Goal: Transaction & Acquisition: Book appointment/travel/reservation

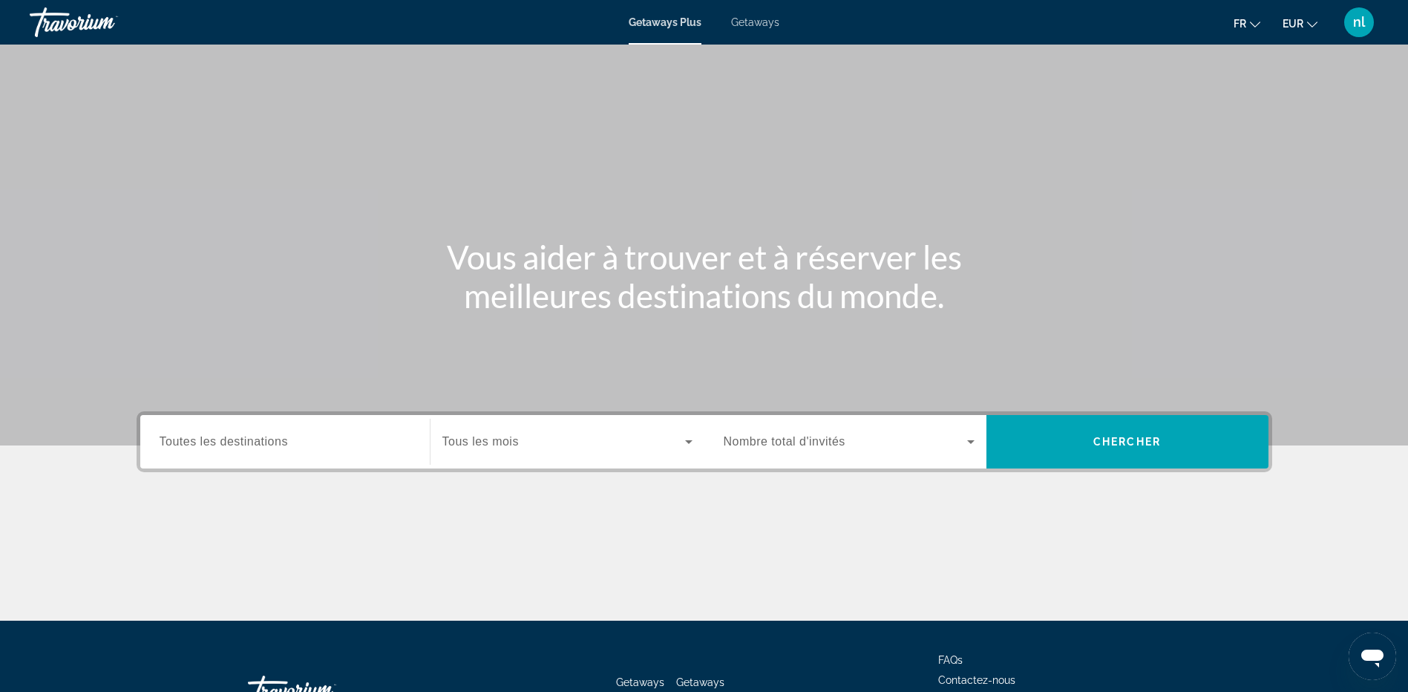
click at [761, 19] on span "Getaways" at bounding box center [755, 22] width 48 height 12
click at [269, 467] on div "Destination Toutes les destinations" at bounding box center [285, 441] width 275 height 53
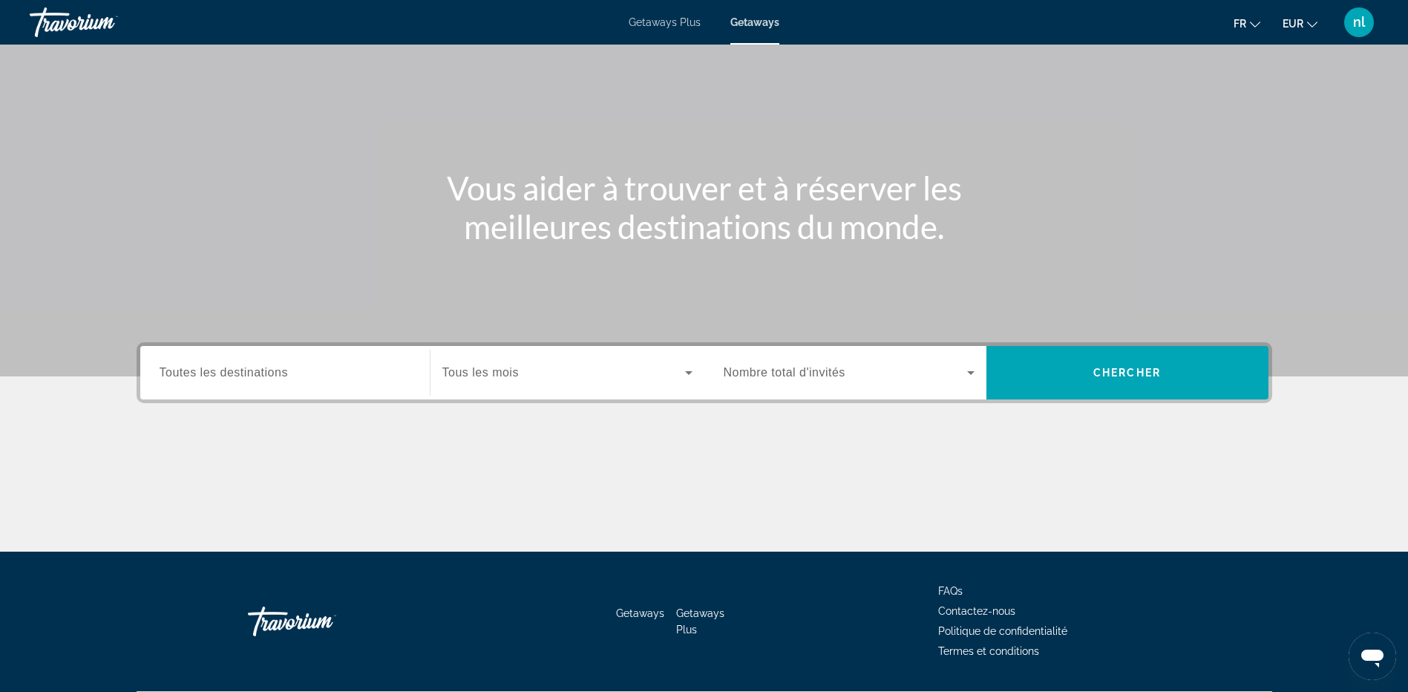
scroll to position [111, 0]
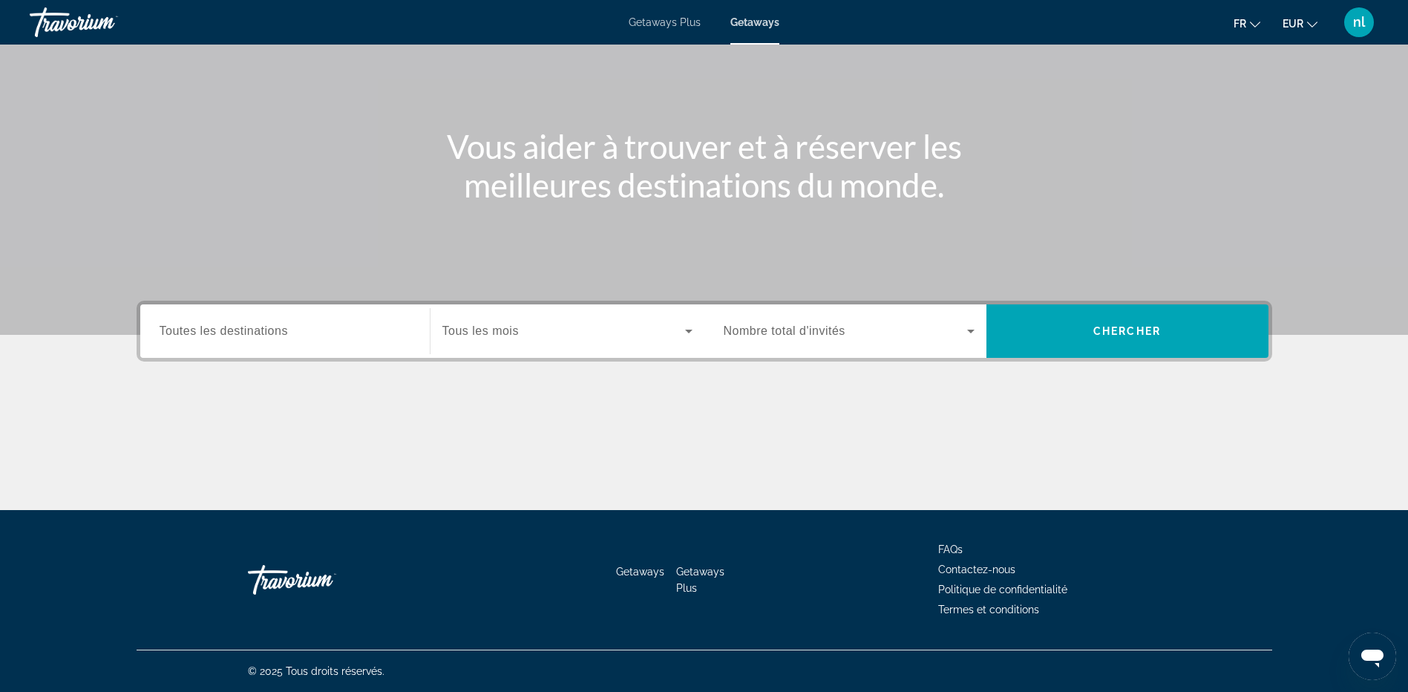
click at [278, 332] on span "Toutes les destinations" at bounding box center [224, 330] width 128 height 13
click at [278, 332] on input "Destination Toutes les destinations" at bounding box center [285, 332] width 251 height 18
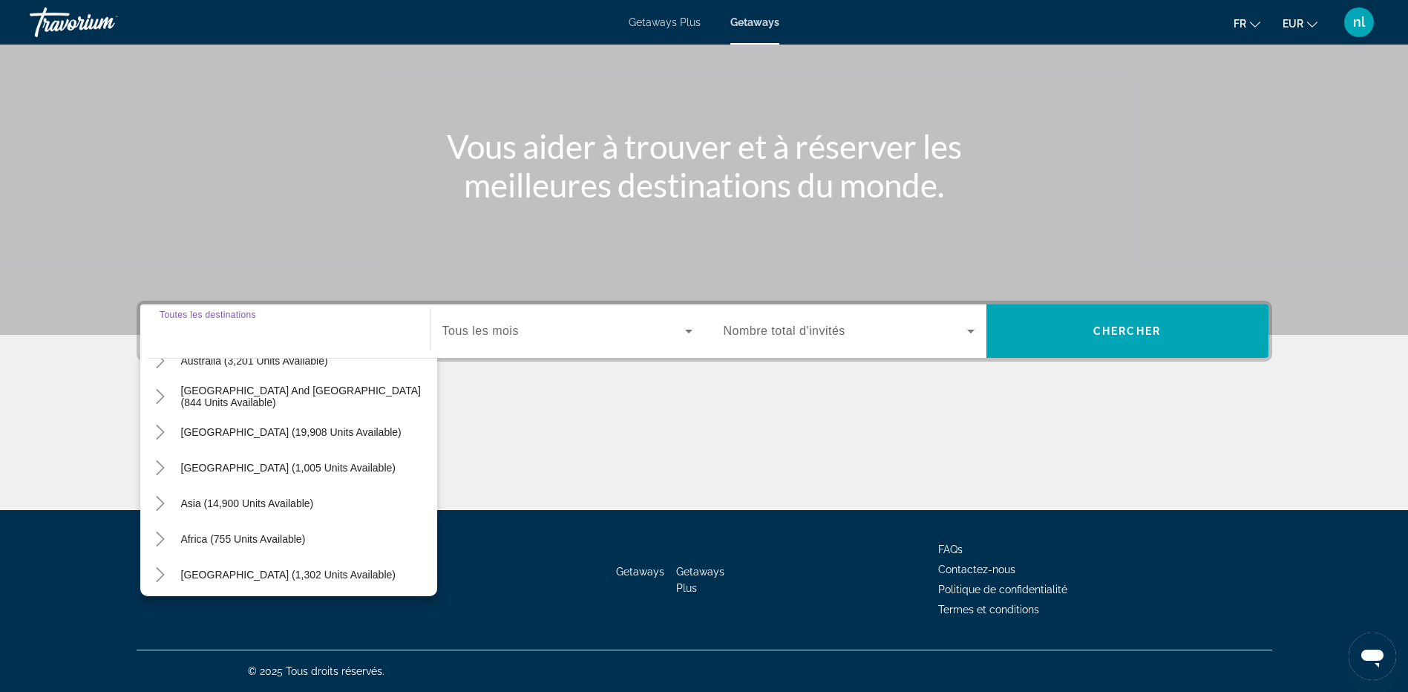
scroll to position [240, 0]
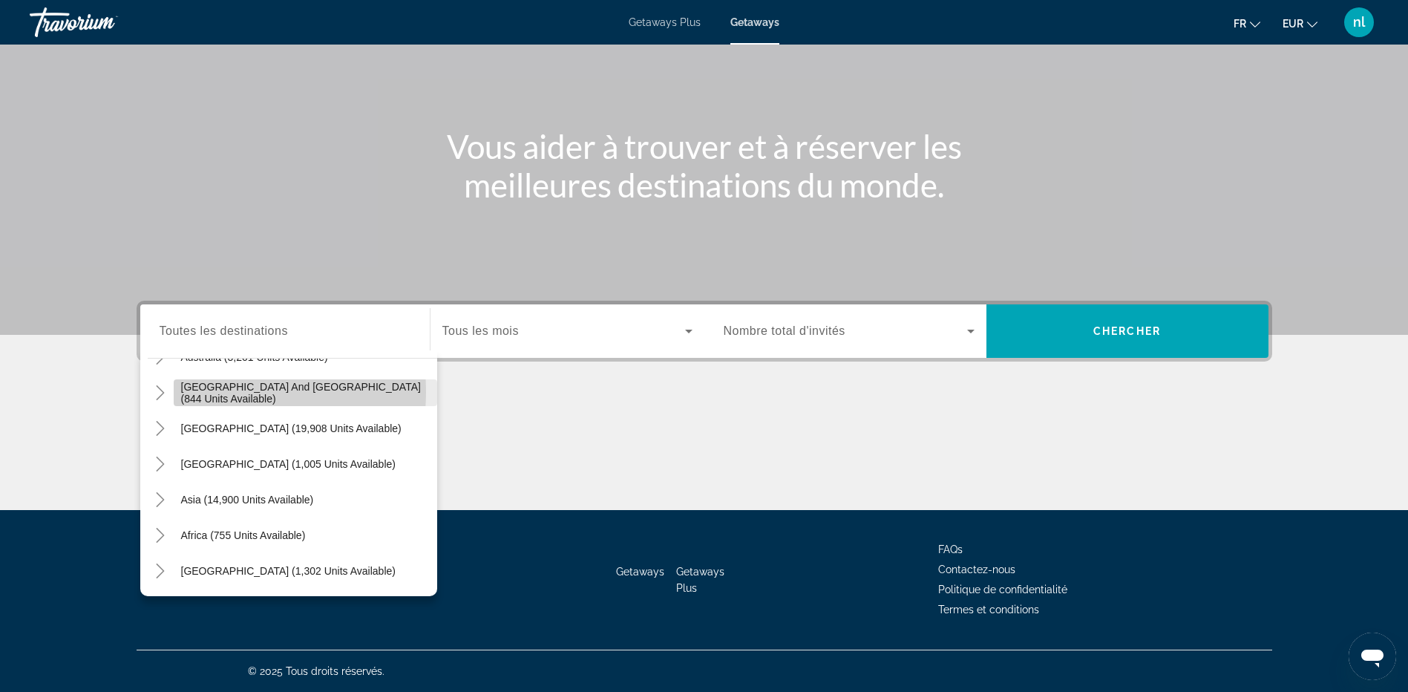
click at [212, 392] on span "[GEOGRAPHIC_DATA] and [GEOGRAPHIC_DATA] (844 units available)" at bounding box center [305, 393] width 249 height 24
type input "**********"
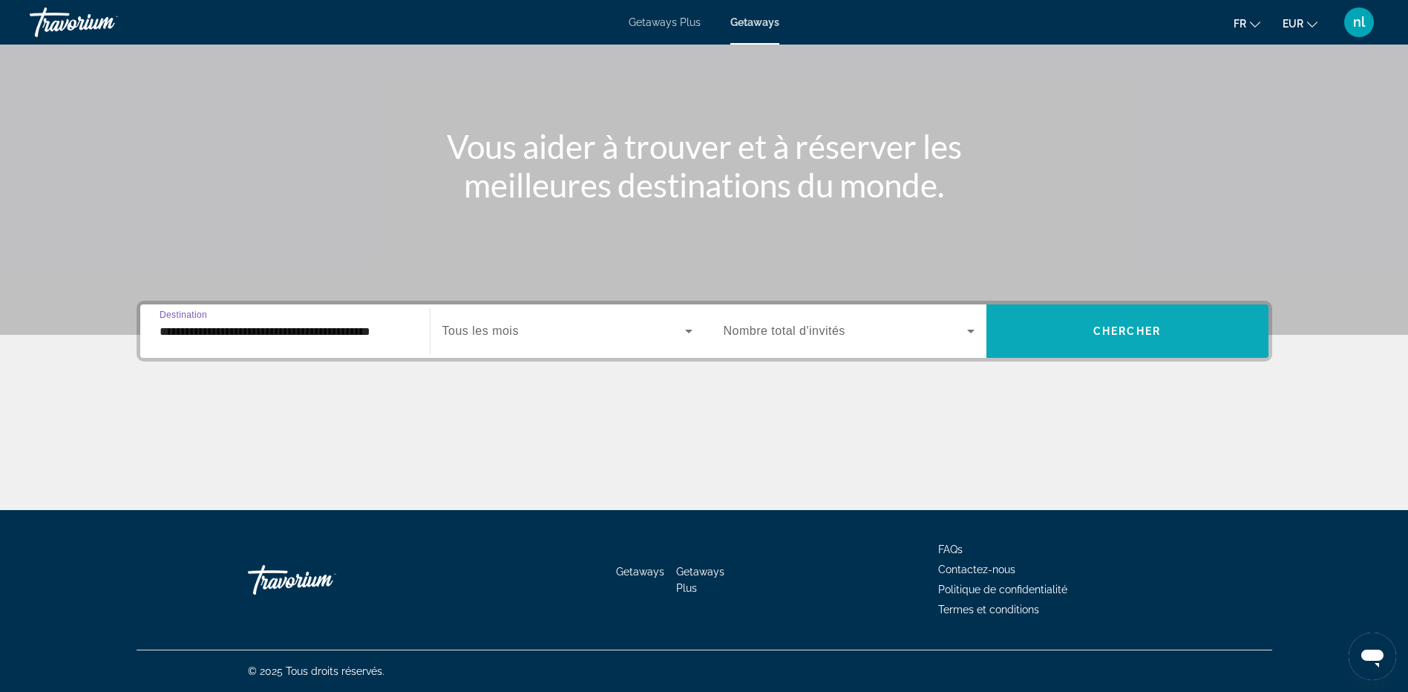
click at [1109, 335] on span "Chercher" at bounding box center [1127, 331] width 68 height 12
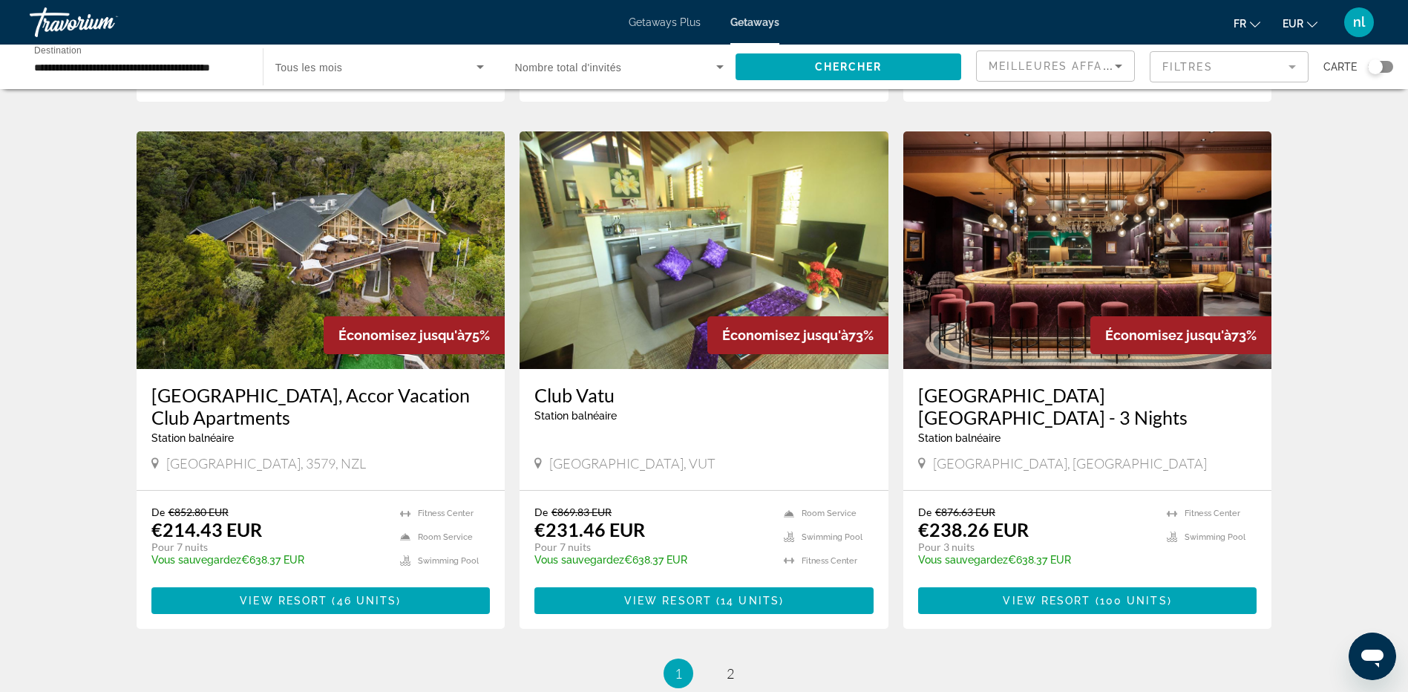
scroll to position [1732, 0]
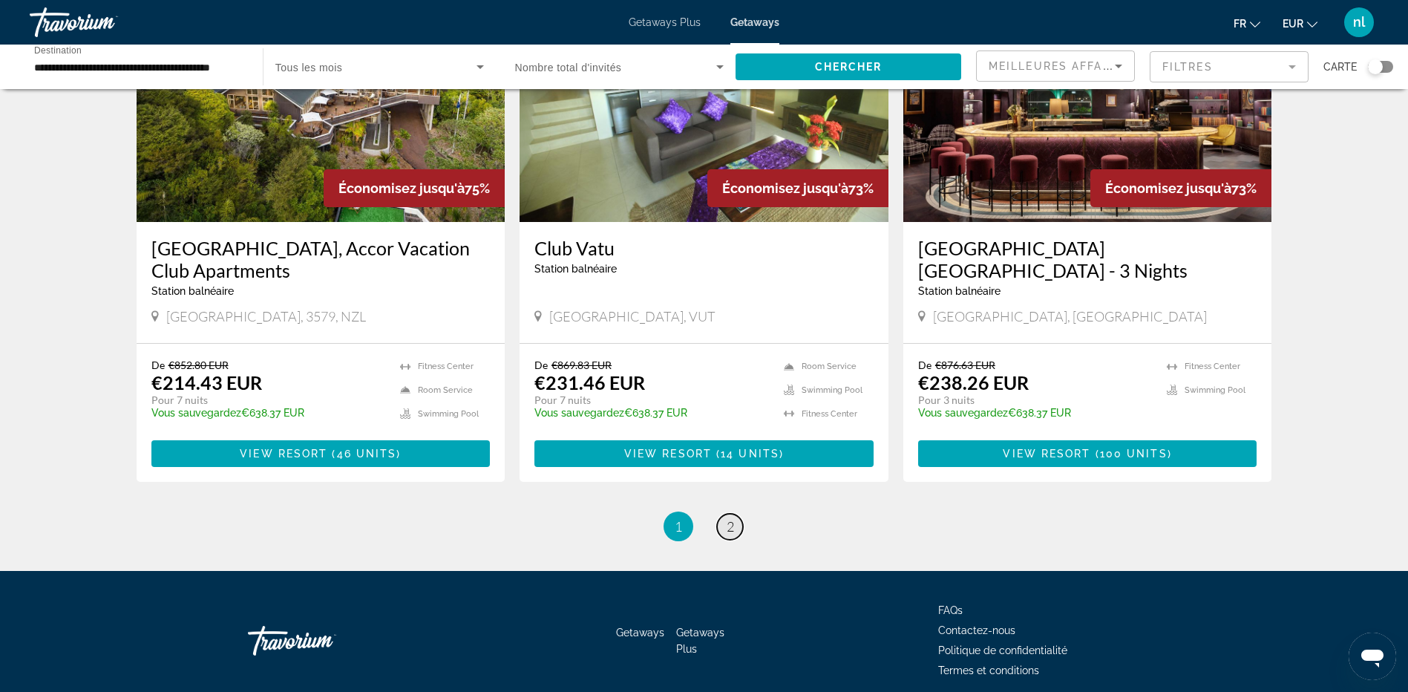
click at [727, 518] on span "2" at bounding box center [730, 526] width 7 height 16
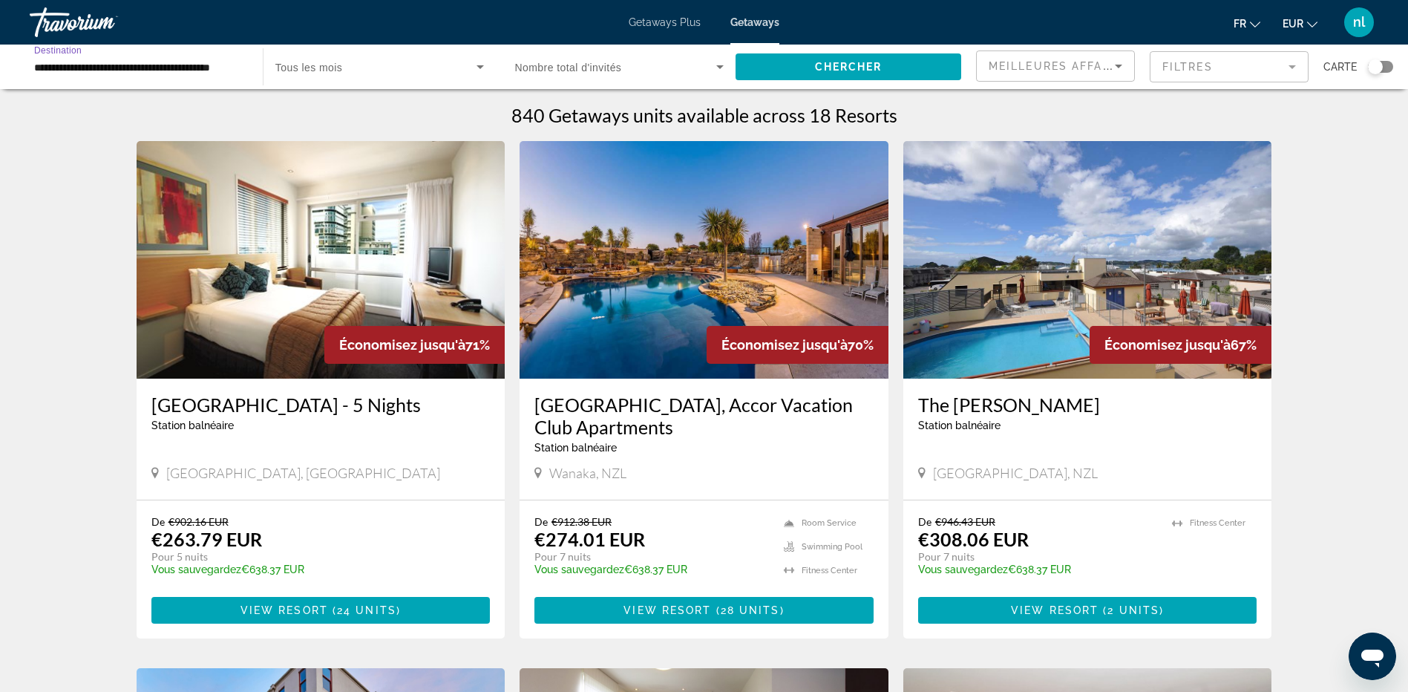
click at [115, 68] on input "**********" at bounding box center [138, 68] width 209 height 18
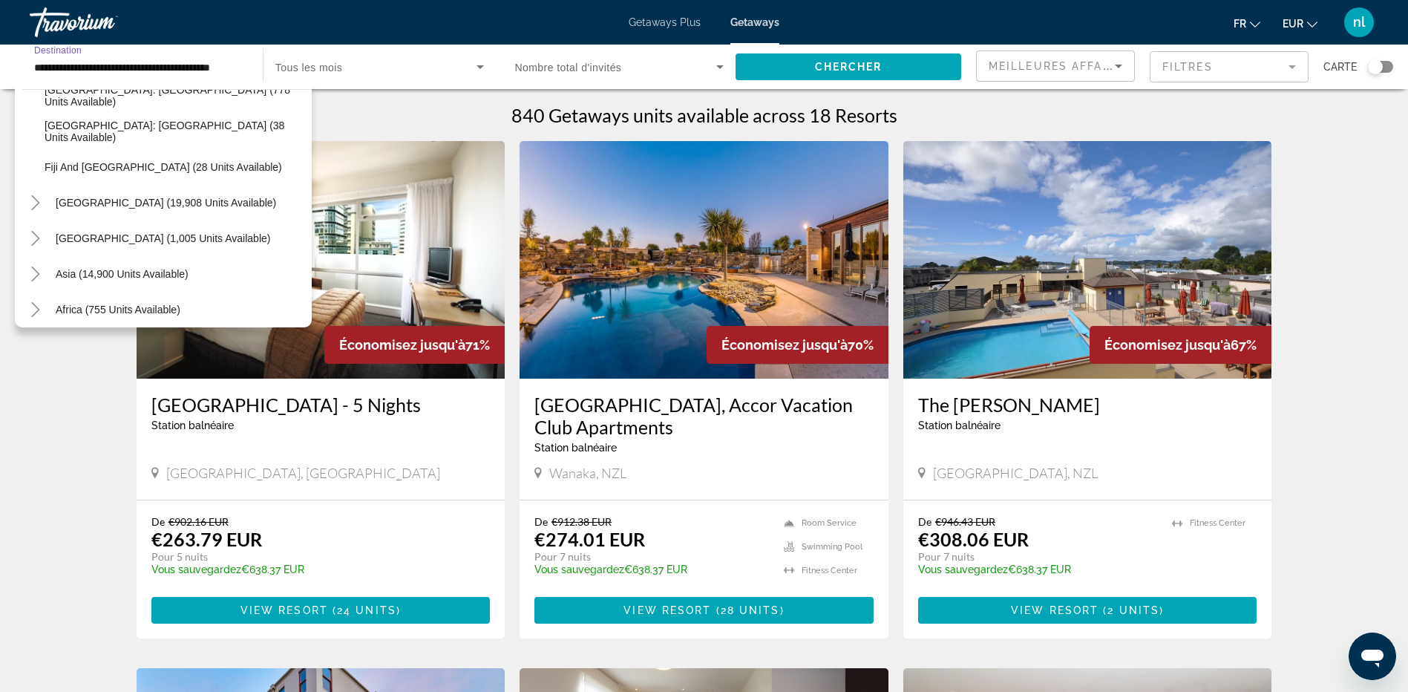
scroll to position [308, 0]
click at [33, 230] on icon "Toggle Central America (1,005 units available)" at bounding box center [35, 234] width 15 height 15
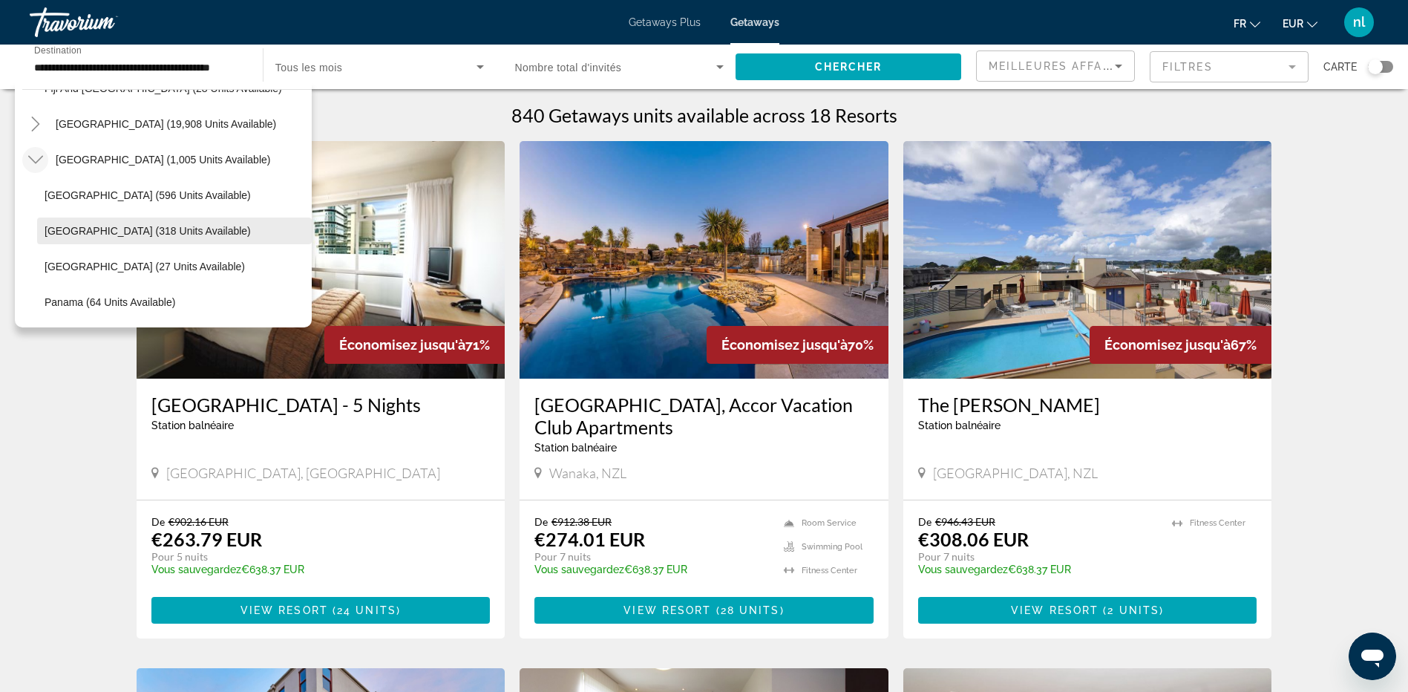
click at [62, 223] on span "Search widget" at bounding box center [174, 231] width 275 height 36
type input "**********"
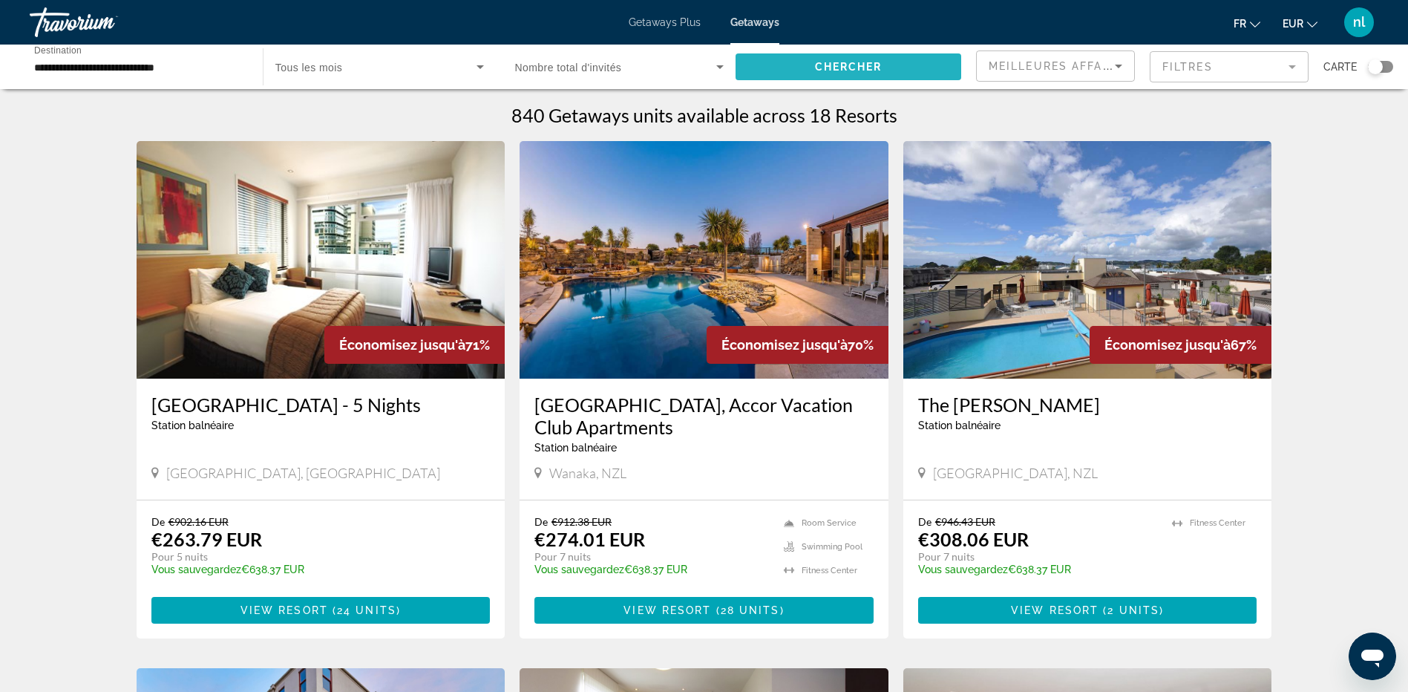
click at [795, 61] on span "Search widget" at bounding box center [849, 67] width 226 height 36
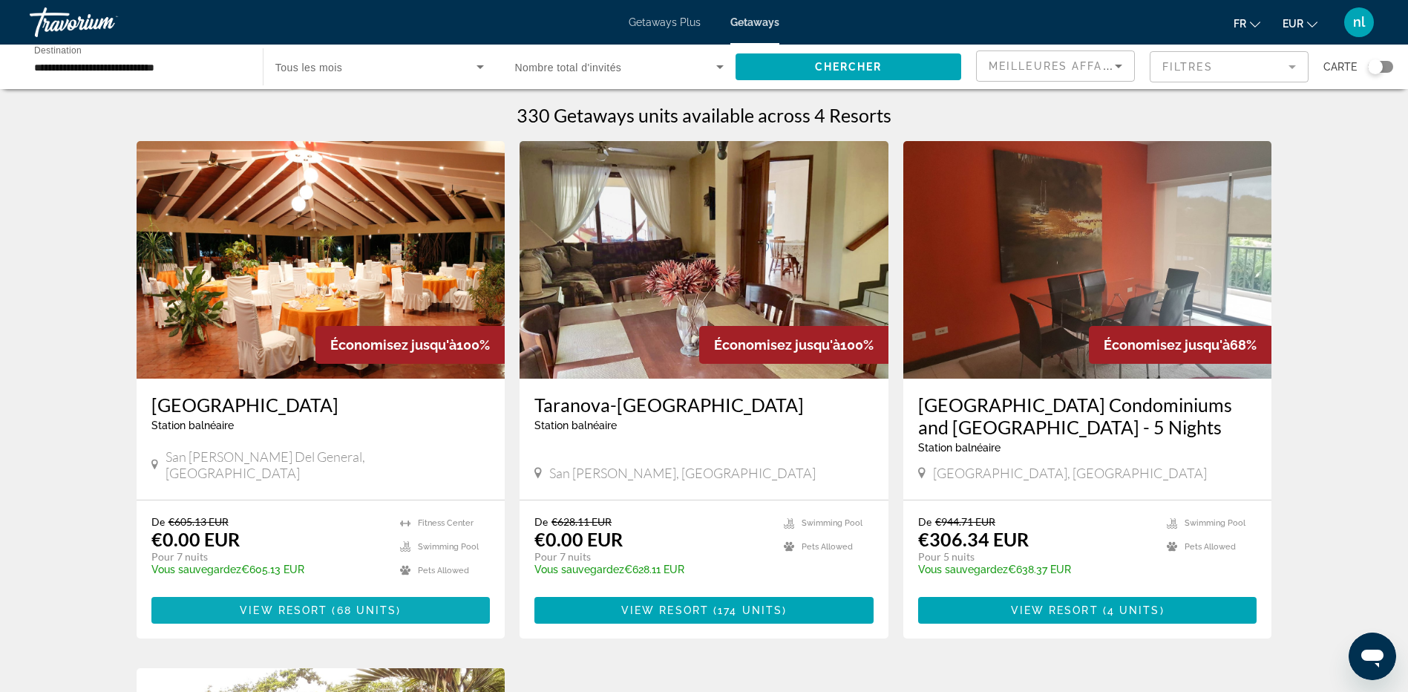
click at [331, 612] on span "Main content" at bounding box center [329, 610] width 4 height 12
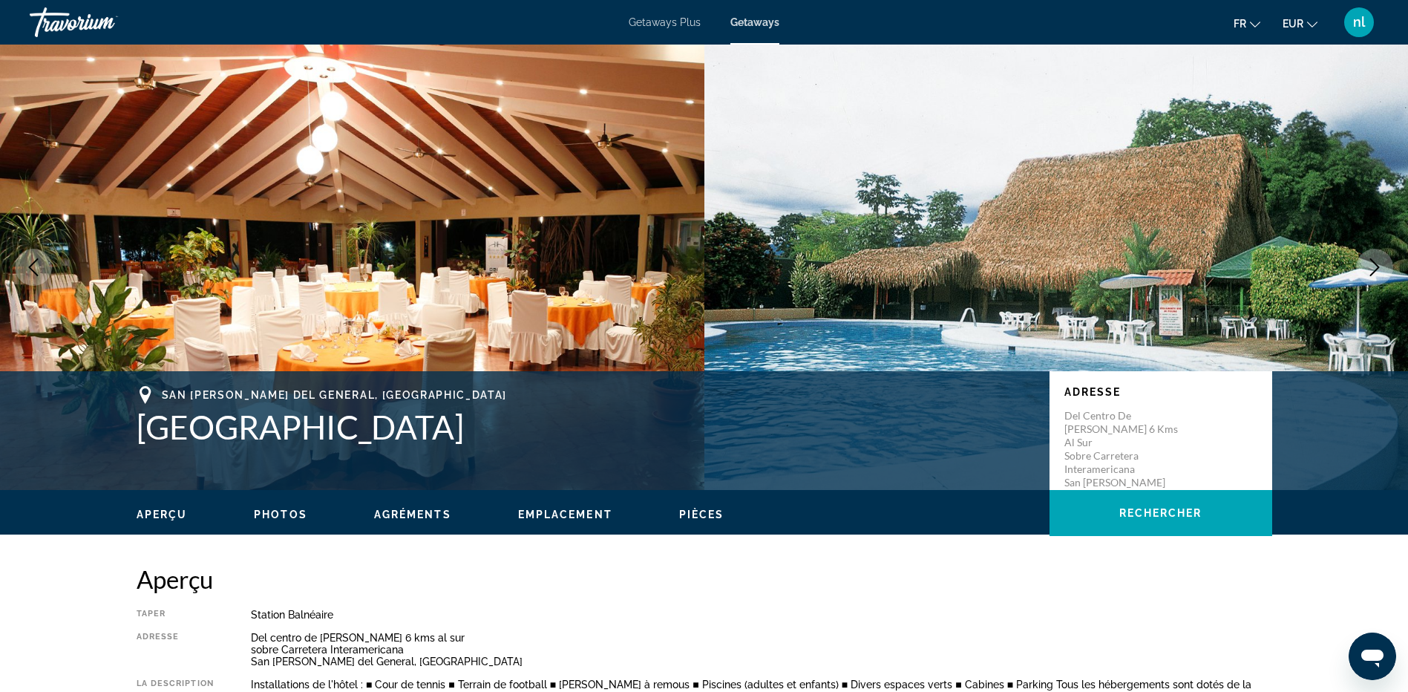
click at [1377, 265] on icon "Next image" at bounding box center [1375, 267] width 10 height 18
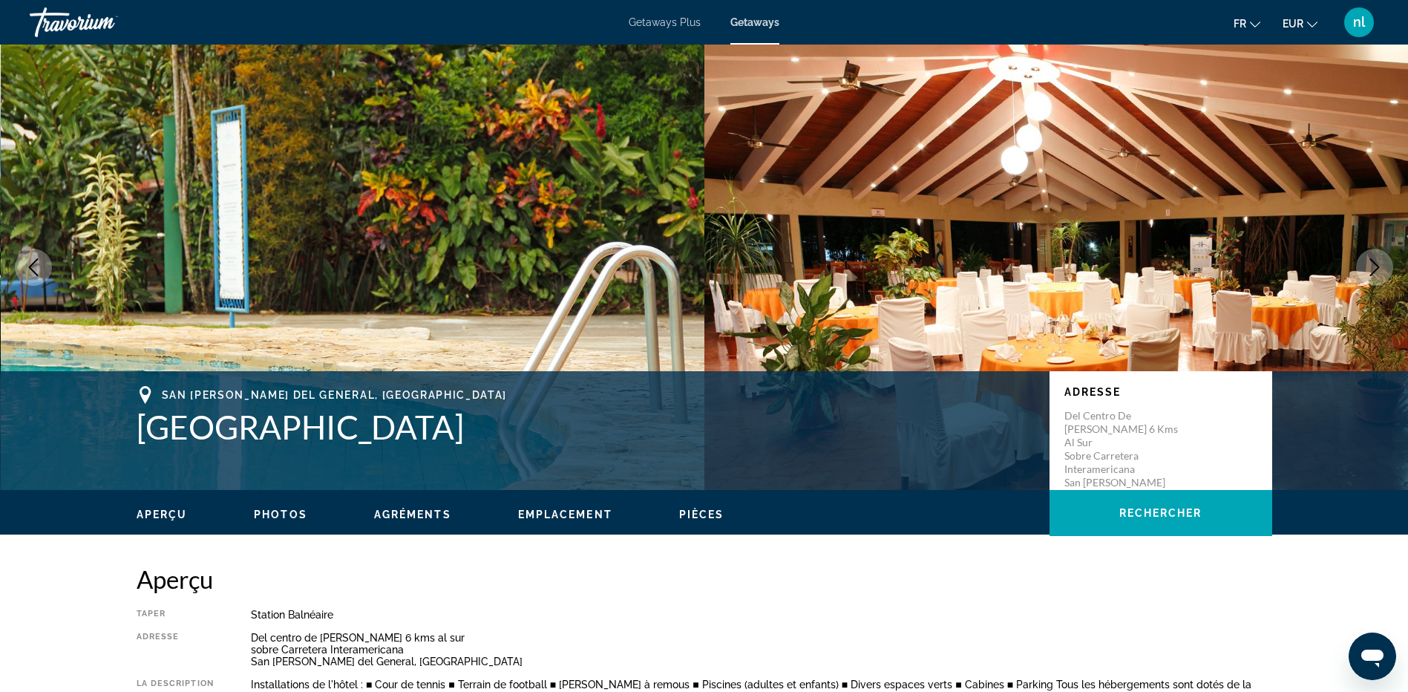
click at [1377, 265] on icon "Next image" at bounding box center [1375, 267] width 10 height 18
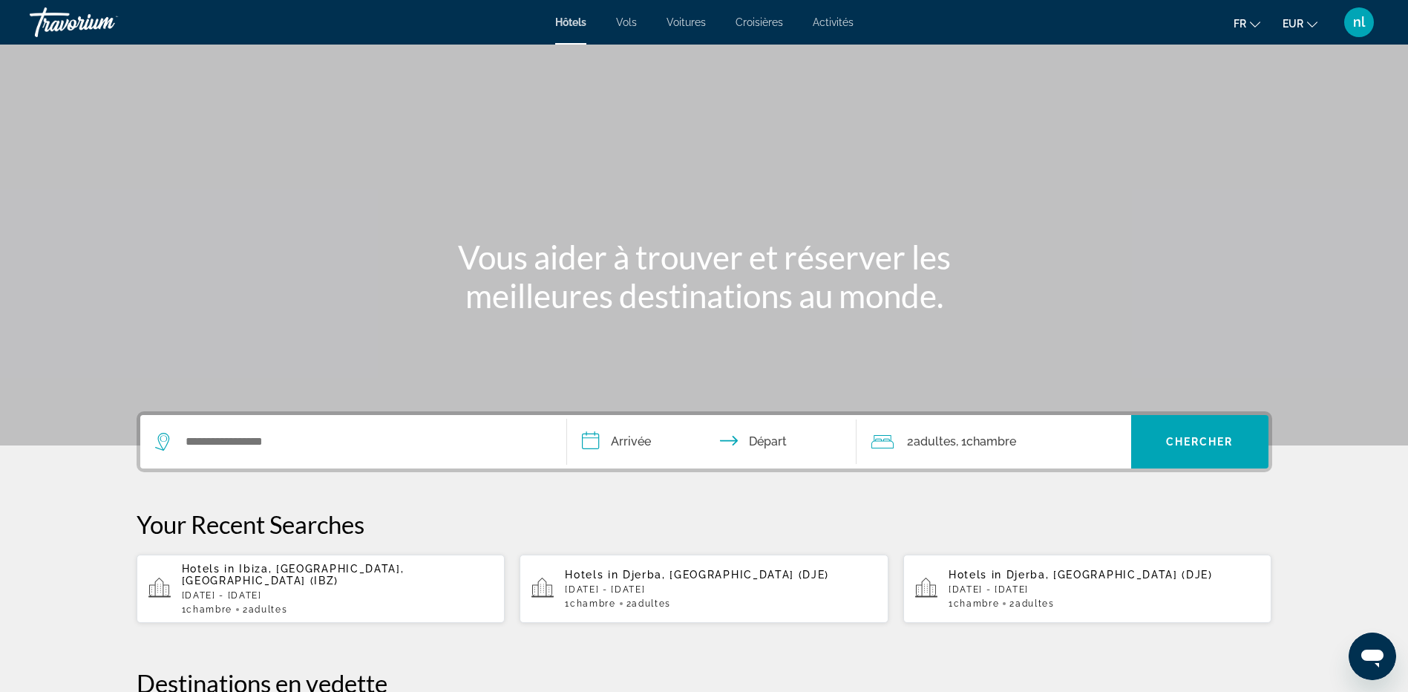
click at [361, 430] on div "Search widget" at bounding box center [353, 441] width 396 height 53
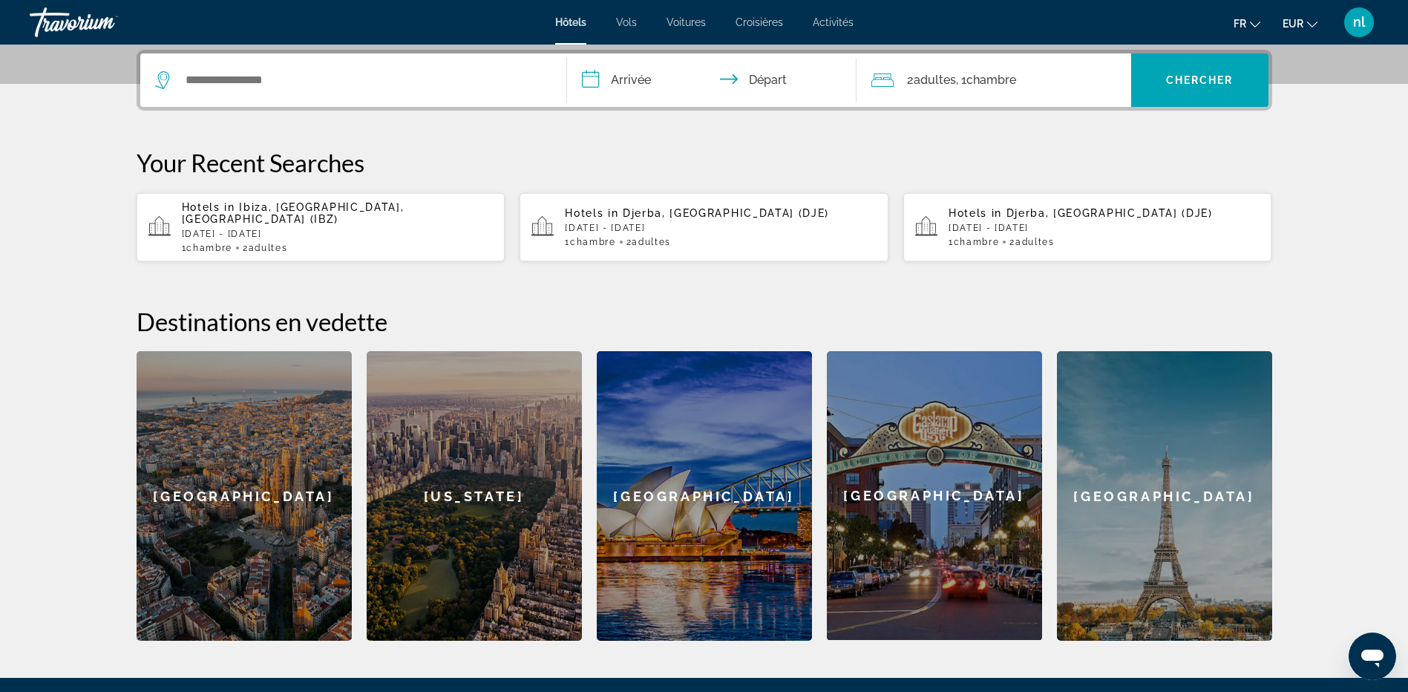
scroll to position [363, 0]
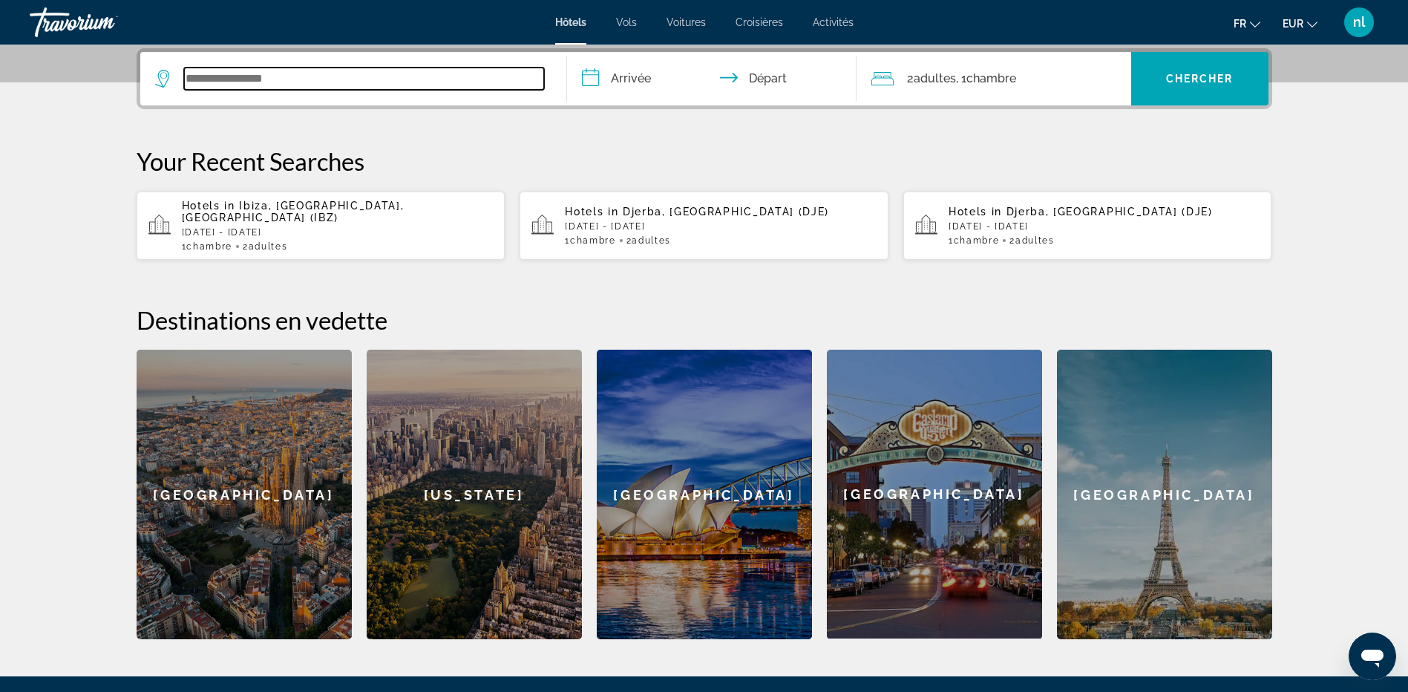
click at [238, 73] on input "Search widget" at bounding box center [364, 79] width 360 height 22
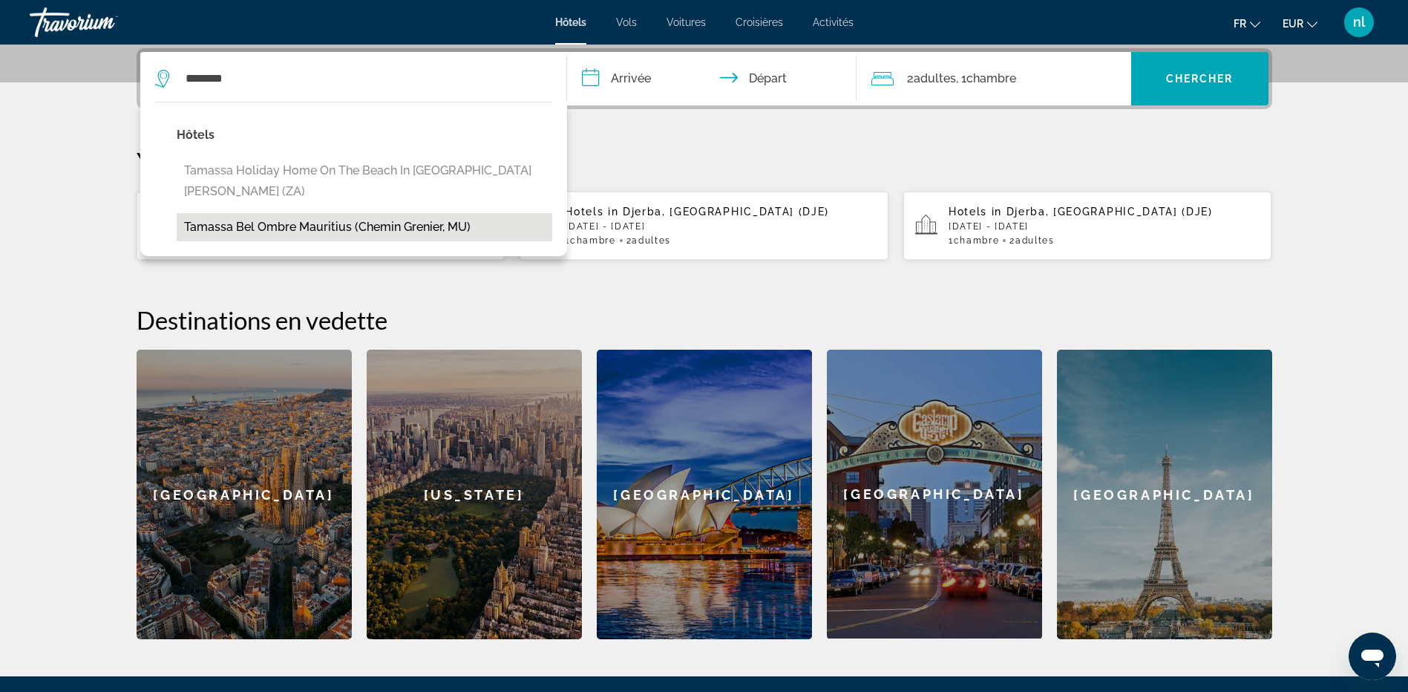
click at [266, 214] on button "Tamassa Bel Ombre Mauritius (Chemin Grenier, MU)" at bounding box center [365, 227] width 376 height 28
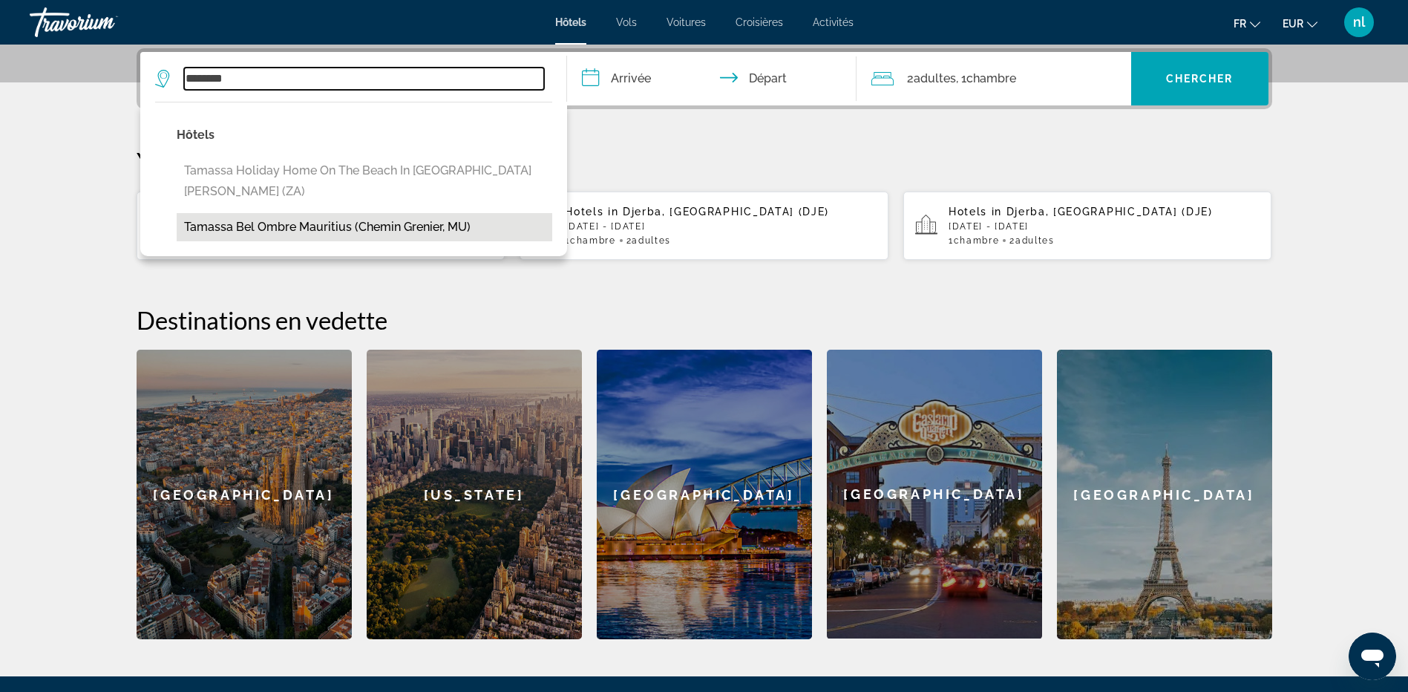
type input "**********"
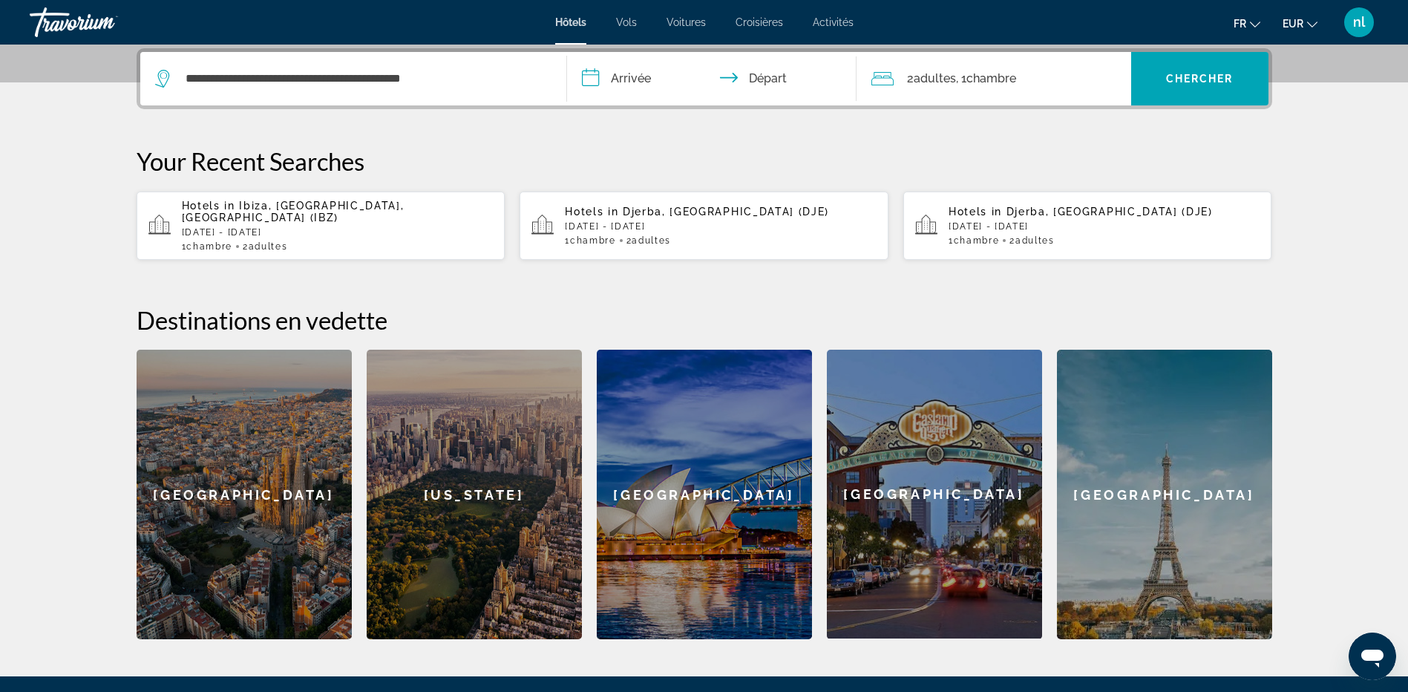
click at [646, 70] on input "**********" at bounding box center [714, 81] width 295 height 58
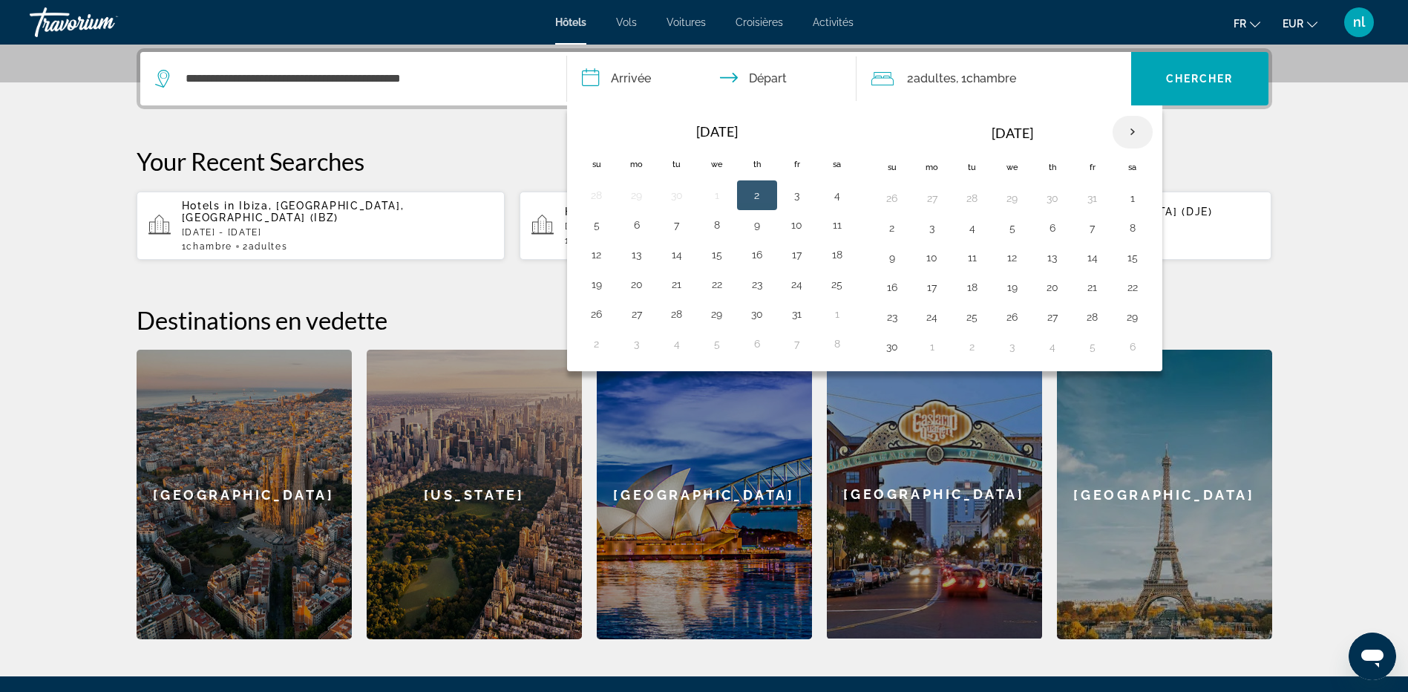
click at [1128, 123] on th "Next month" at bounding box center [1133, 132] width 40 height 33
click at [1128, 122] on th "Next month" at bounding box center [1133, 132] width 40 height 33
click at [1095, 284] on button "20" at bounding box center [1093, 287] width 24 height 21
click at [887, 315] on button "22" at bounding box center [892, 317] width 24 height 21
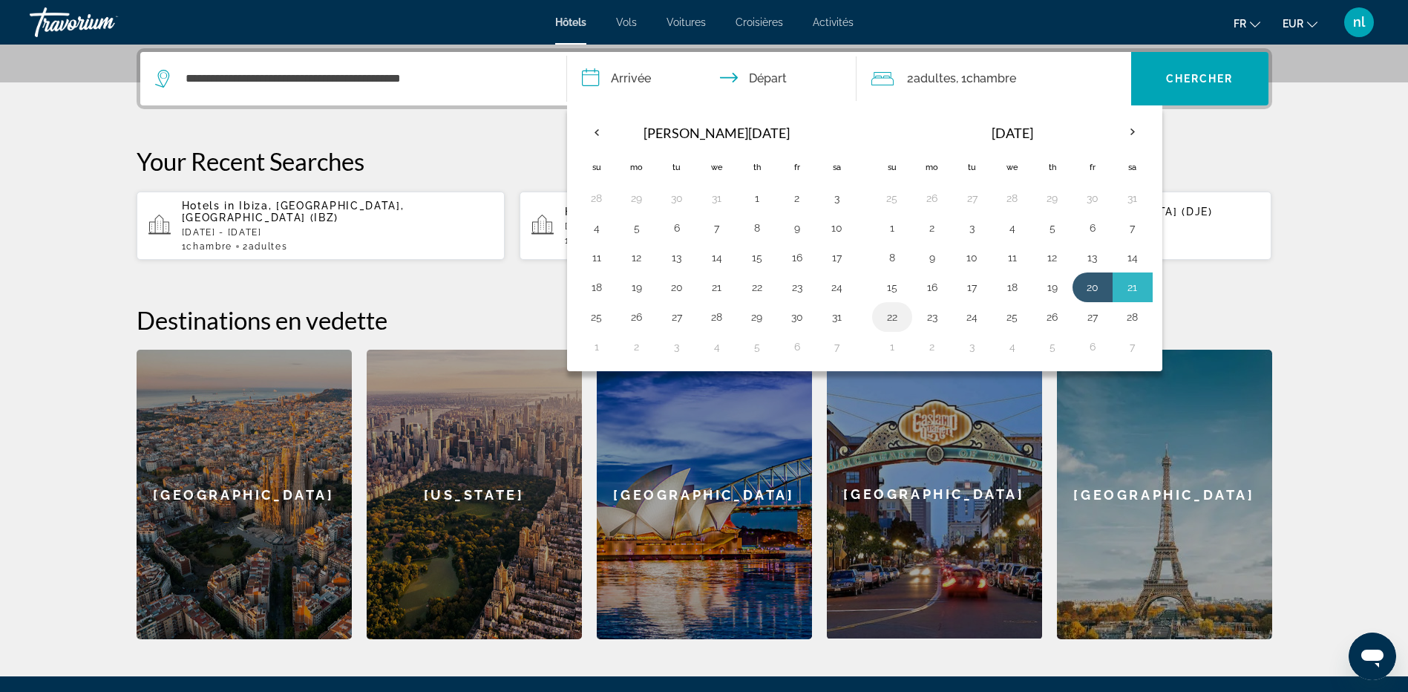
type input "**********"
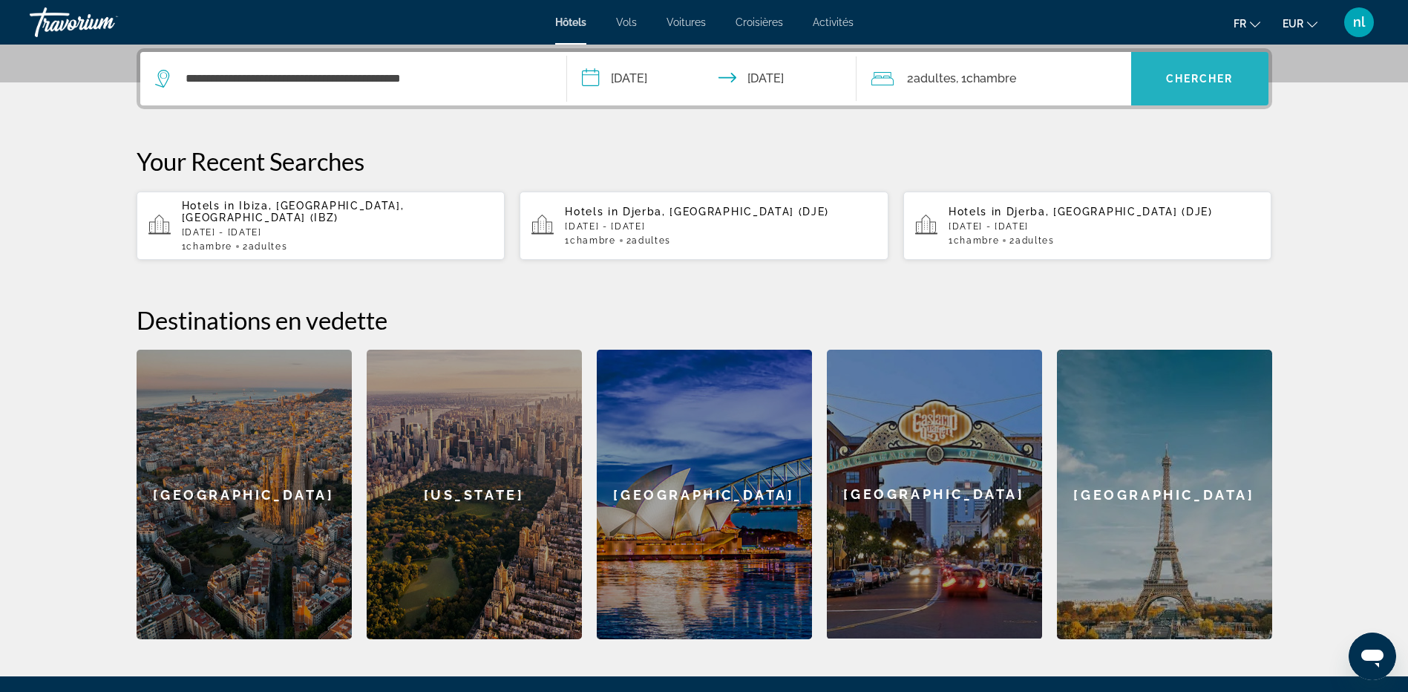
click at [1205, 73] on span "Chercher" at bounding box center [1200, 79] width 68 height 12
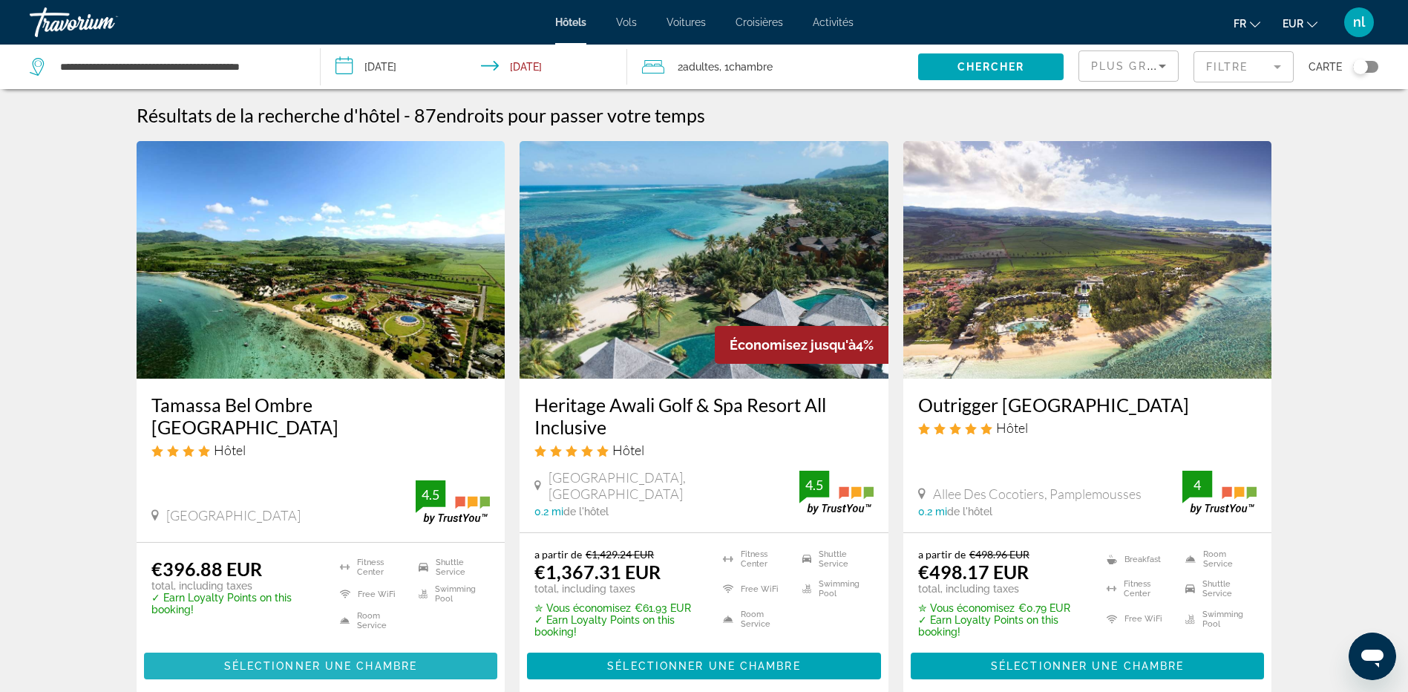
click at [307, 661] on span "Sélectionner une chambre" at bounding box center [320, 666] width 193 height 12
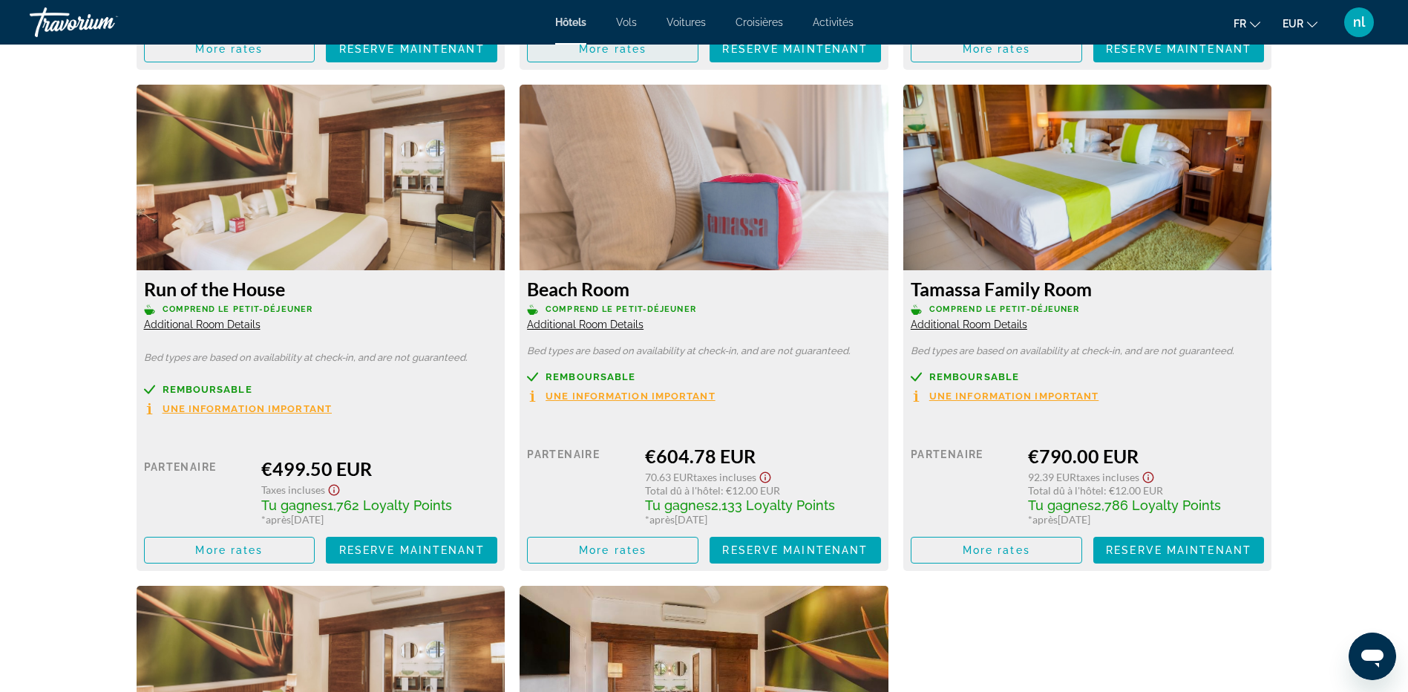
scroll to position [2301, 0]
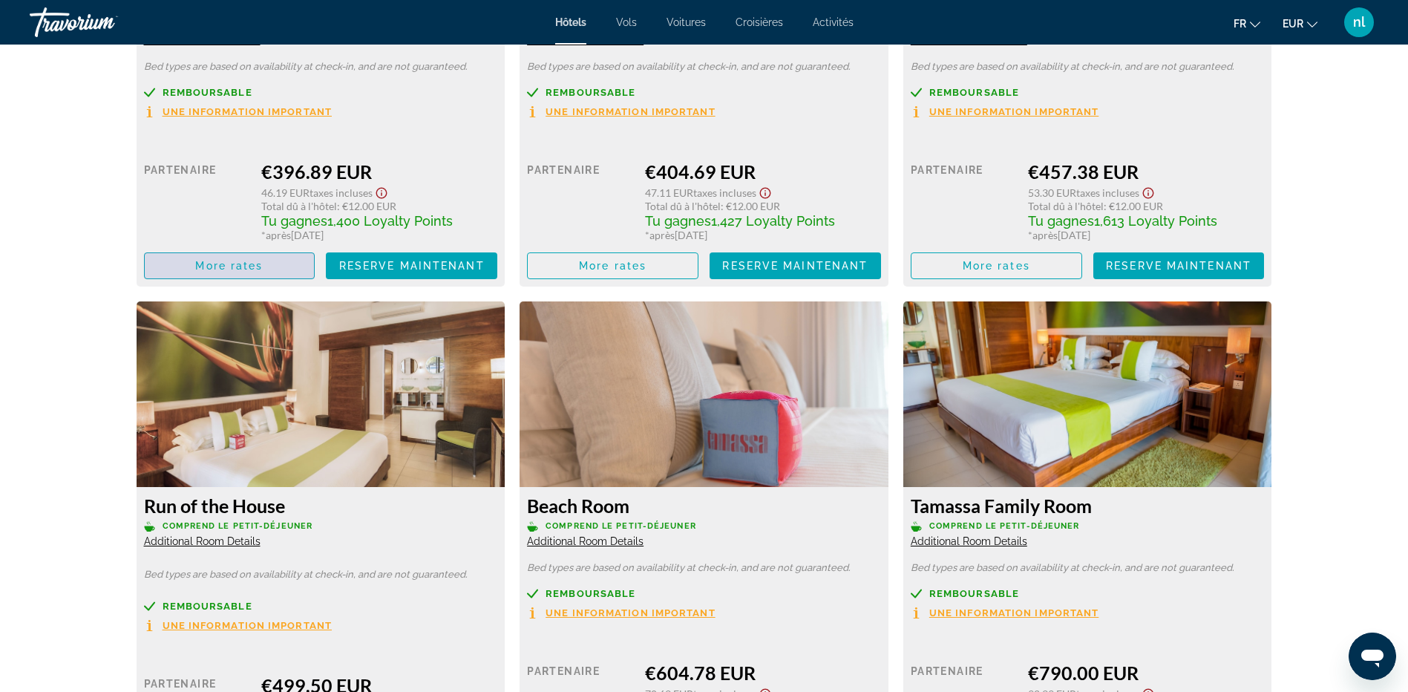
click at [226, 261] on span "More rates" at bounding box center [229, 266] width 68 height 12
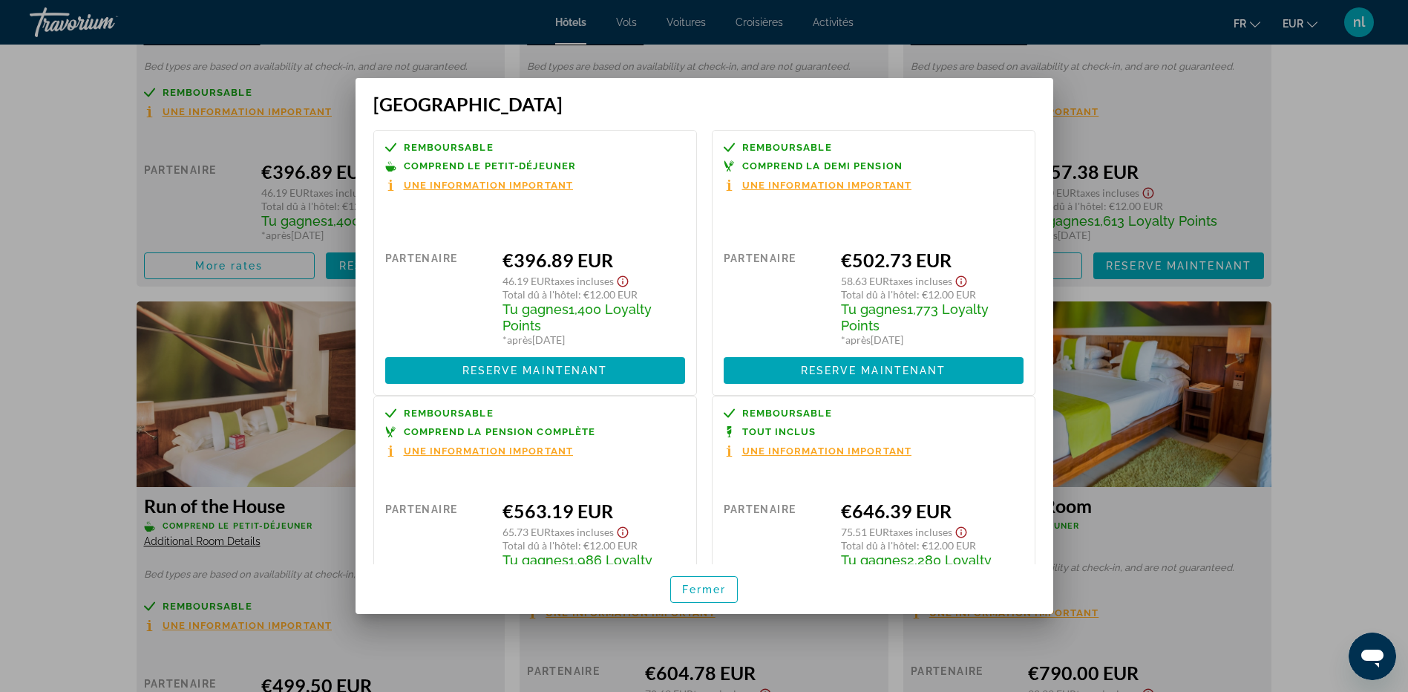
scroll to position [96, 0]
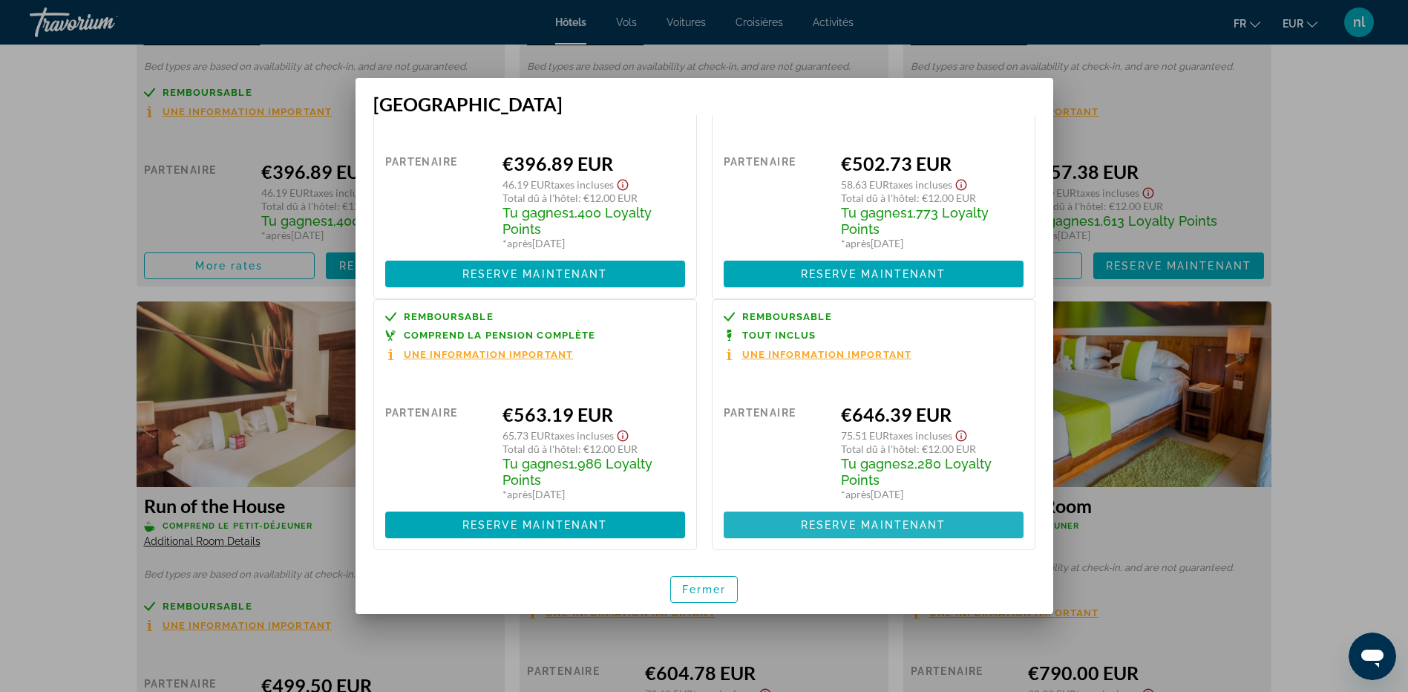
click at [888, 526] on span "Reserve maintenant" at bounding box center [873, 525] width 145 height 12
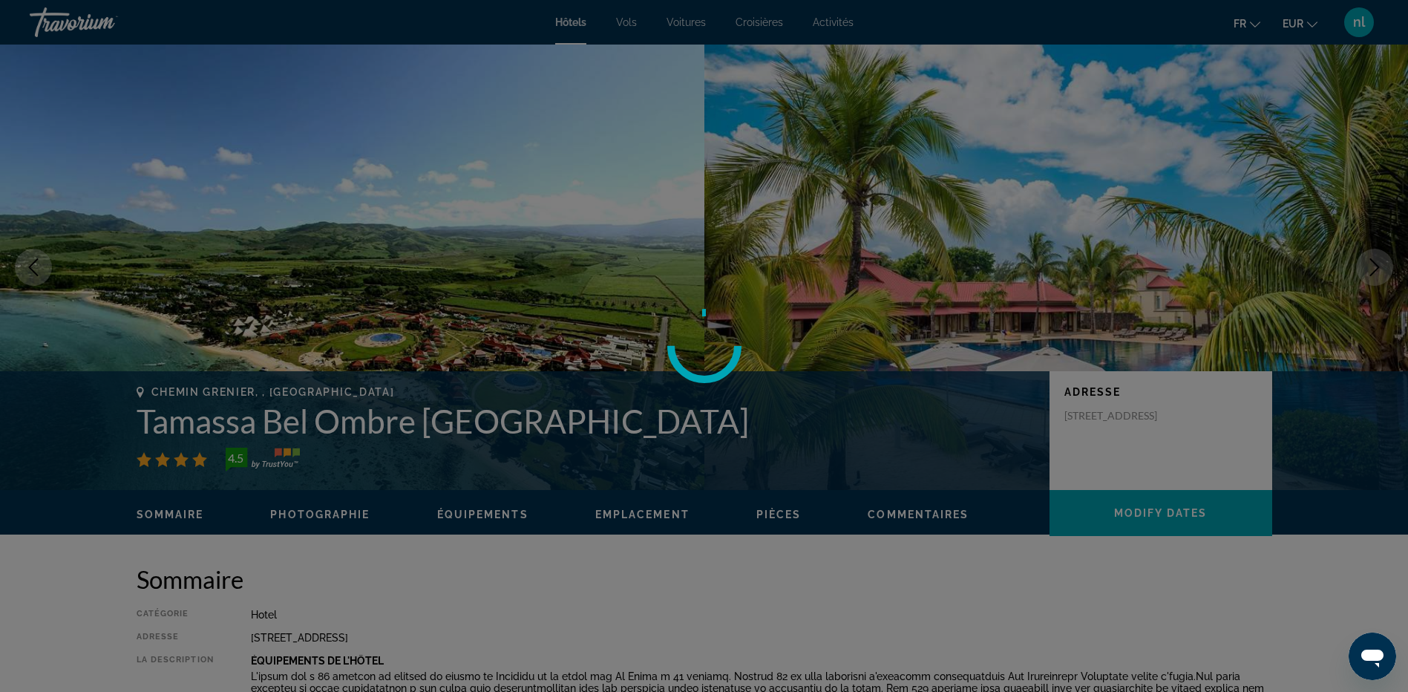
scroll to position [2301, 0]
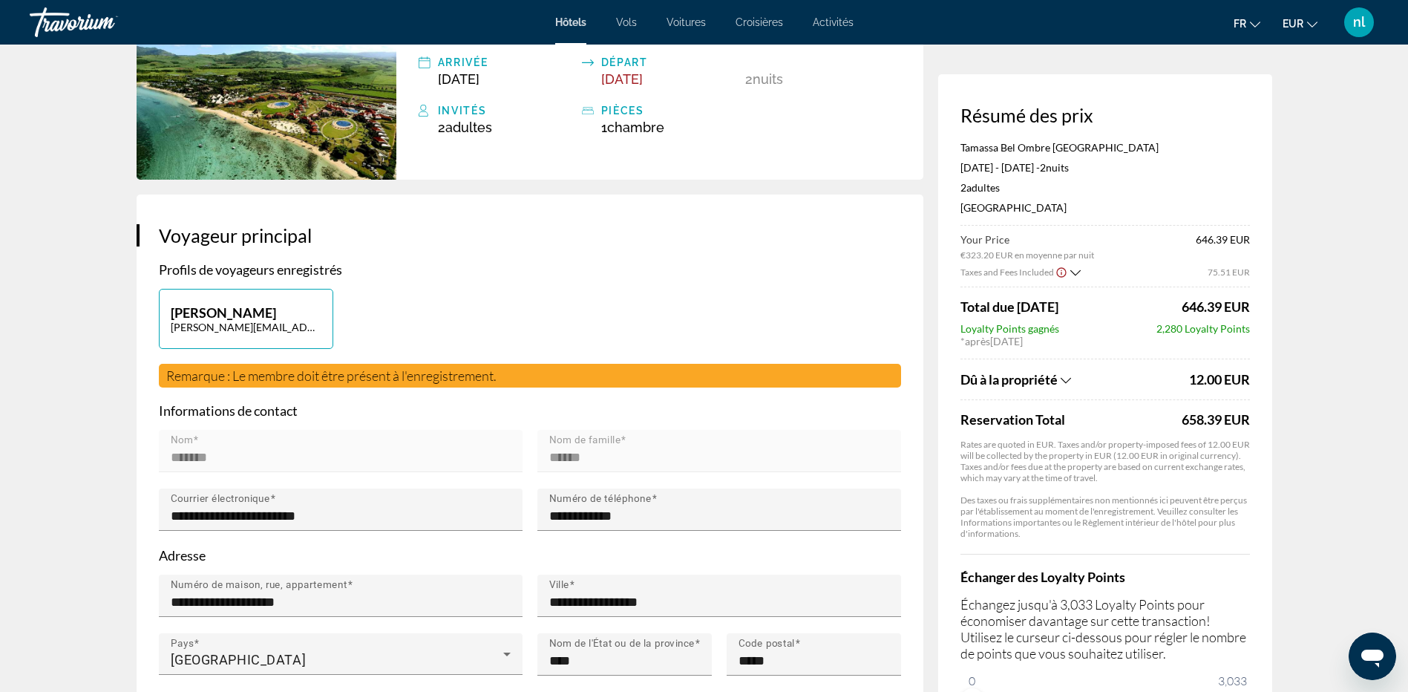
scroll to position [148, 0]
click at [1059, 269] on icon "Show Taxes and Fees disclaimer" at bounding box center [1061, 272] width 12 height 13
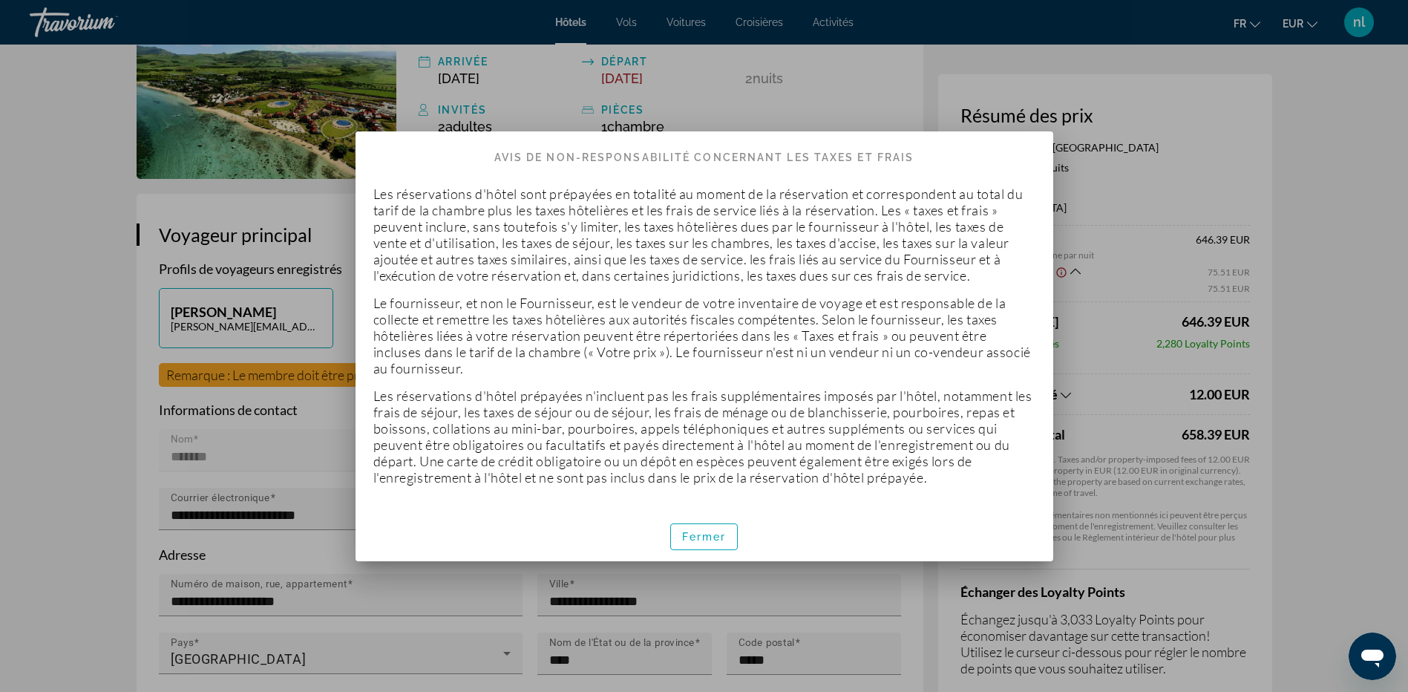
scroll to position [0, 0]
click at [722, 531] on span "Fermer" at bounding box center [704, 537] width 45 height 12
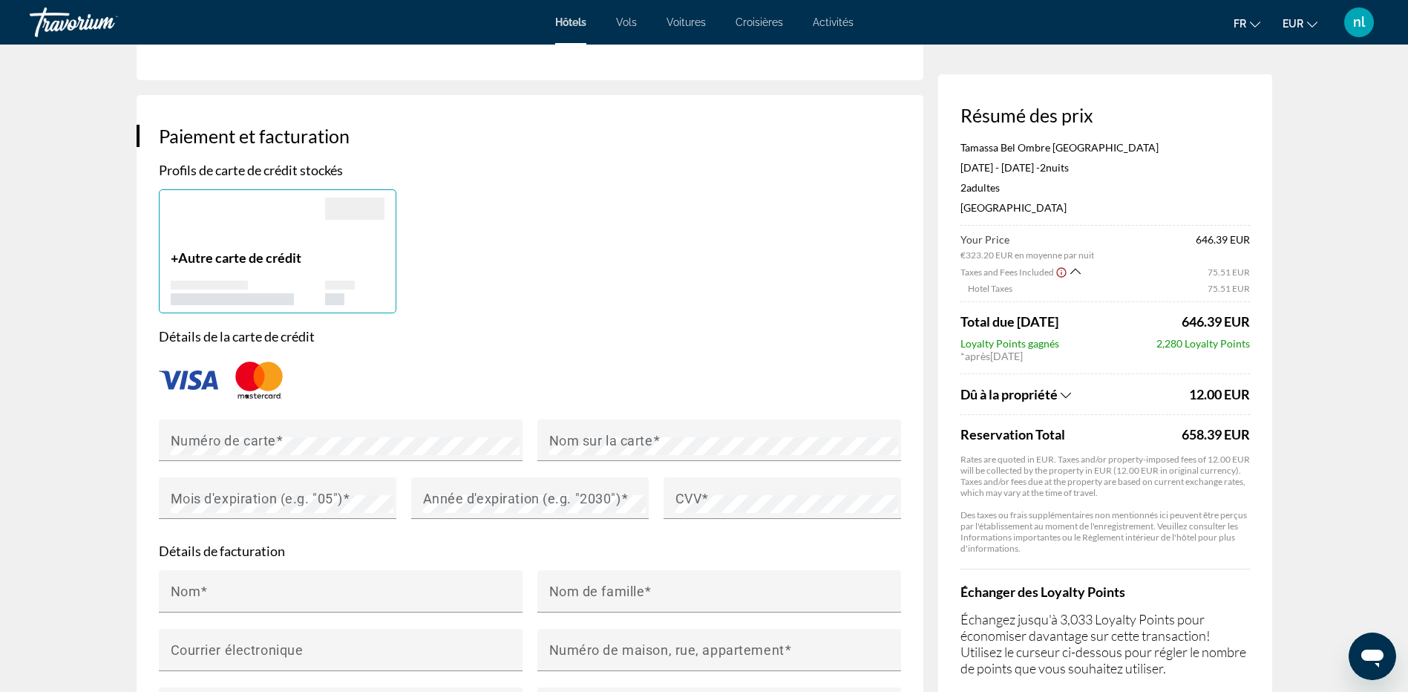
scroll to position [989, 0]
click at [1191, 131] on app-price-summary-new "Résumé des prix Tamassa Bel Ombre Mauritius Feb 20, 2026 - Feb 22, 2026 - 2 nui…" at bounding box center [1104, 415] width 289 height 623
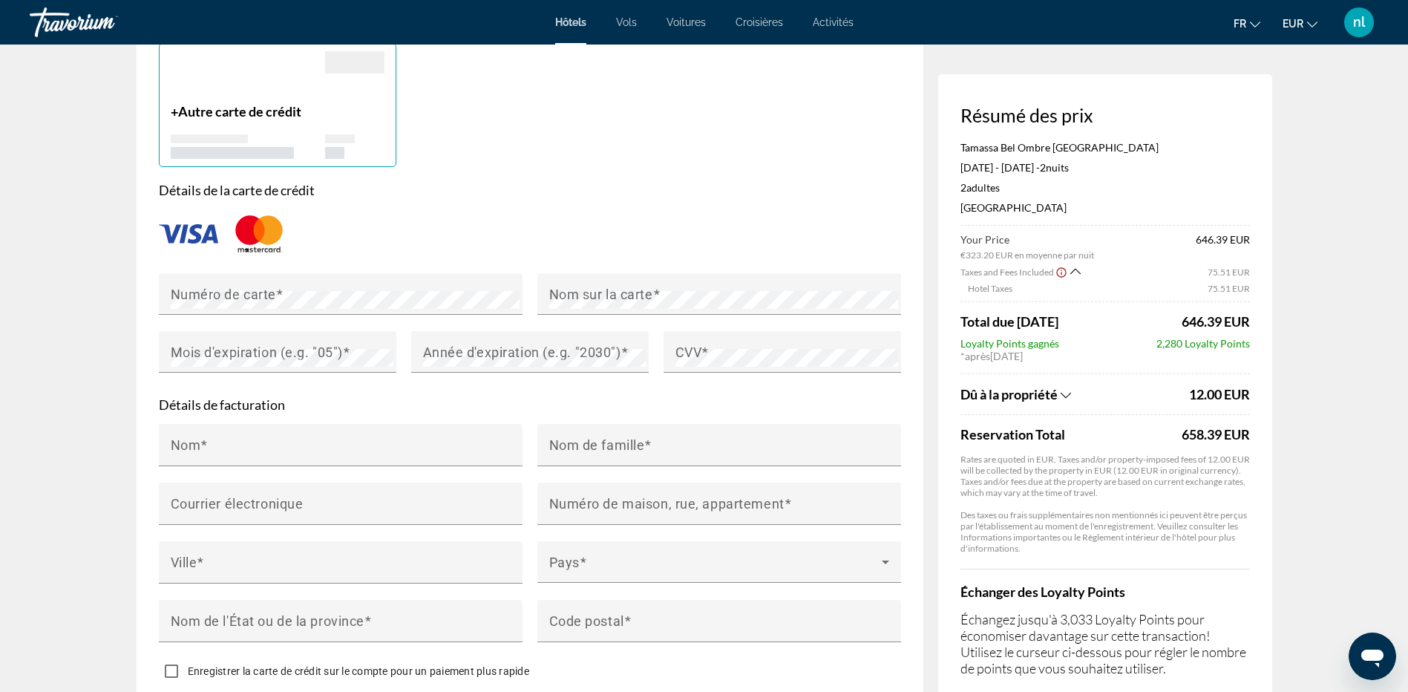
scroll to position [1137, 0]
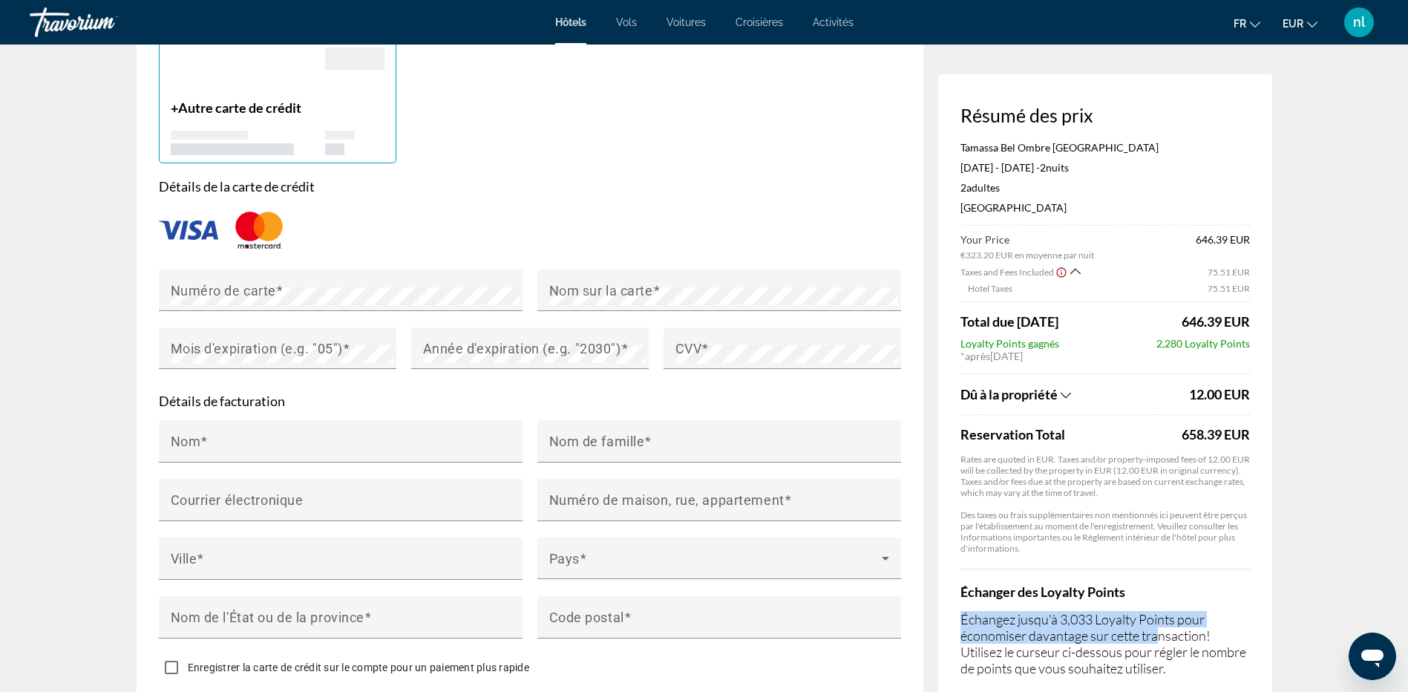
drag, startPoint x: 1158, startPoint y: 638, endPoint x: 1149, endPoint y: 557, distance: 80.7
click at [1149, 557] on div "Tamassa Bel Ombre Mauritius Feb 20, 2026 - Feb 22, 2026 - 2 nuit nuits 2 Adulte…" at bounding box center [1104, 434] width 289 height 586
drag, startPoint x: 1149, startPoint y: 557, endPoint x: 1302, endPoint y: 549, distance: 153.1
click at [1302, 549] on app-hotel-booking "Réservation d'hotel Résumé des prix Tamassa Bel Ombre Mauritius Feb 20, 2026 - …" at bounding box center [704, 89] width 1408 height 2364
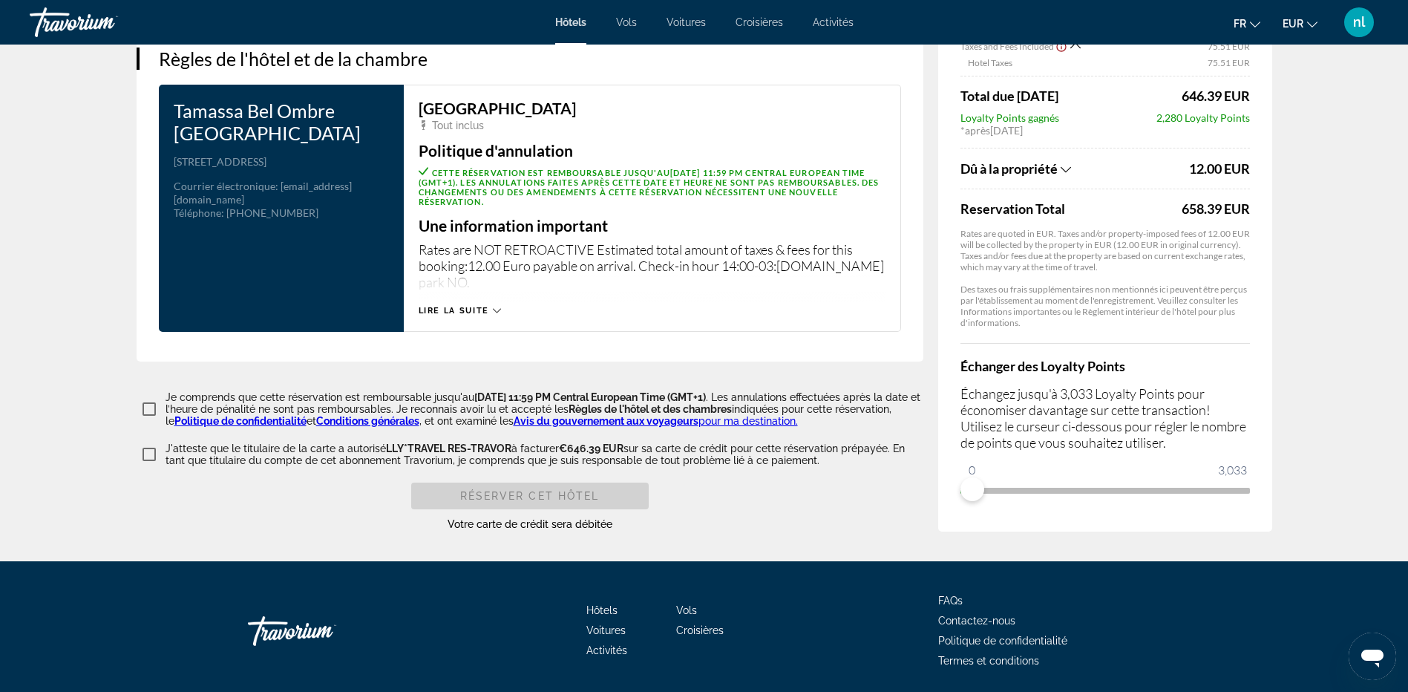
scroll to position [1723, 0]
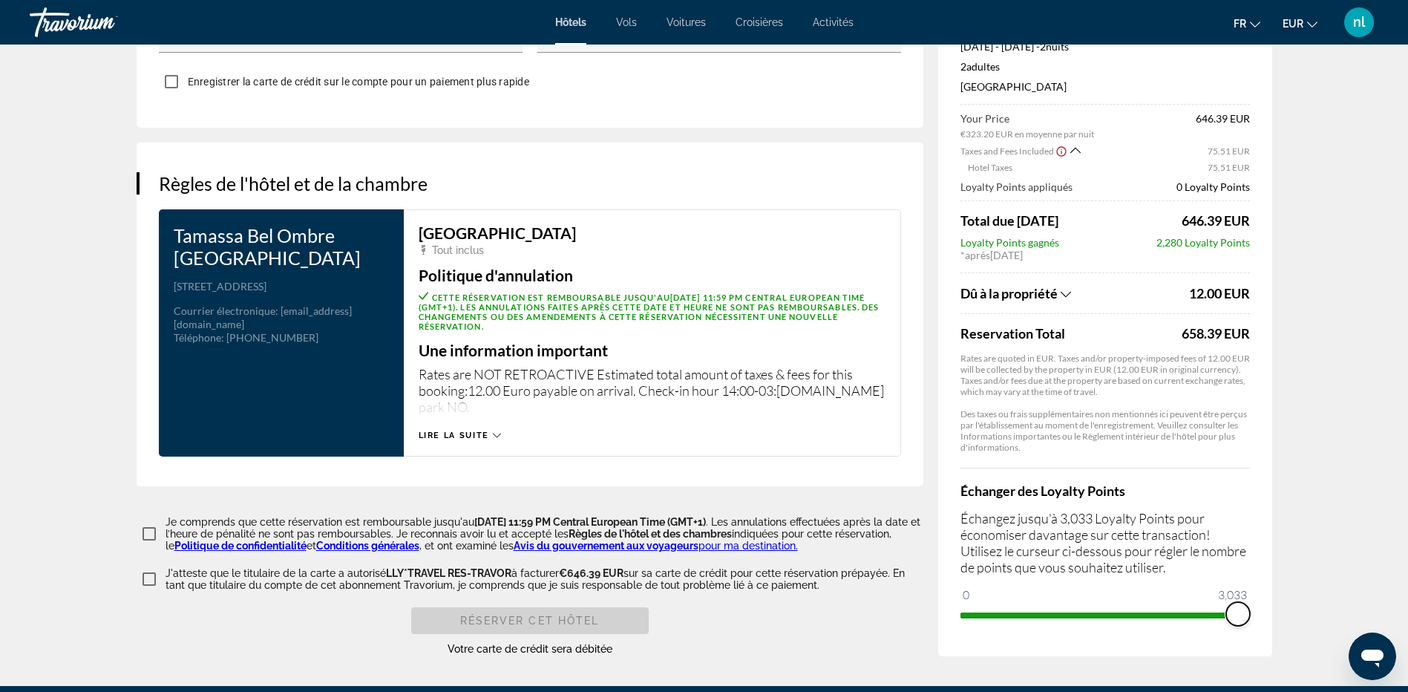
drag, startPoint x: 979, startPoint y: 589, endPoint x: 1283, endPoint y: 596, distance: 303.7
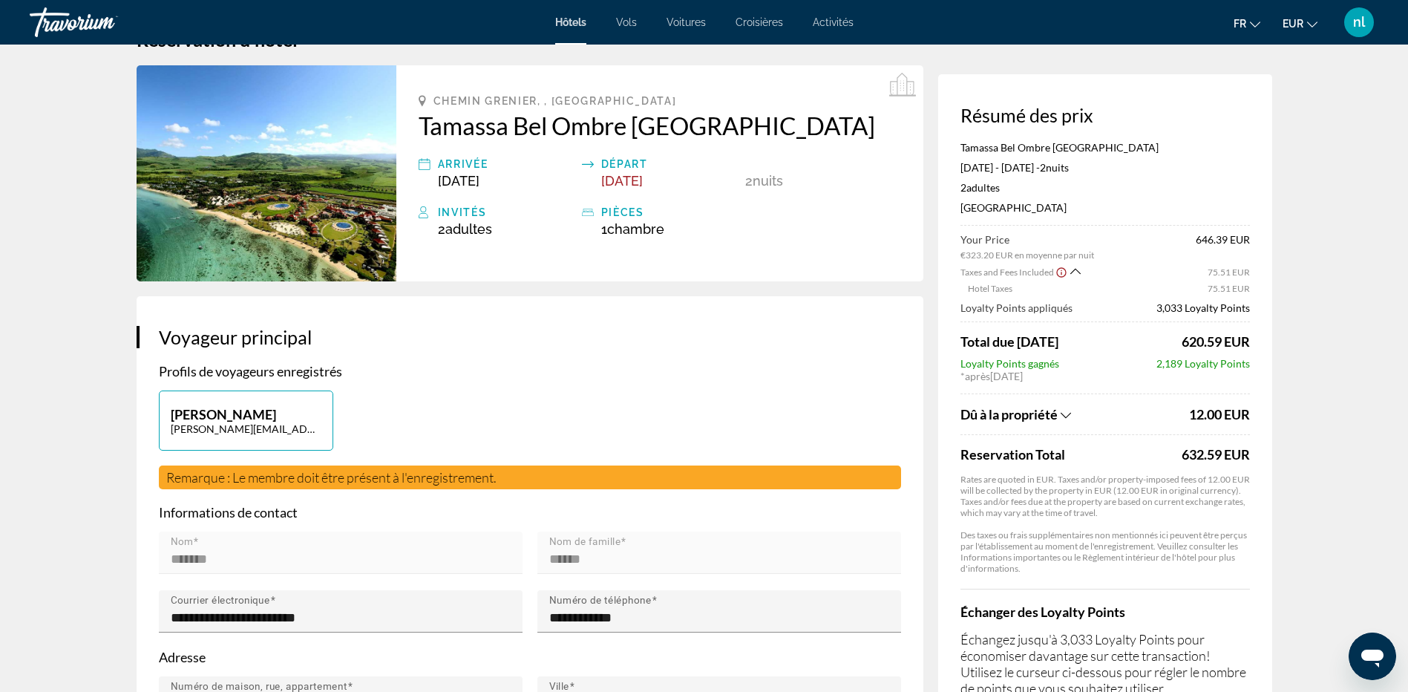
scroll to position [0, 0]
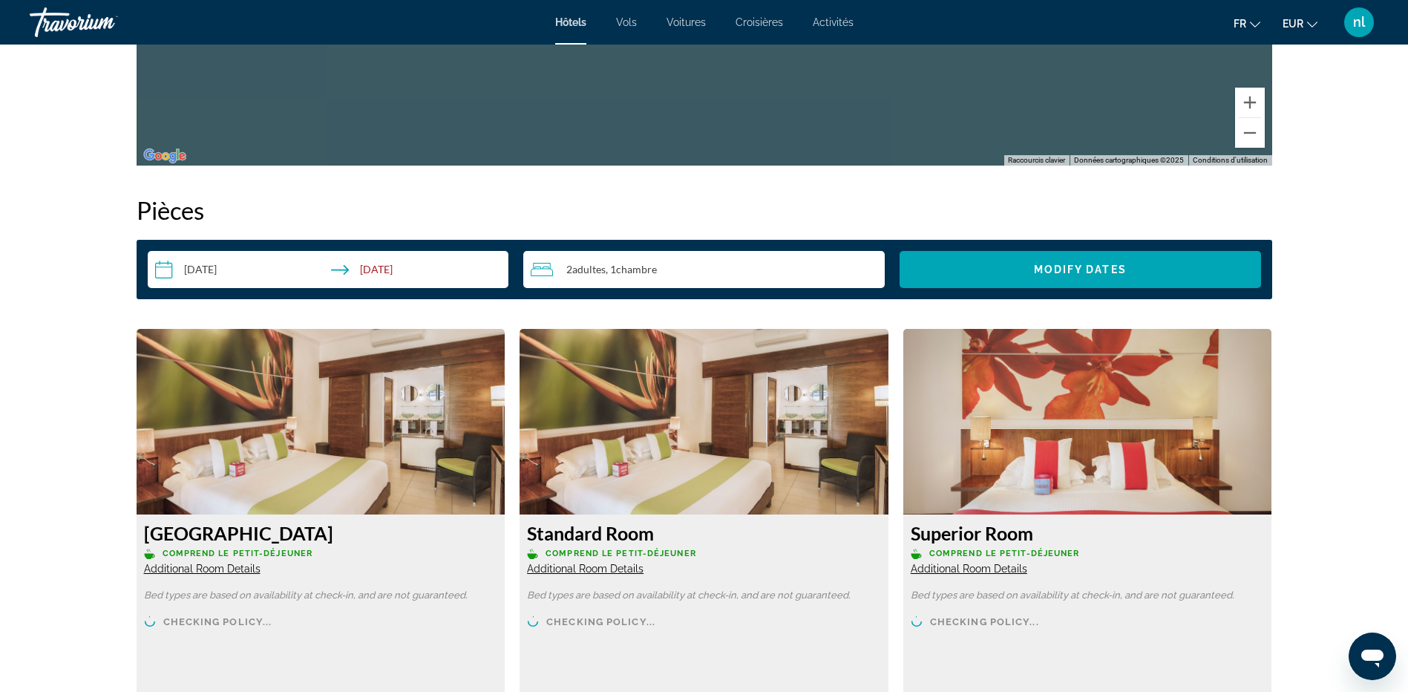
scroll to position [1781, 0]
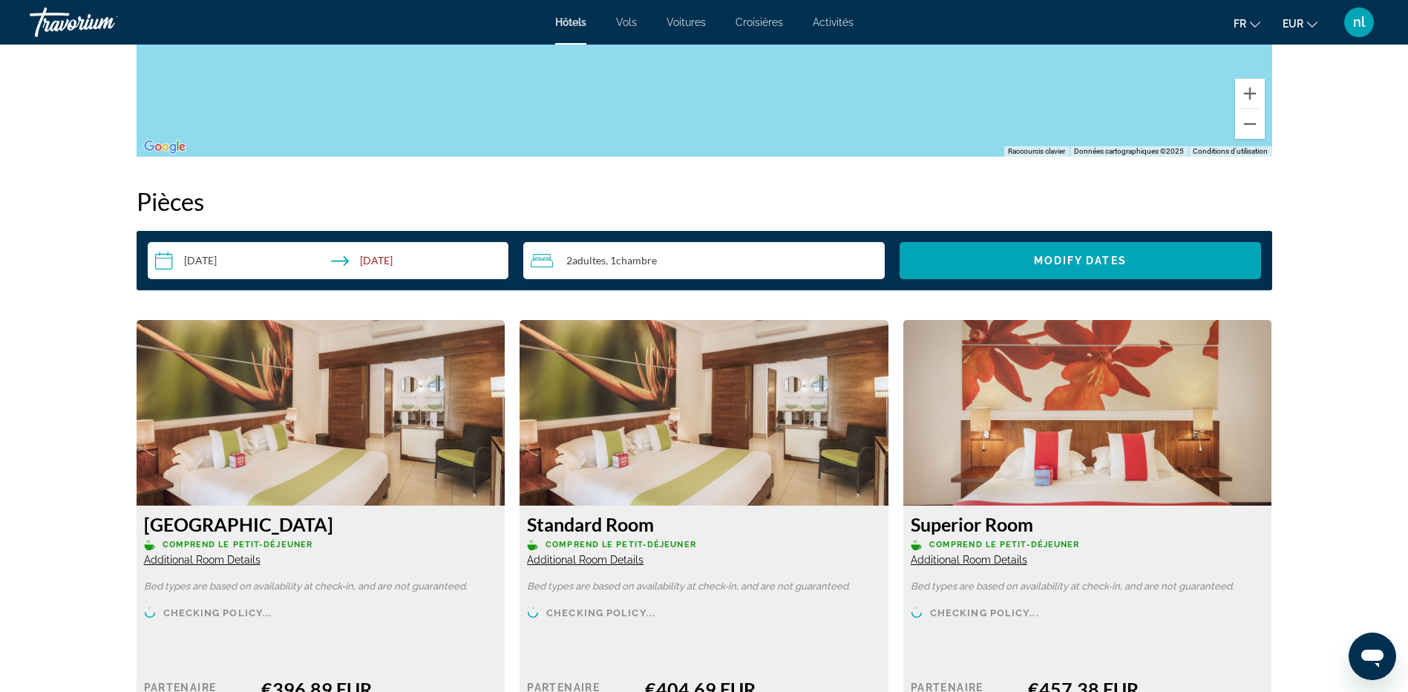
click at [737, 256] on div "2 Adulte Adultes , 1 Chambre pièces" at bounding box center [708, 261] width 354 height 18
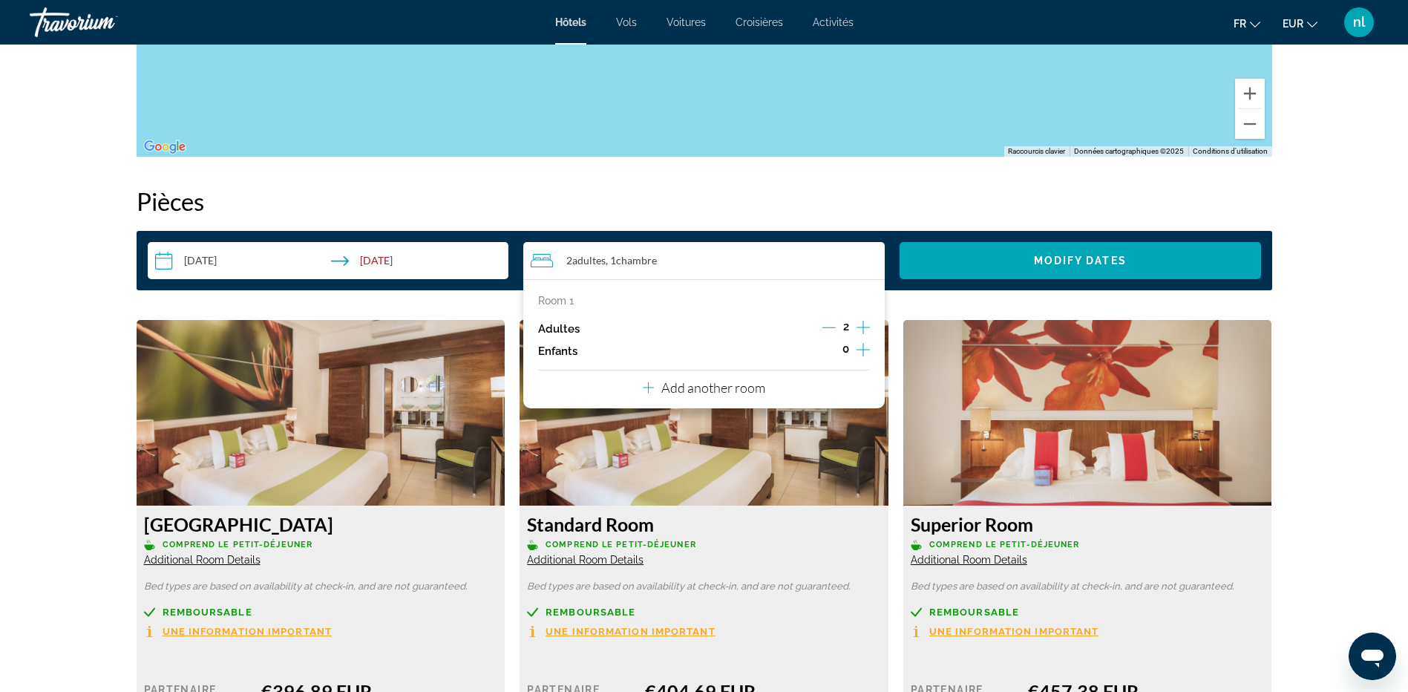
click at [753, 387] on p "Add another room" at bounding box center [713, 387] width 104 height 16
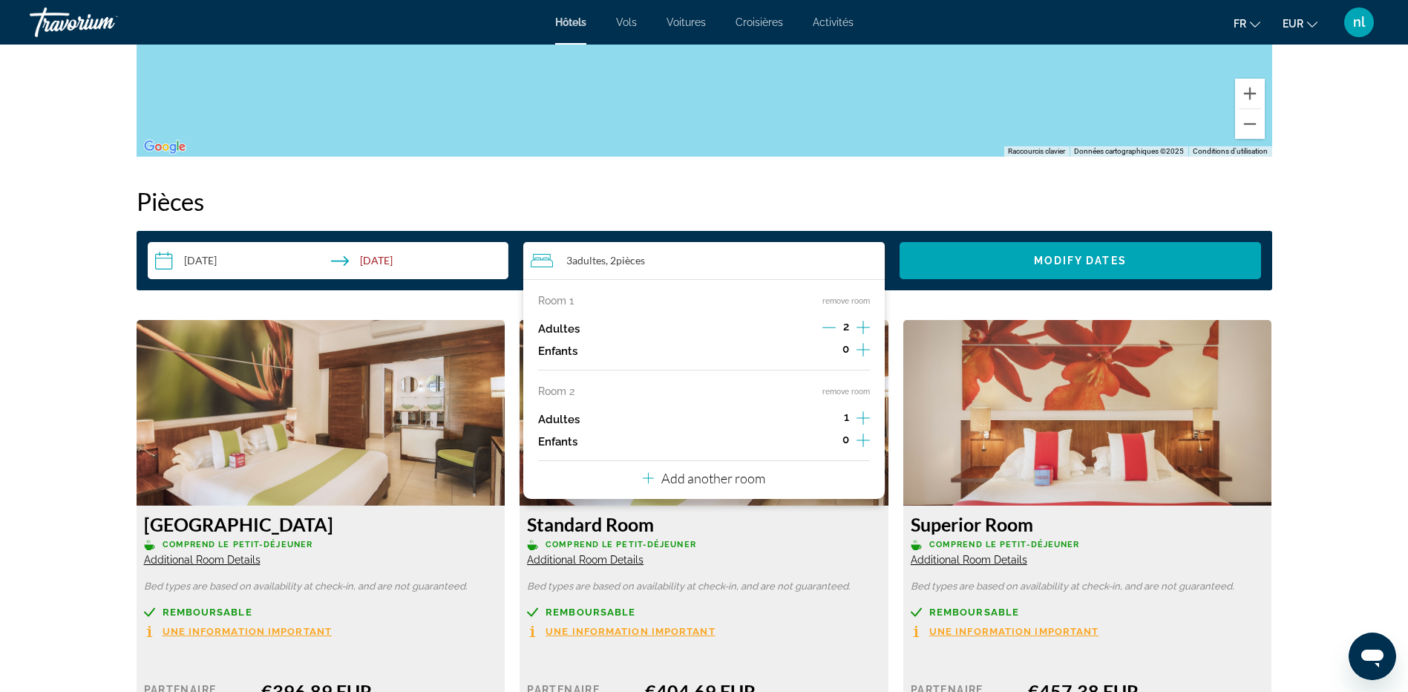
click at [862, 325] on icon "Increment adults" at bounding box center [863, 327] width 13 height 18
click at [831, 326] on icon "Decrement adults" at bounding box center [828, 327] width 13 height 13
click at [860, 413] on icon "Increment adults" at bounding box center [863, 418] width 13 height 18
click at [696, 476] on p "Add another room" at bounding box center [713, 478] width 104 height 16
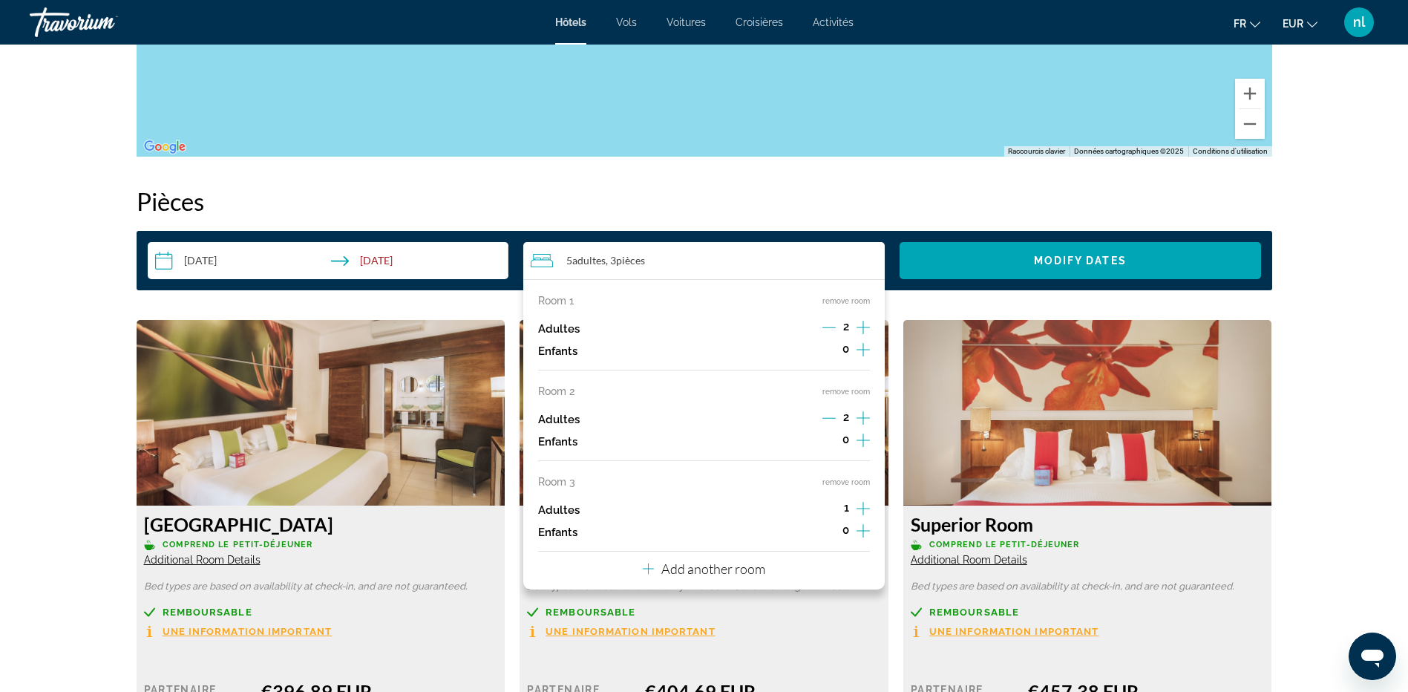
click at [861, 502] on icon "Increment adults" at bounding box center [863, 509] width 13 height 18
click at [1024, 253] on span "Search widget" at bounding box center [1080, 261] width 361 height 36
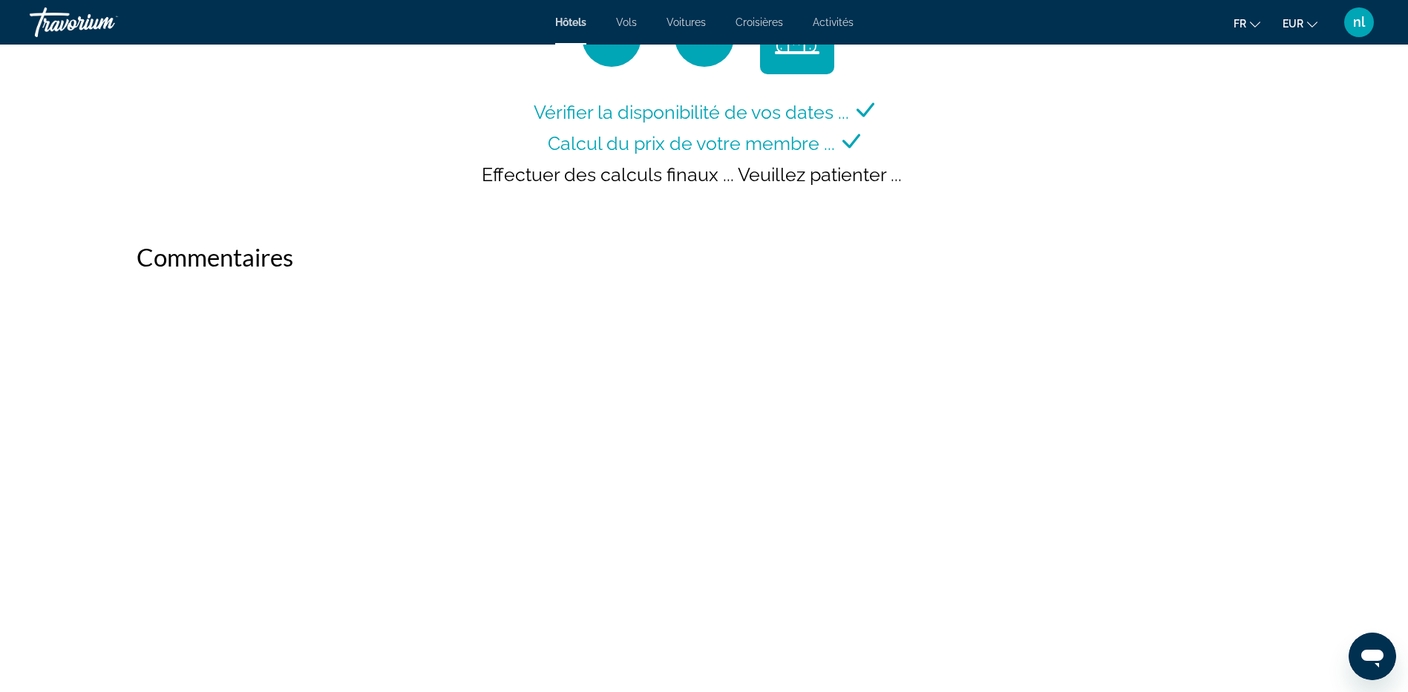
scroll to position [1730, 0]
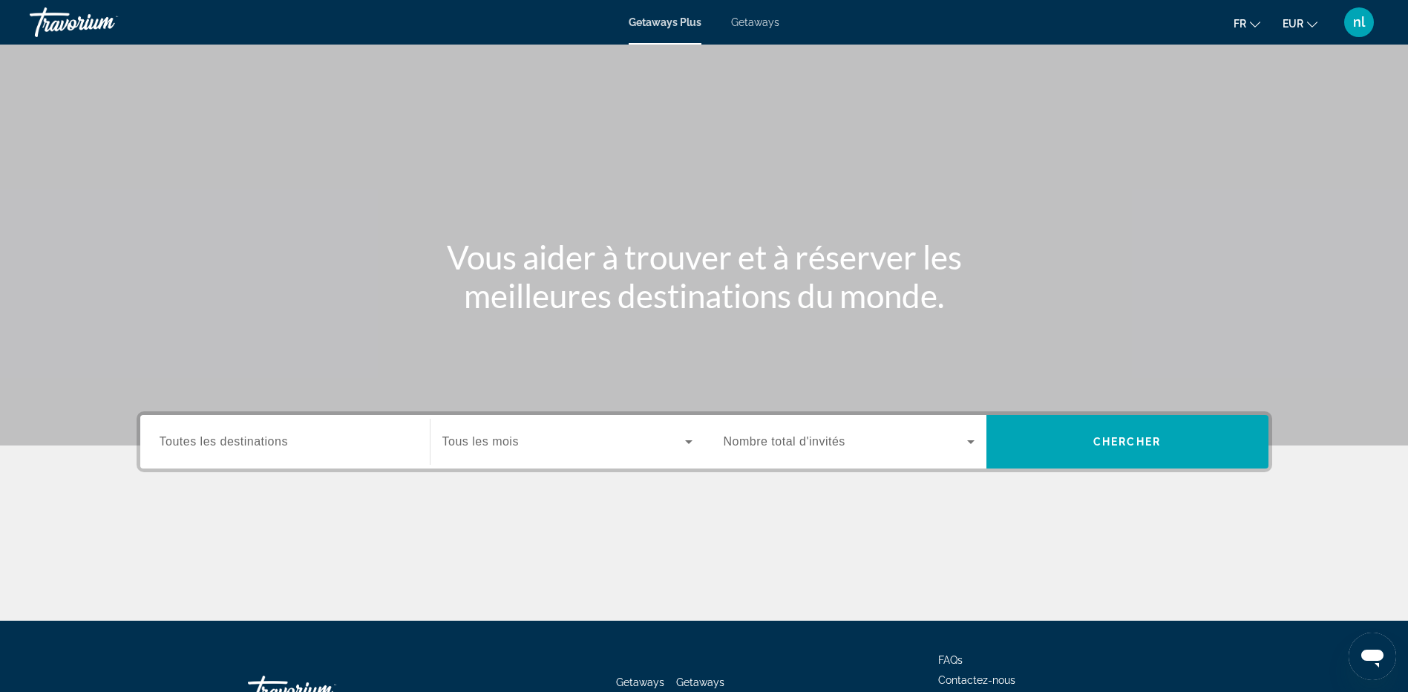
click at [364, 440] on input "Destination Toutes les destinations" at bounding box center [285, 442] width 251 height 18
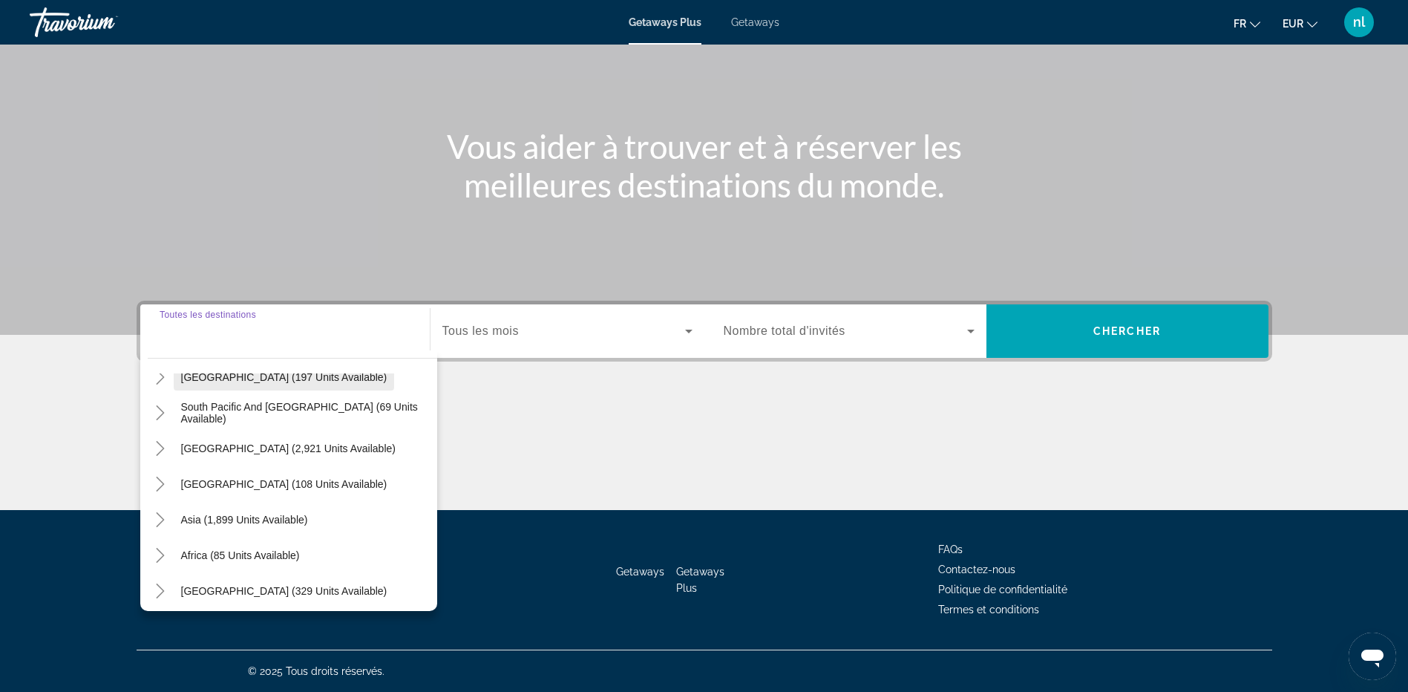
scroll to position [240, 0]
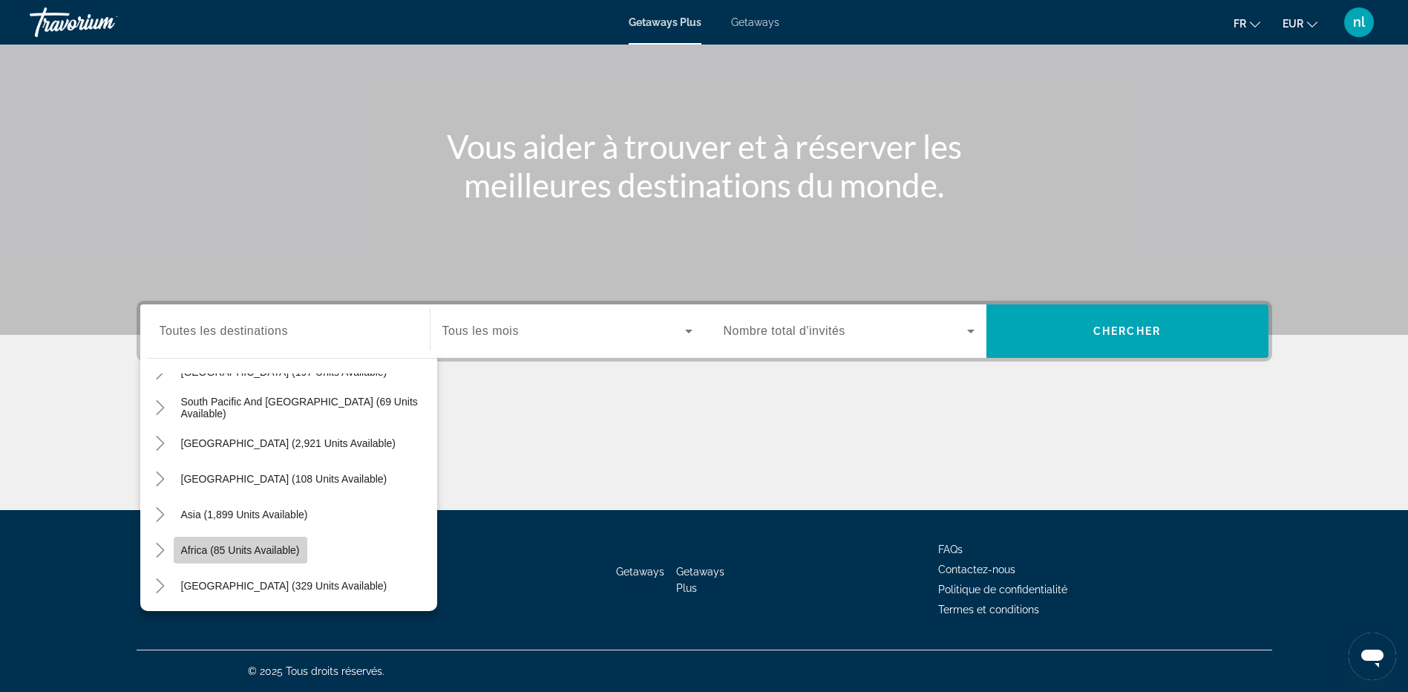
click at [211, 548] on span "Africa (85 units available)" at bounding box center [240, 550] width 119 height 12
type input "**********"
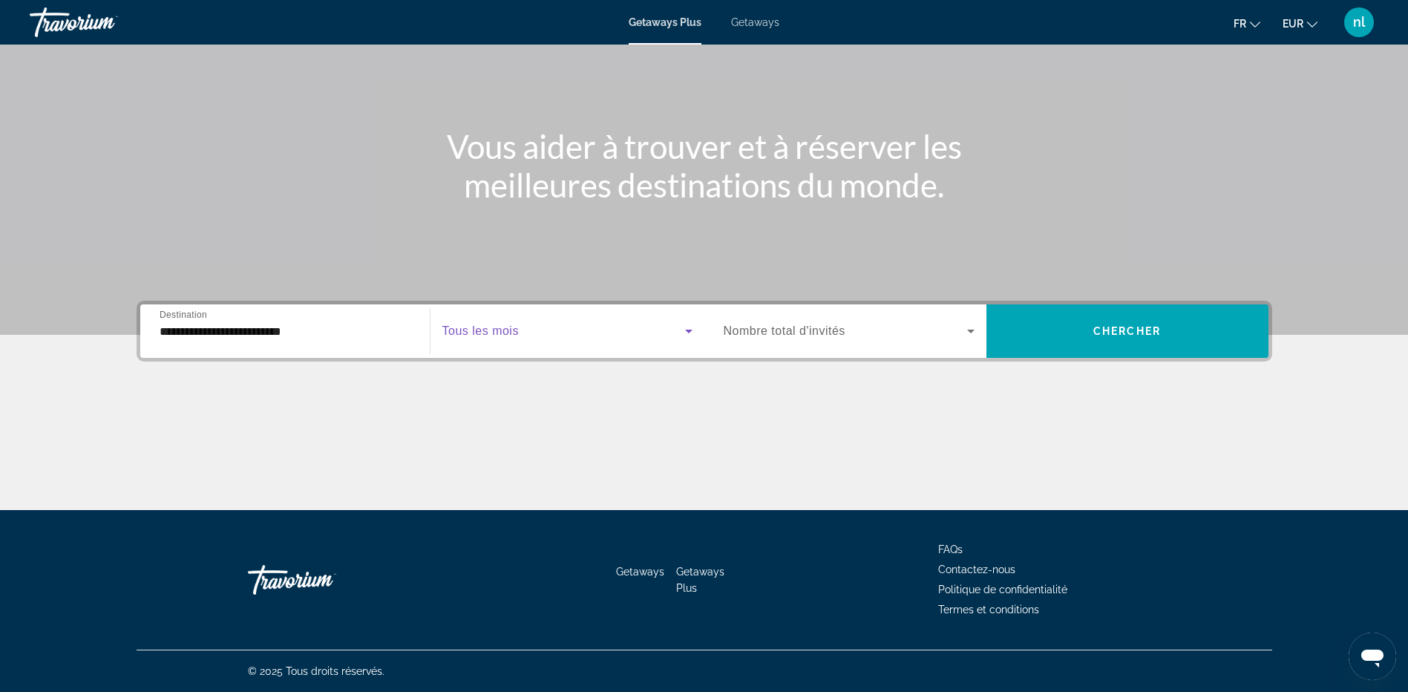
click at [601, 330] on span "Search widget" at bounding box center [563, 331] width 243 height 18
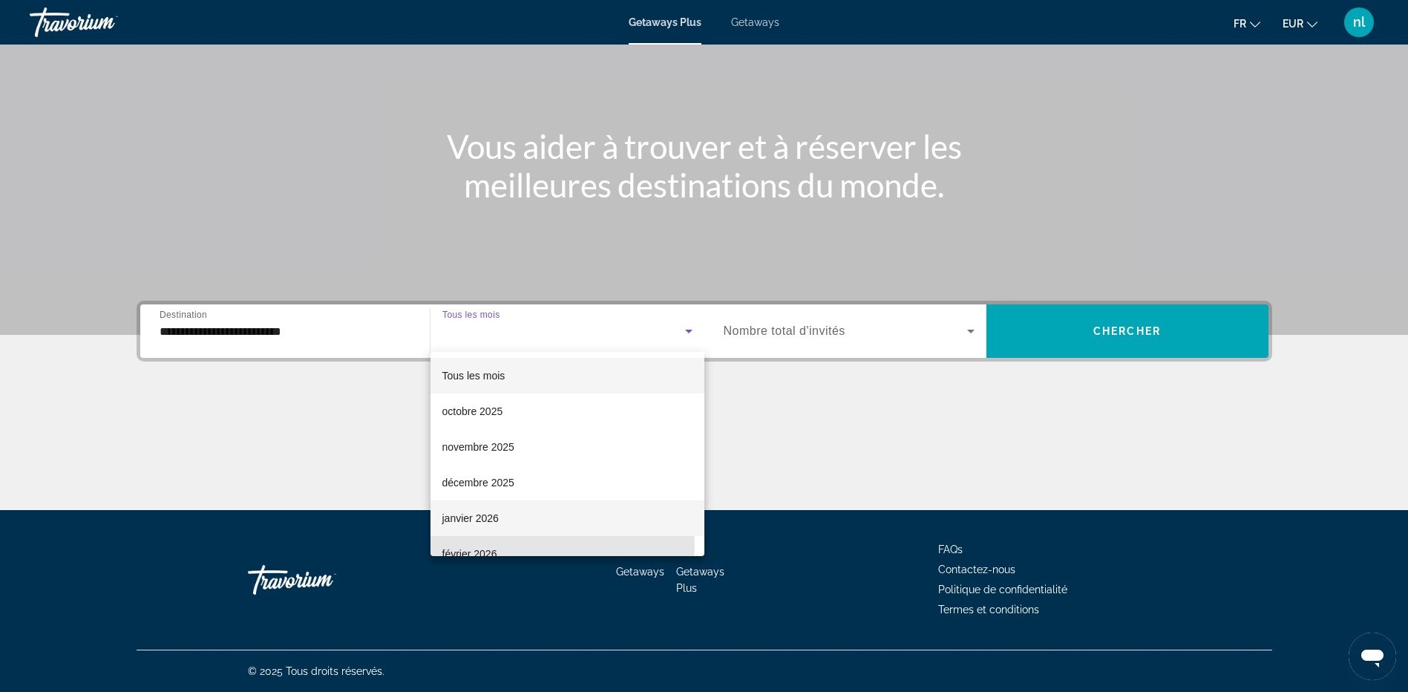
drag, startPoint x: 490, startPoint y: 546, endPoint x: 537, endPoint y: 520, distance: 54.5
click at [492, 541] on mat-option "février 2026" at bounding box center [567, 554] width 274 height 36
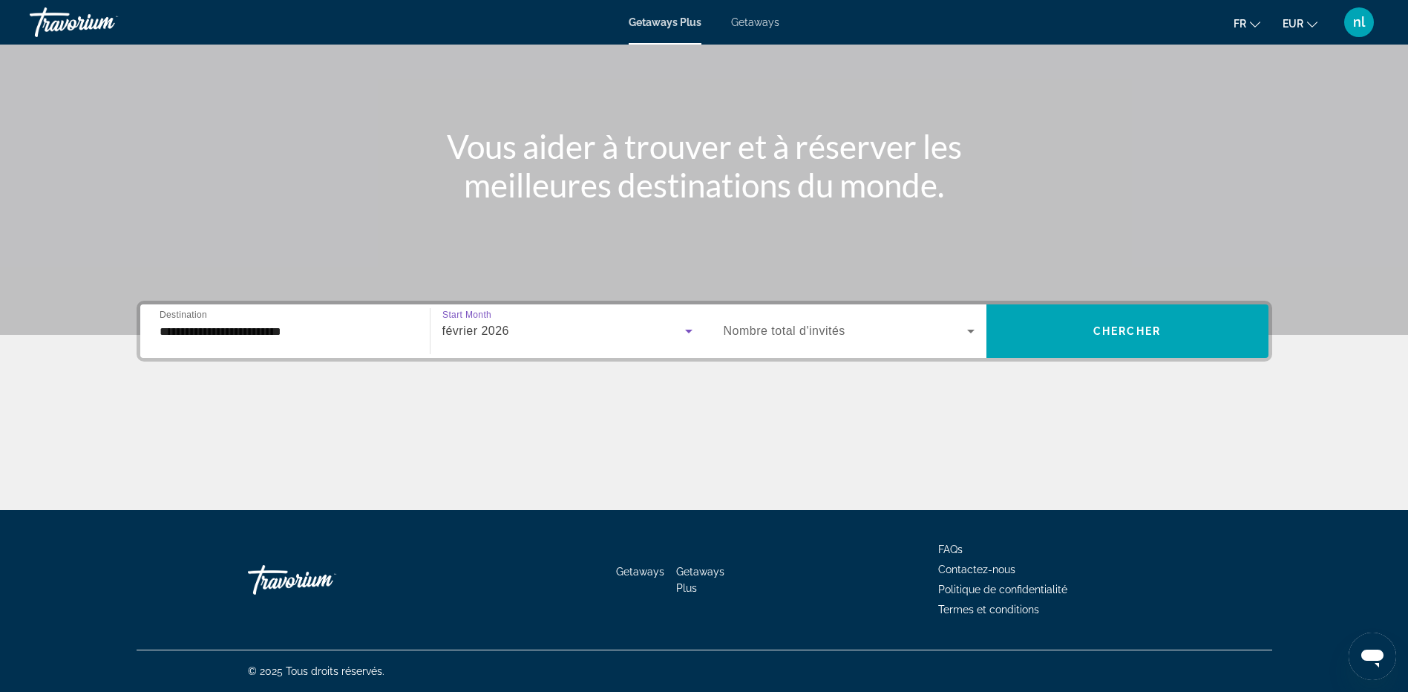
click at [967, 331] on icon "Search widget" at bounding box center [971, 331] width 18 height 18
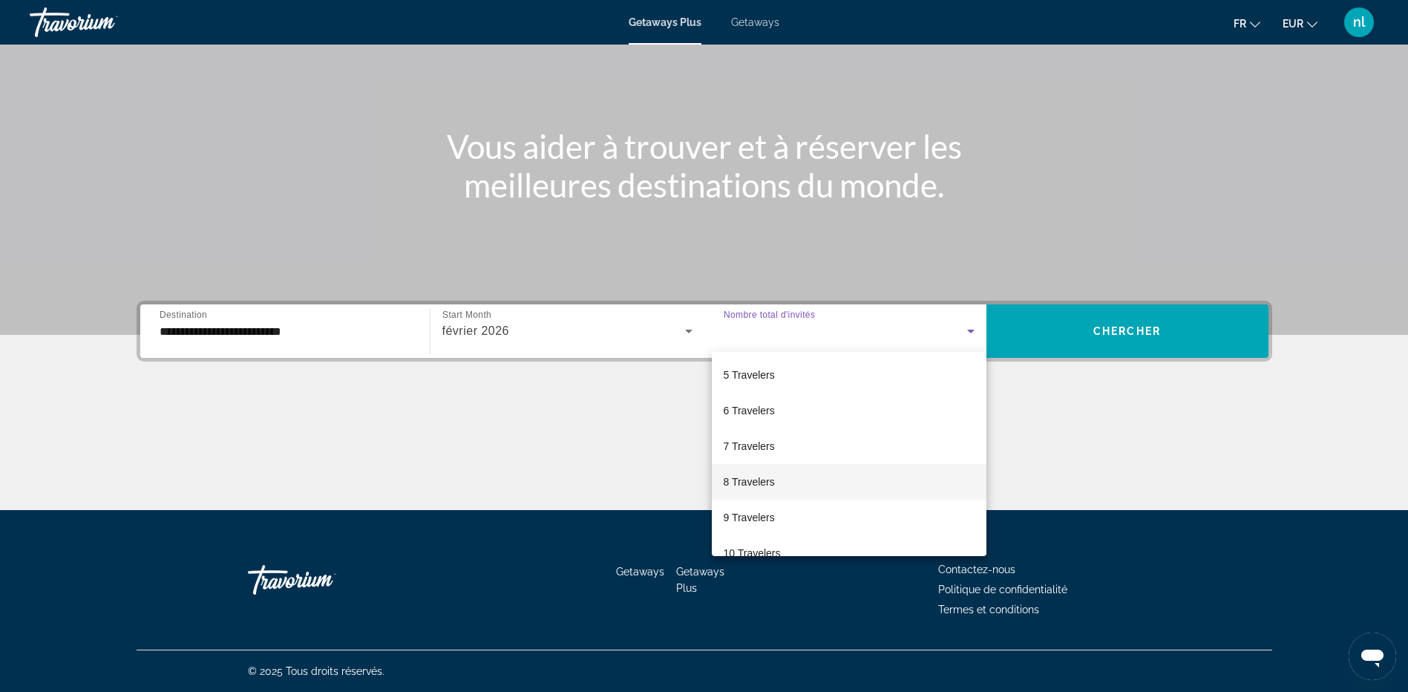
scroll to position [148, 0]
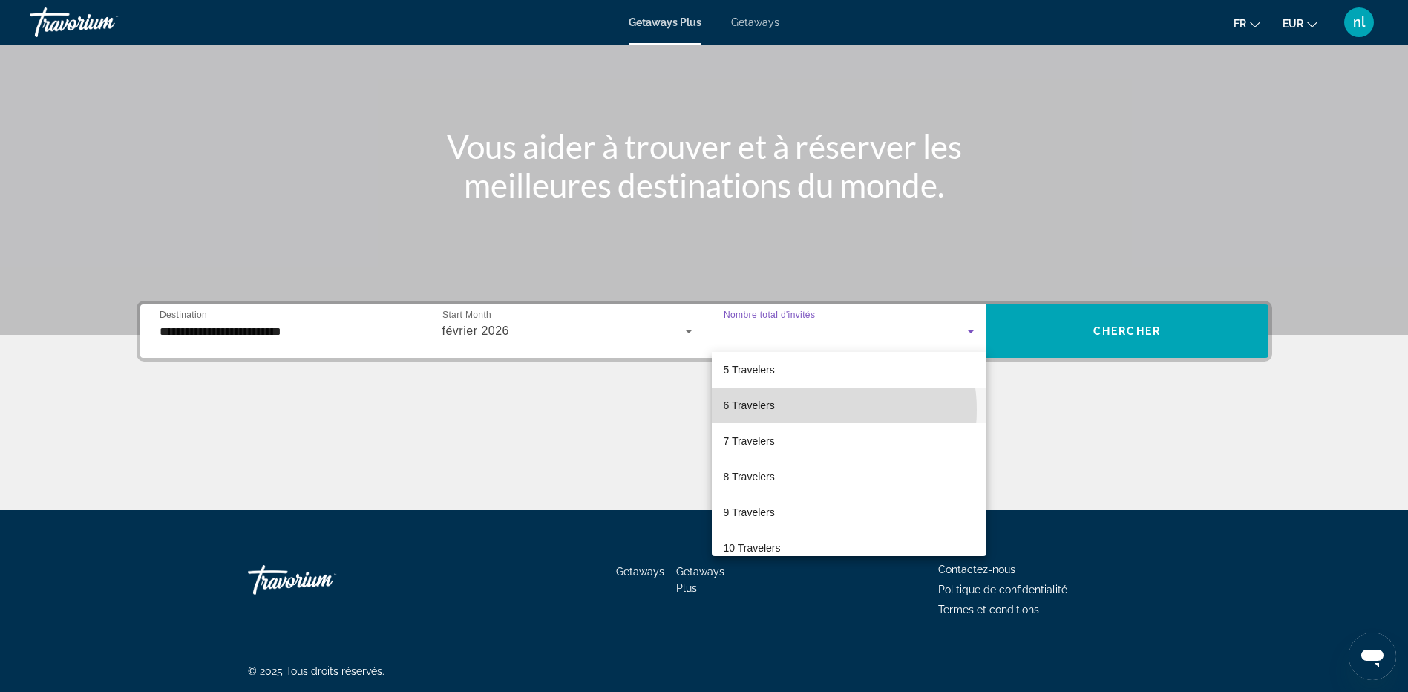
click at [813, 410] on mat-option "6 Travelers" at bounding box center [849, 405] width 275 height 36
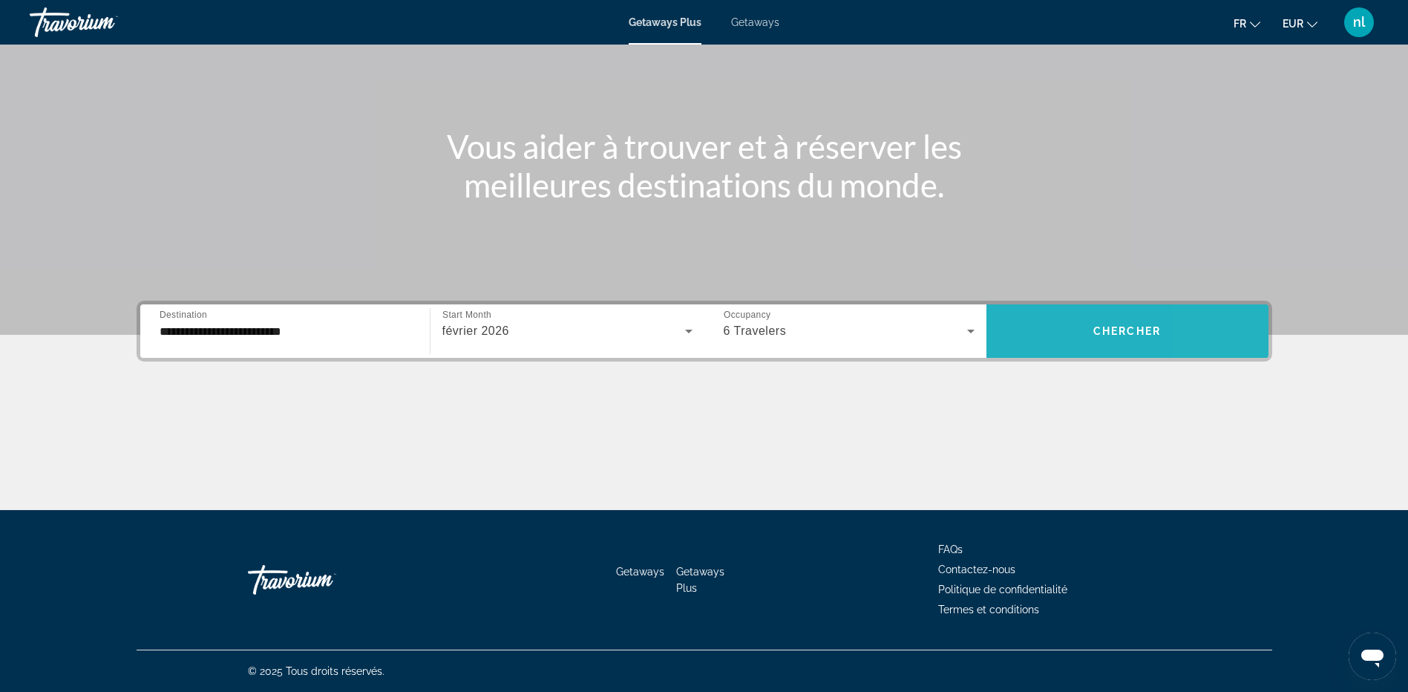
click at [1212, 325] on span "Search widget" at bounding box center [1127, 331] width 282 height 36
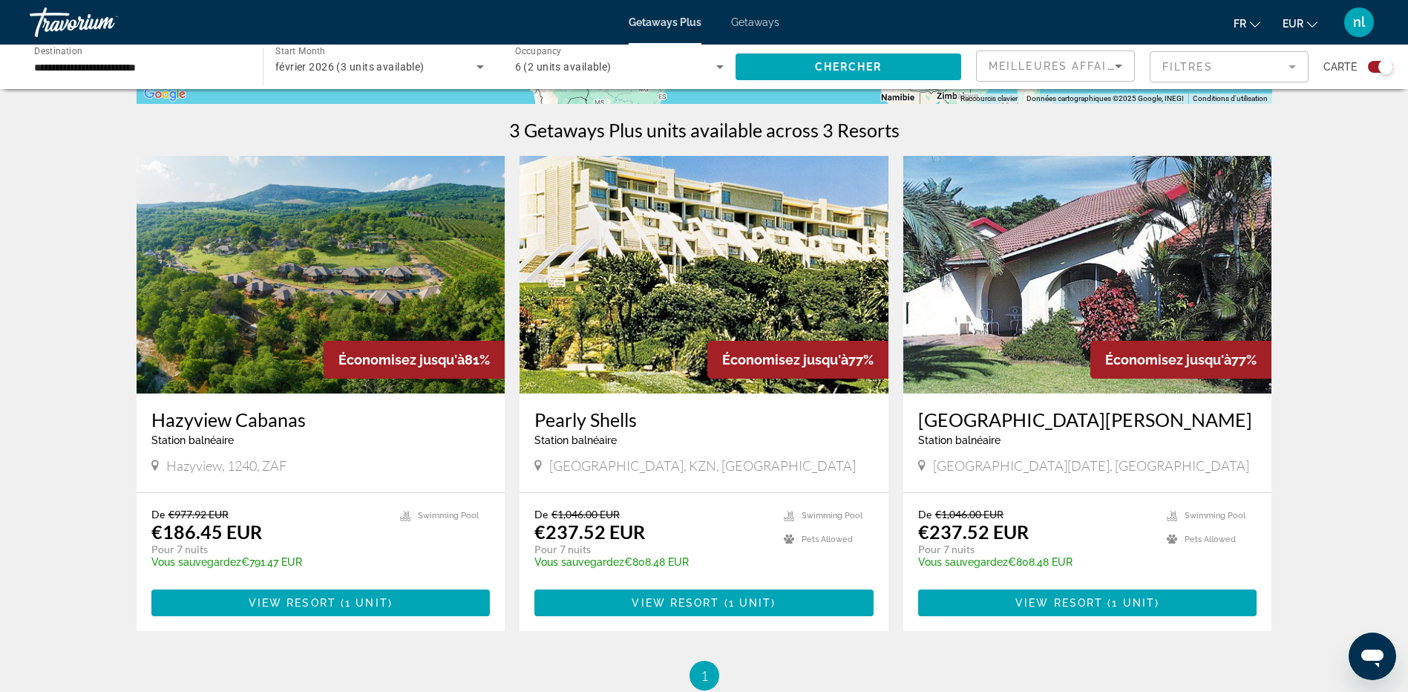
scroll to position [520, 0]
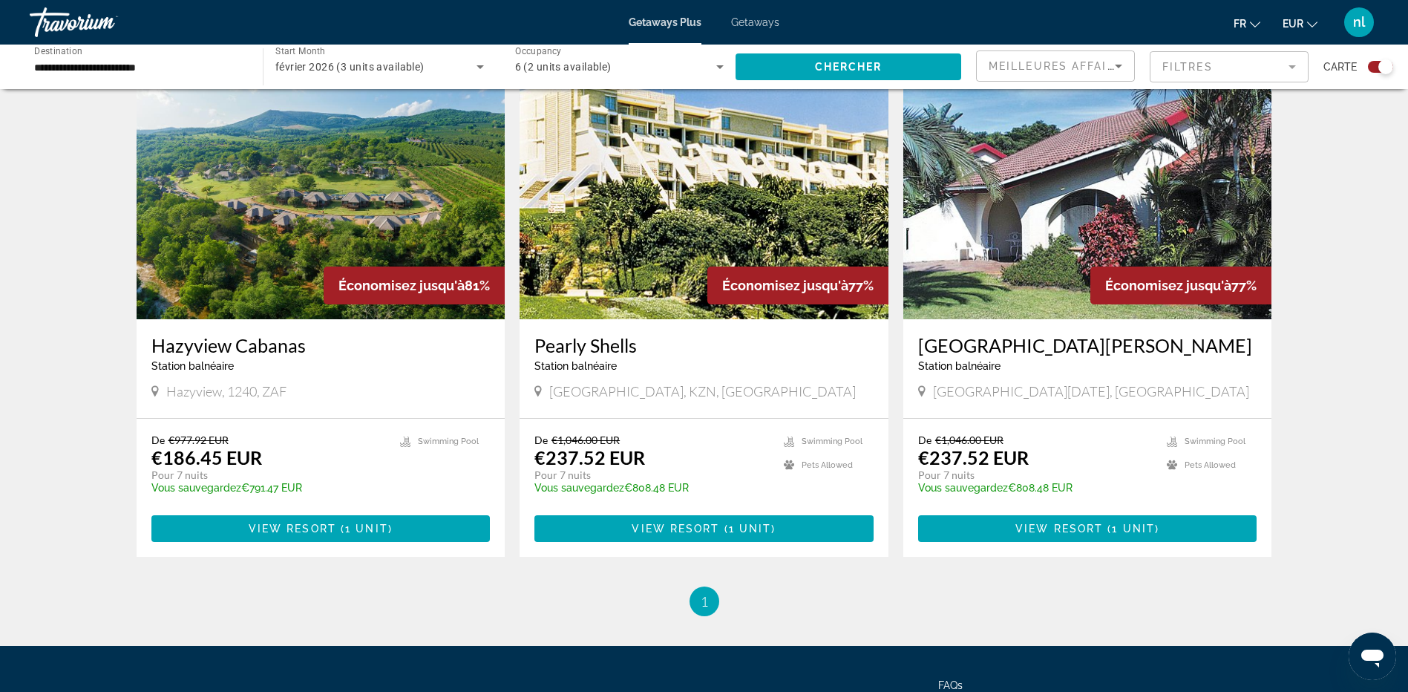
click at [335, 240] on img "Main content" at bounding box center [321, 201] width 369 height 238
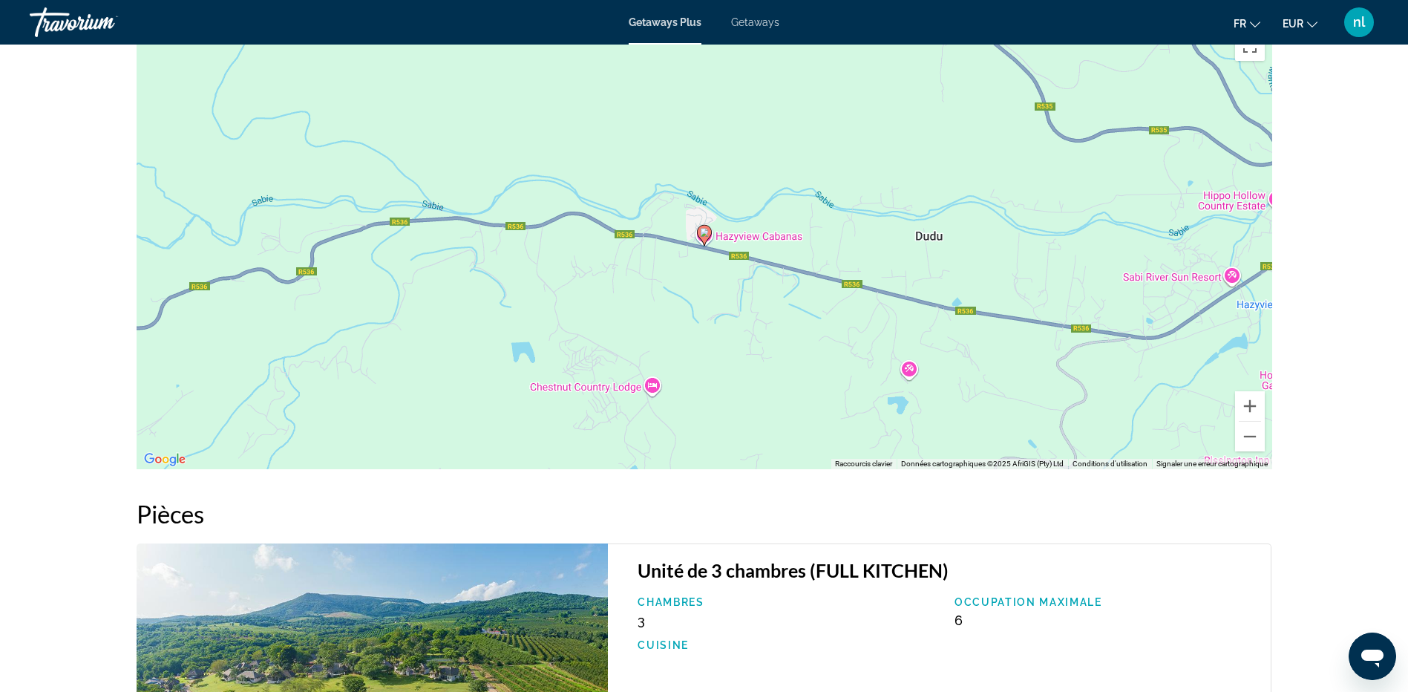
scroll to position [1856, 0]
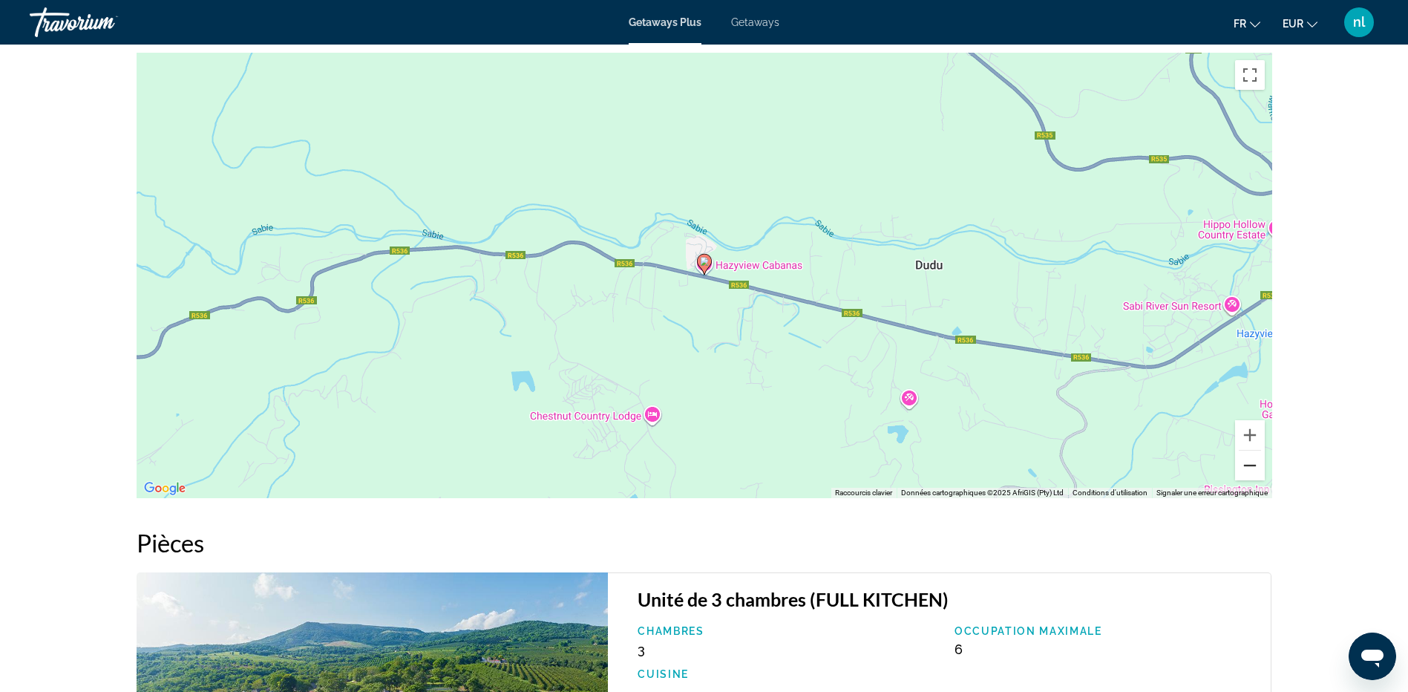
click at [1255, 461] on button "Zoom arrière" at bounding box center [1250, 466] width 30 height 30
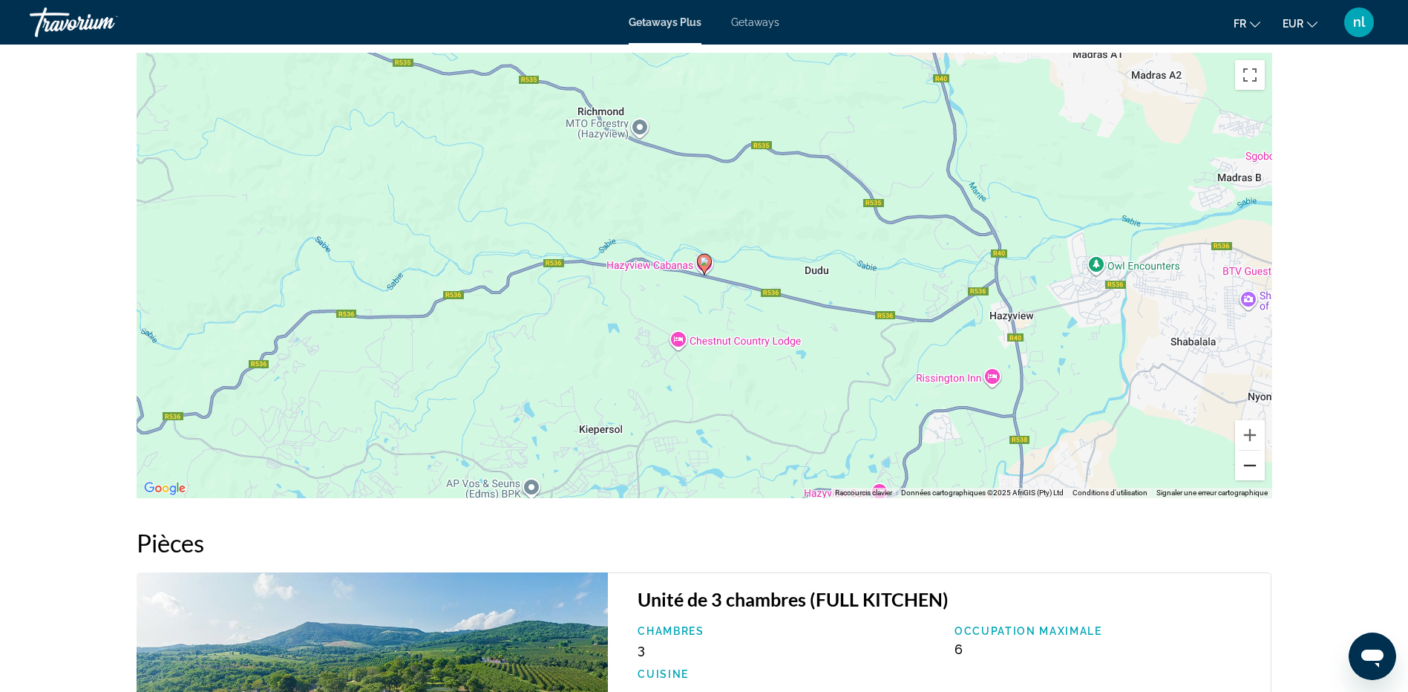
click at [1253, 462] on button "Zoom arrière" at bounding box center [1250, 466] width 30 height 30
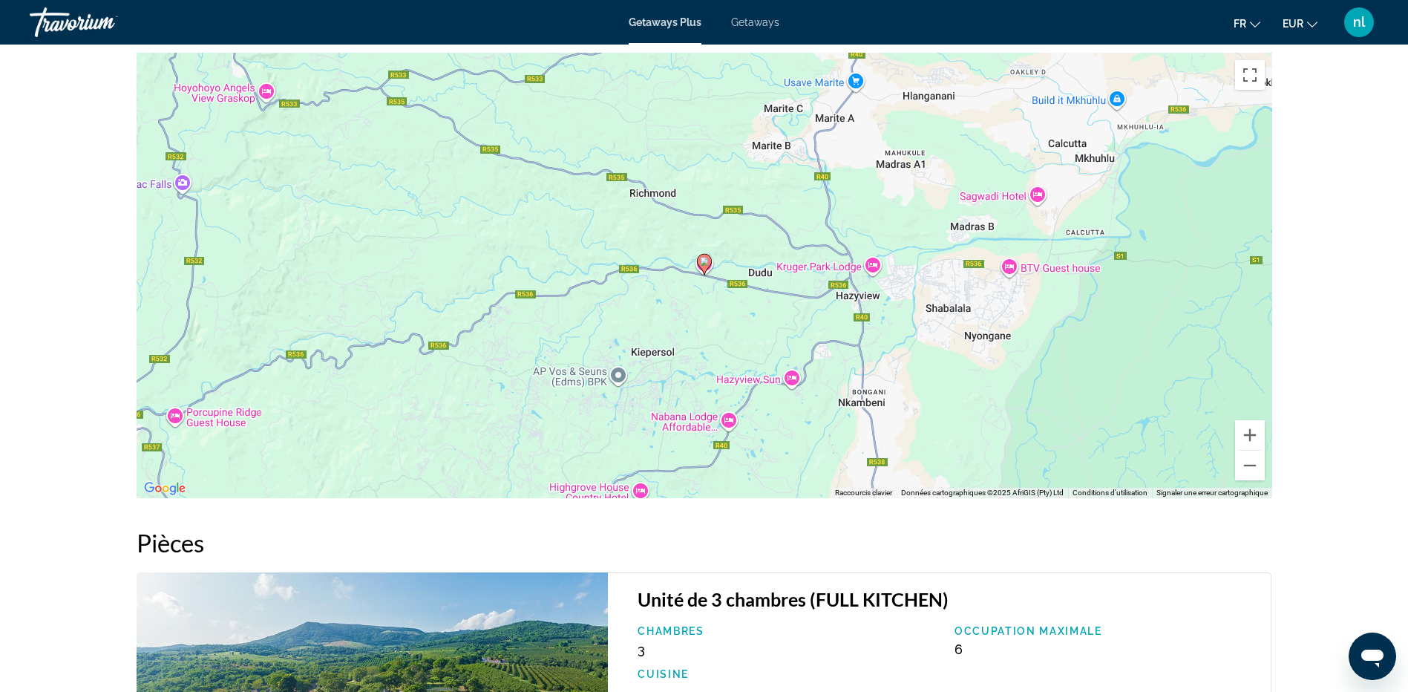
click at [871, 267] on div "Pour activer le glissement avec le clavier, appuyez sur Alt+Entrée. Une fois ce…" at bounding box center [705, 275] width 1136 height 445
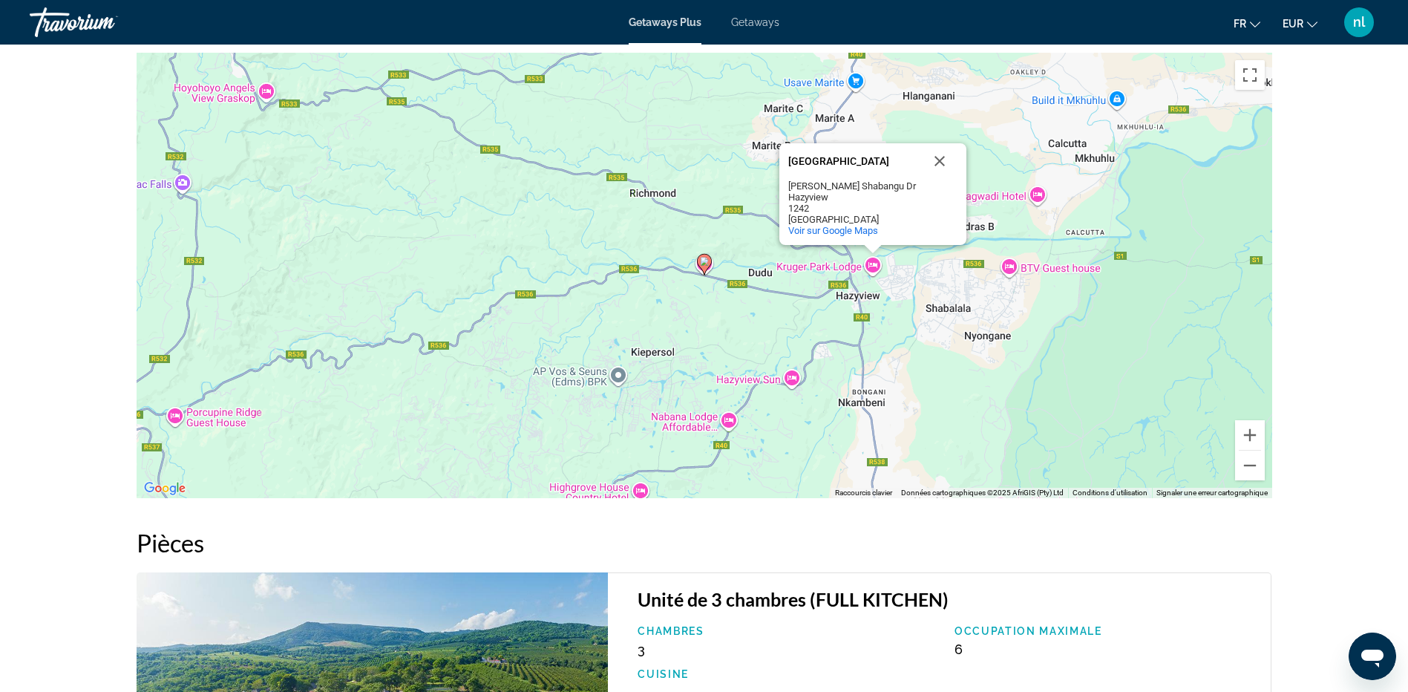
click at [707, 264] on image "Main content" at bounding box center [704, 261] width 9 height 9
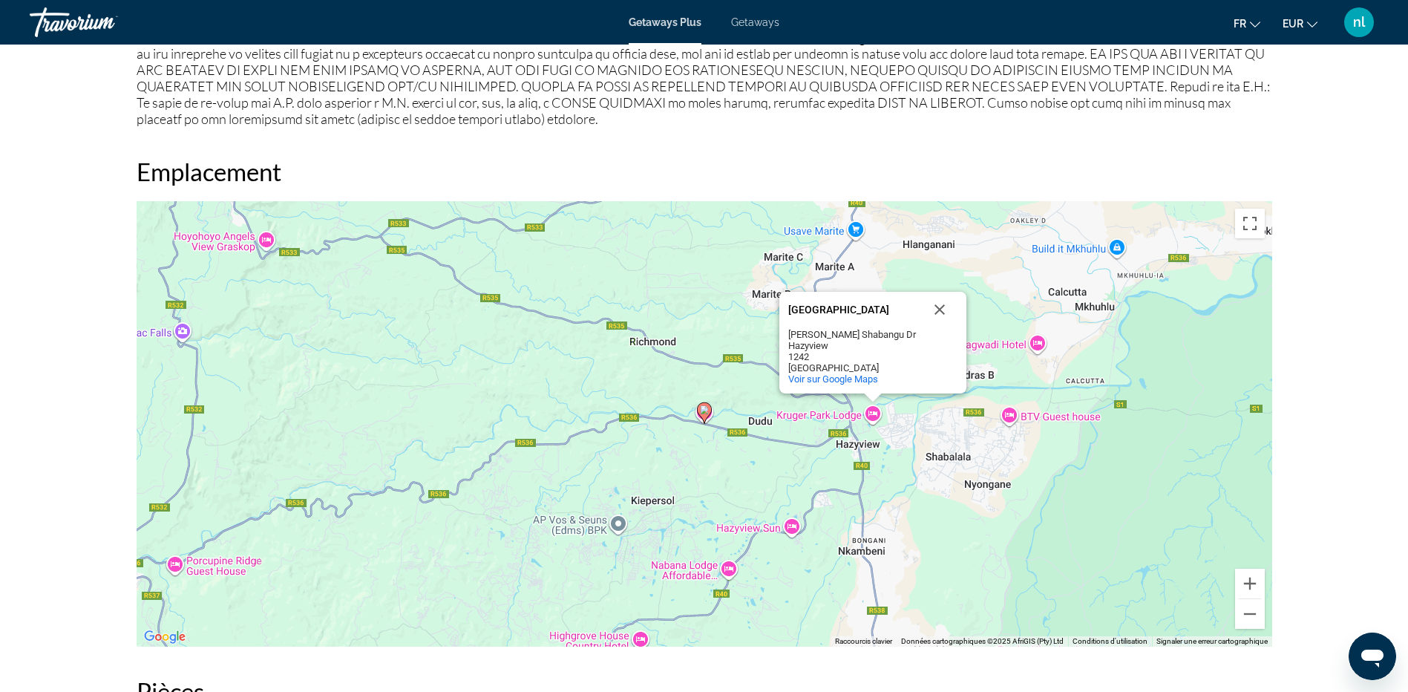
scroll to position [1336, 0]
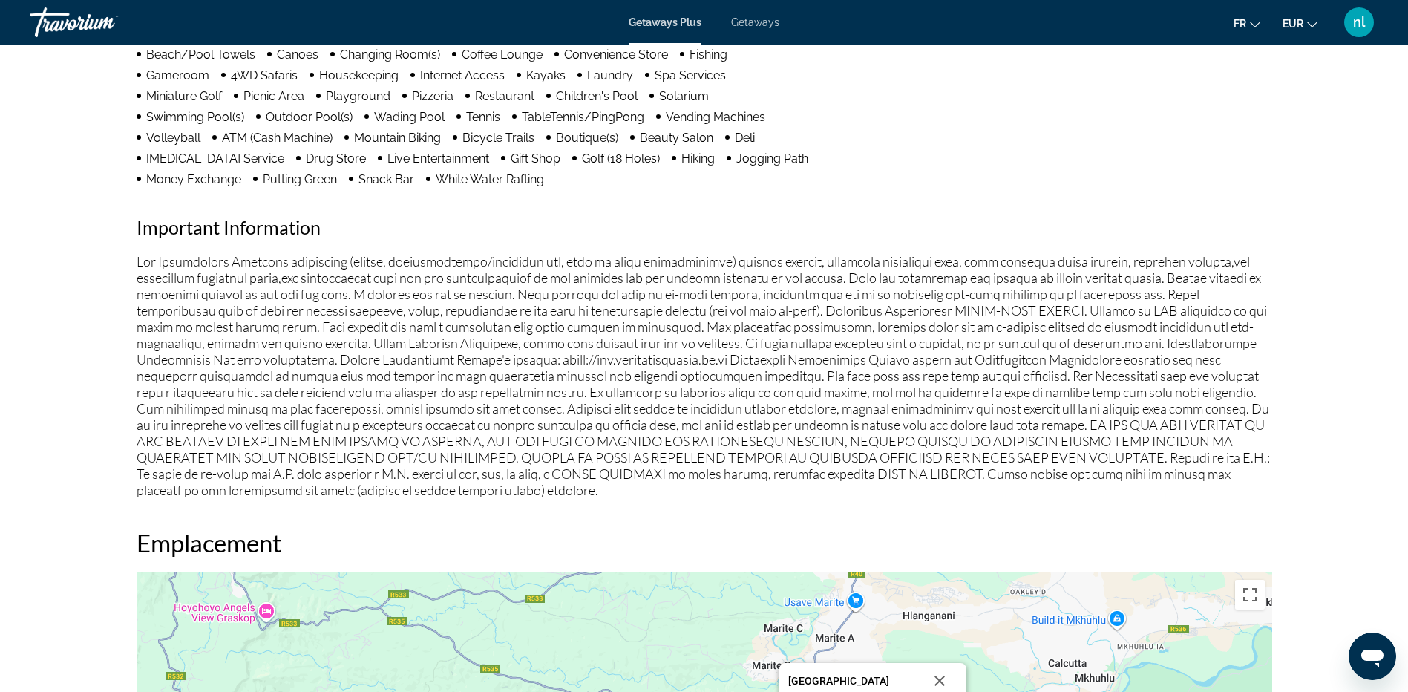
click at [754, 20] on span "Getaways" at bounding box center [755, 22] width 48 height 12
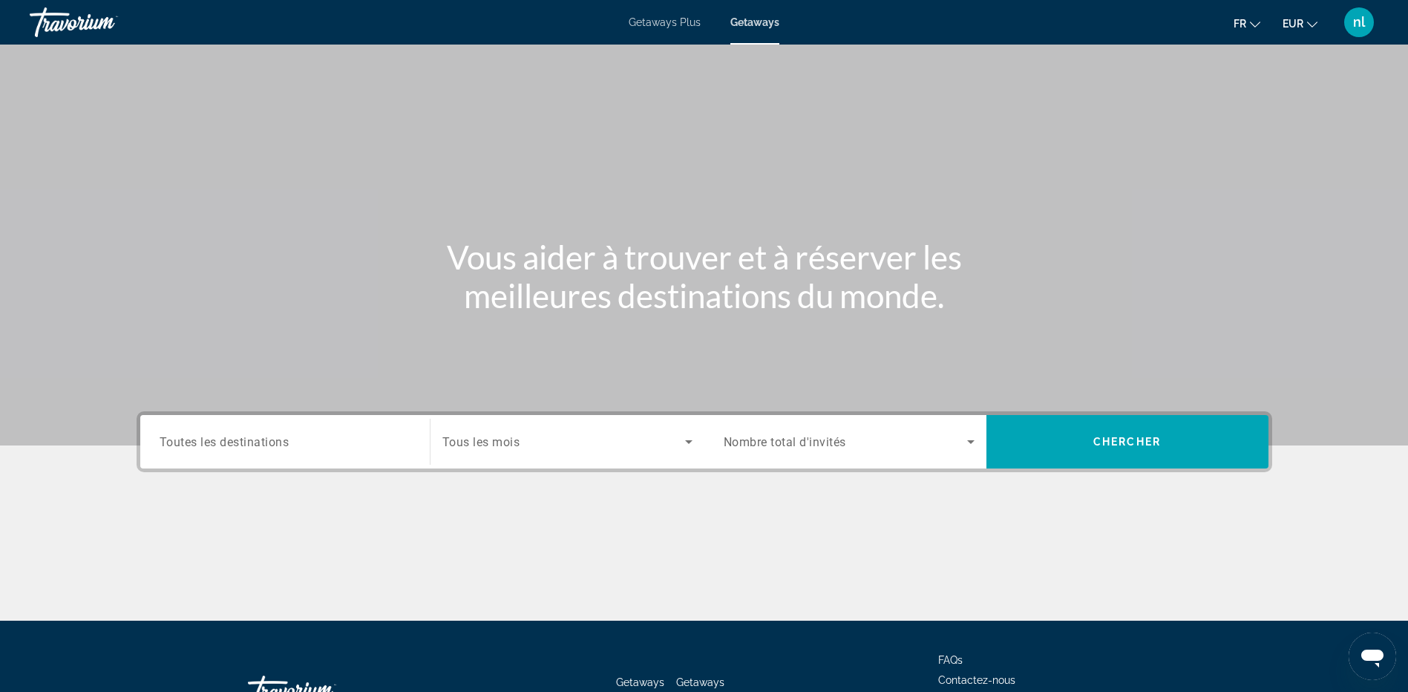
click at [339, 443] on input "Destination Toutes les destinations" at bounding box center [285, 442] width 251 height 18
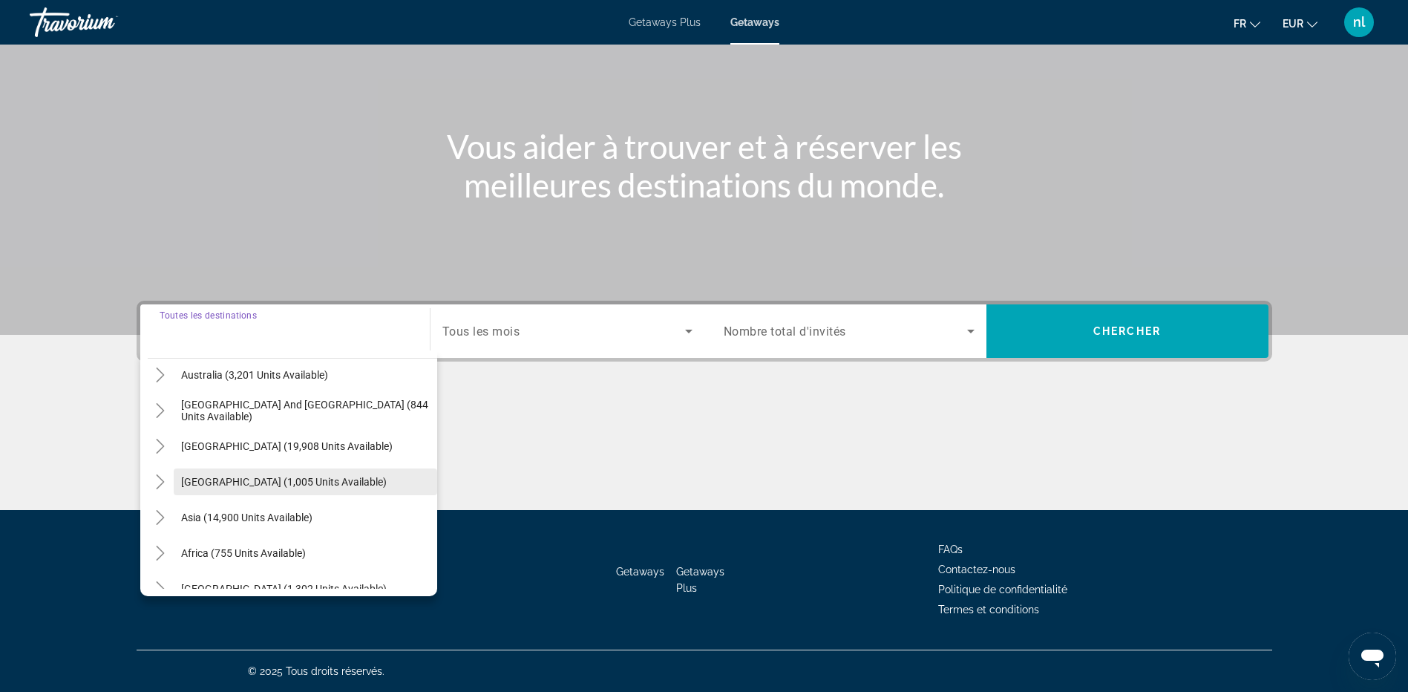
scroll to position [240, 0]
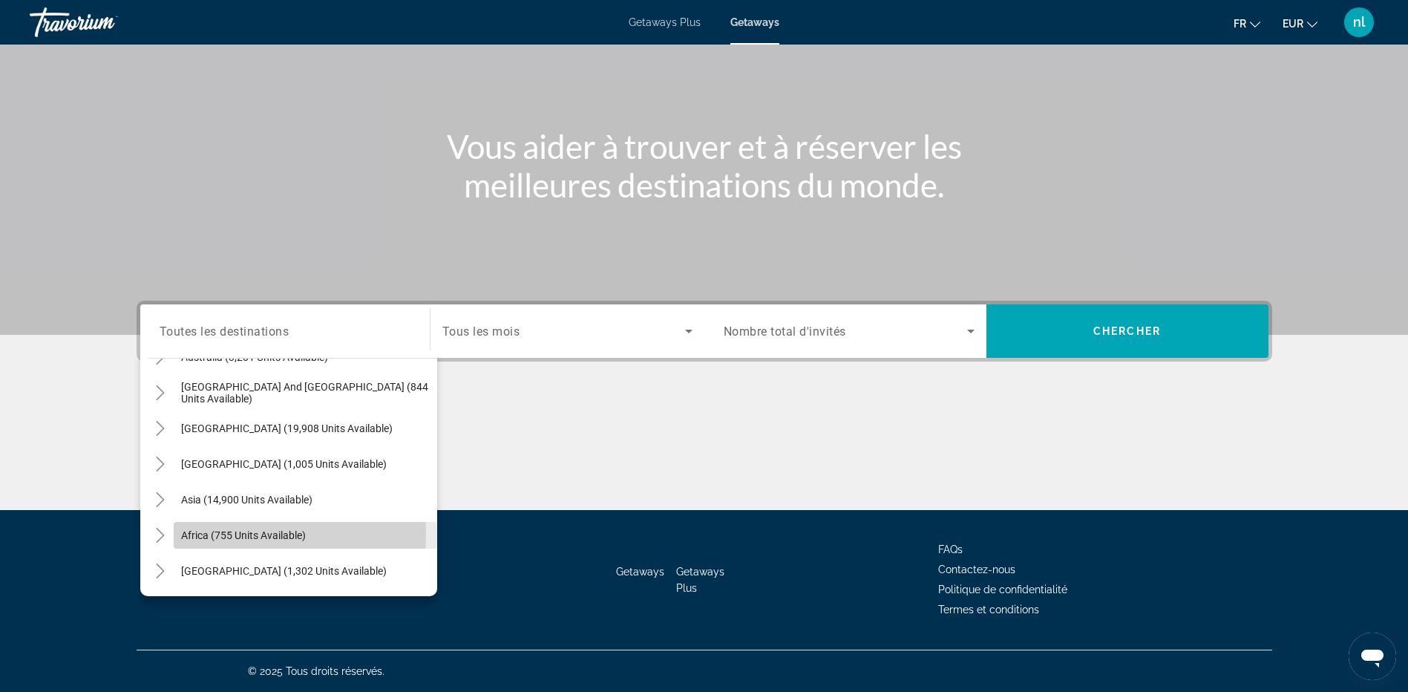
click at [183, 533] on span "Africa (755 units available)" at bounding box center [243, 535] width 125 height 12
type input "**********"
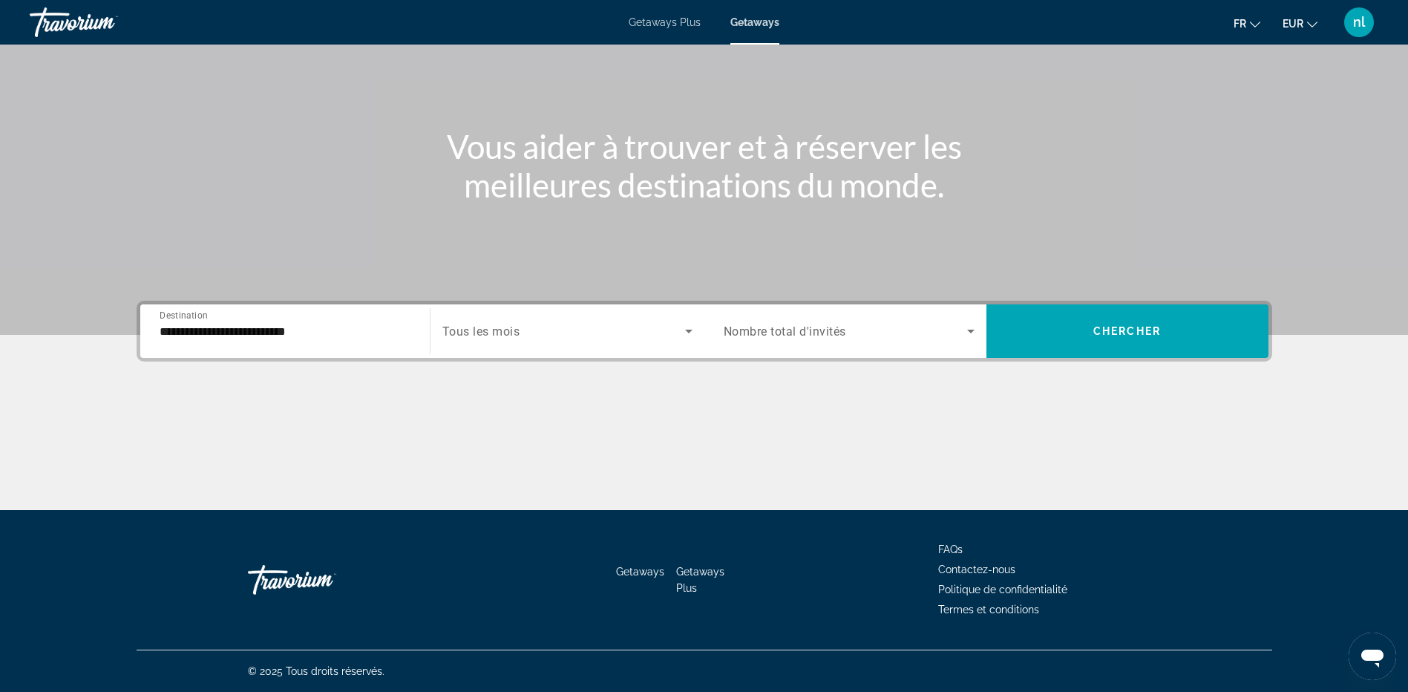
click at [511, 315] on div "Search widget" at bounding box center [567, 331] width 250 height 42
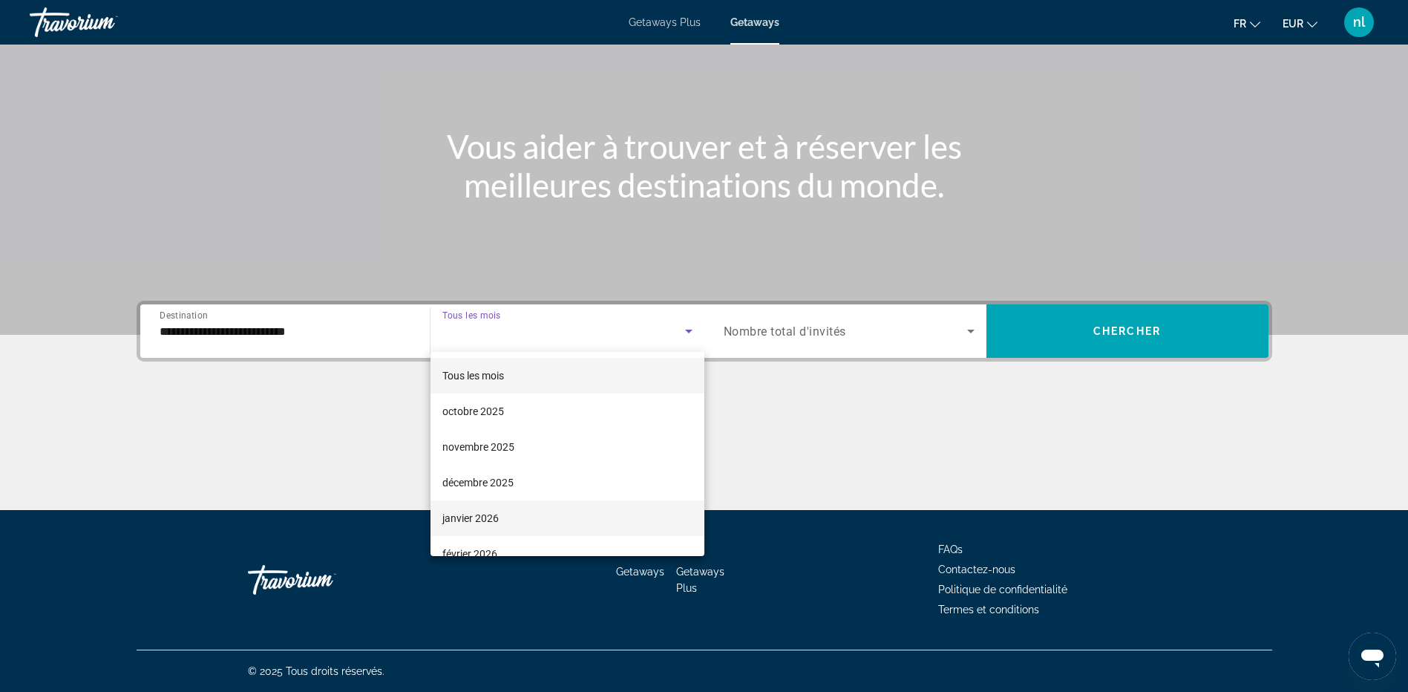
scroll to position [148, 0]
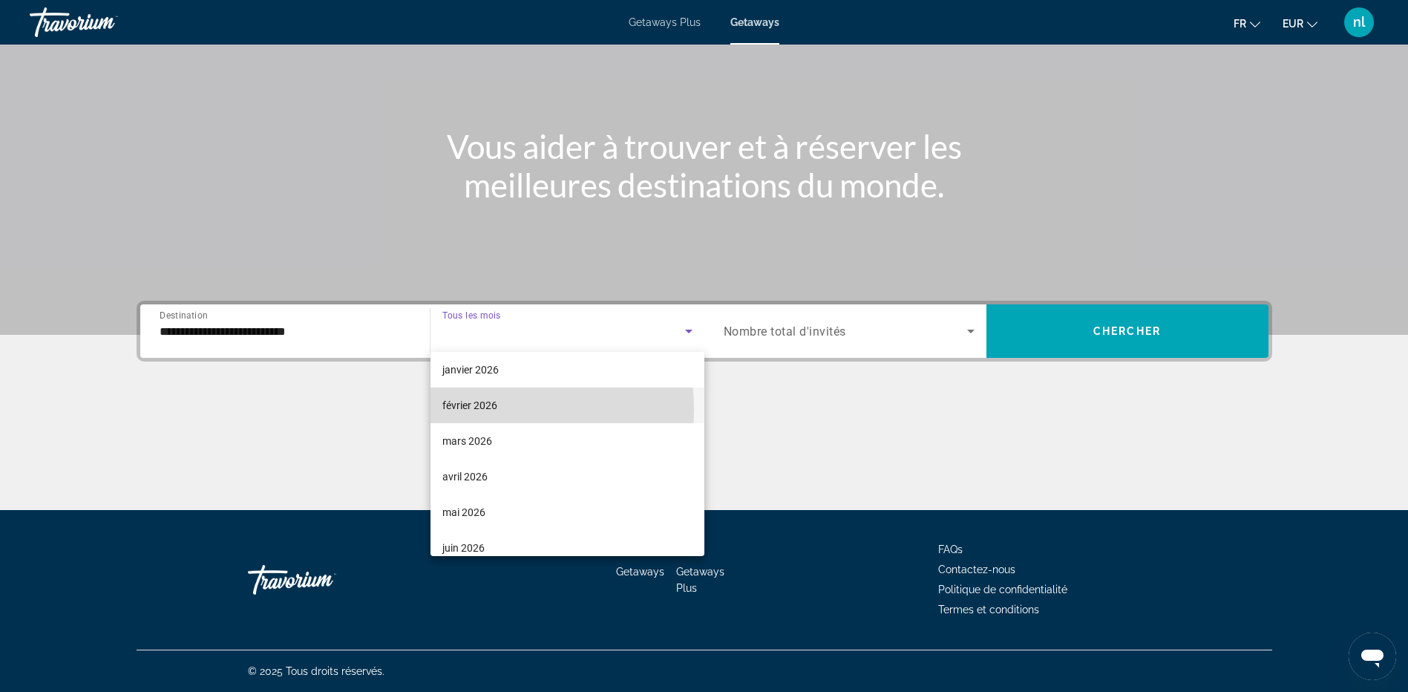
drag, startPoint x: 484, startPoint y: 409, endPoint x: 655, endPoint y: 387, distance: 172.1
click at [490, 409] on span "février 2026" at bounding box center [469, 405] width 55 height 18
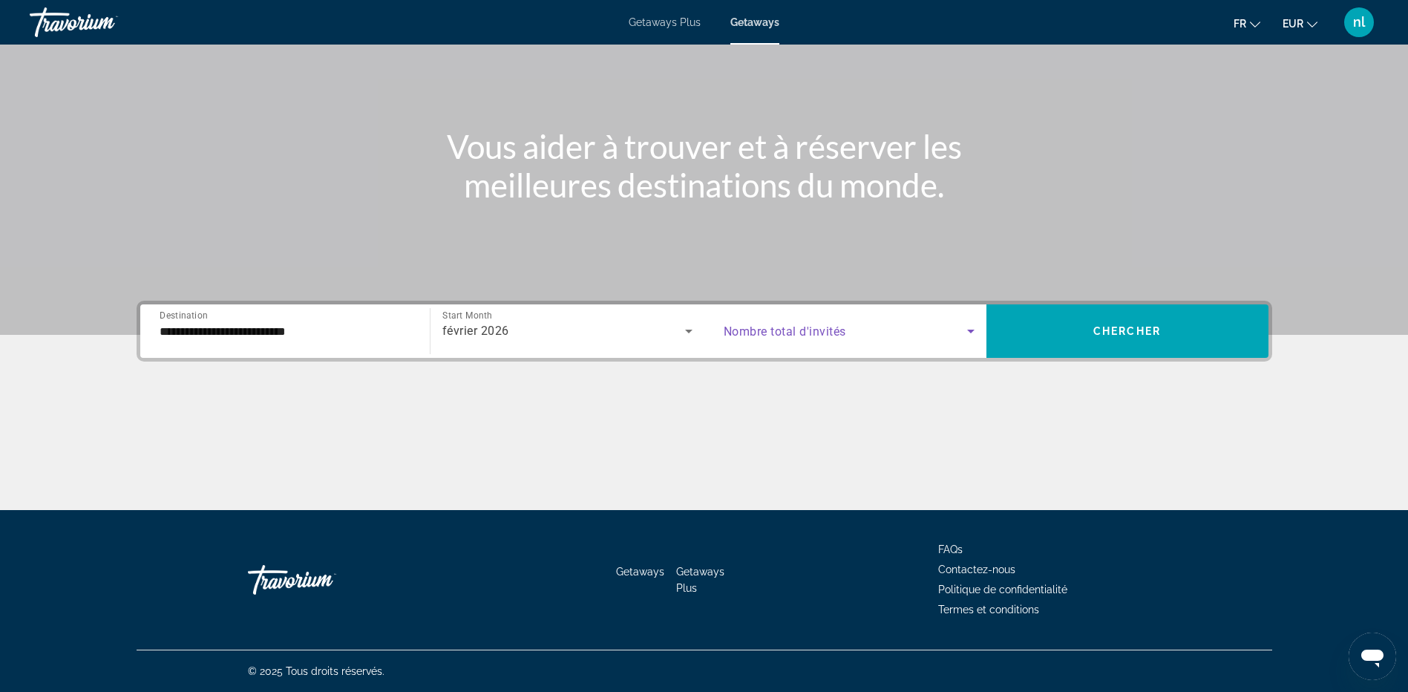
click at [885, 328] on span "Search widget" at bounding box center [845, 331] width 243 height 18
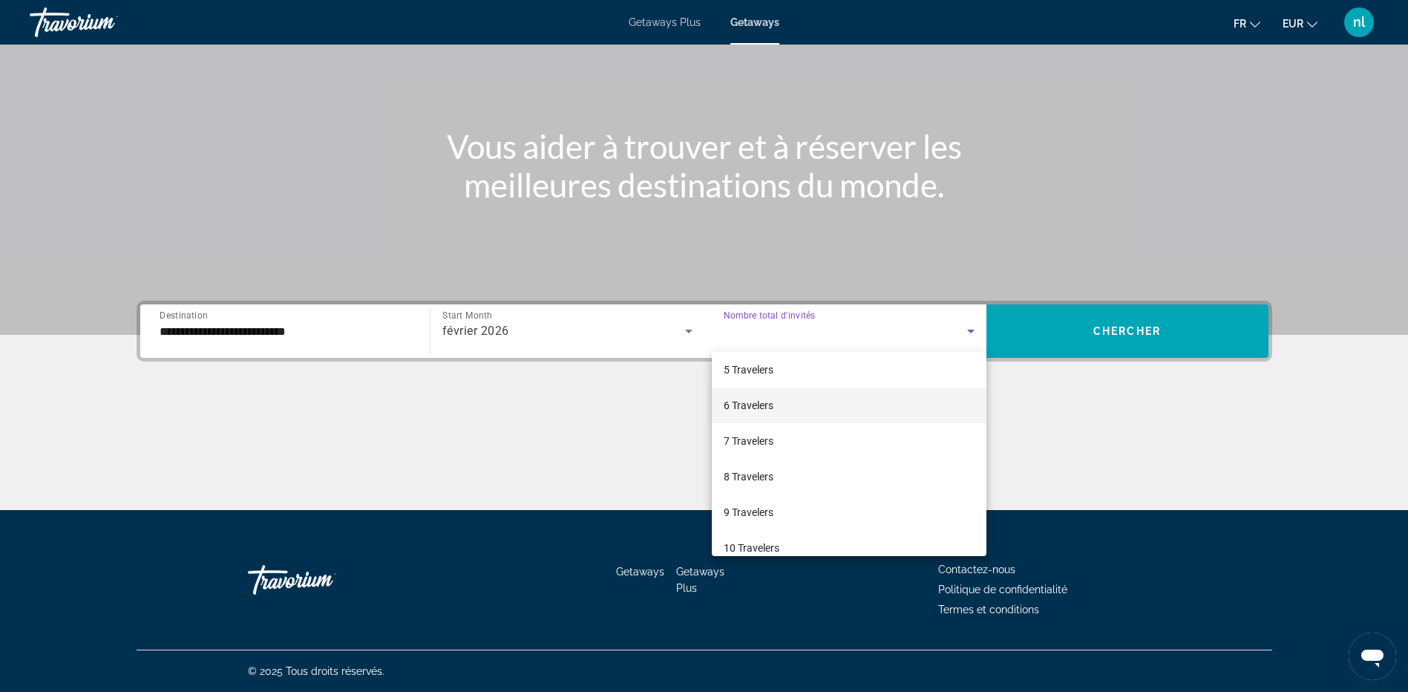
drag, startPoint x: 753, startPoint y: 401, endPoint x: 767, endPoint y: 402, distance: 14.1
click at [764, 402] on span "6 Travelers" at bounding box center [749, 405] width 50 height 18
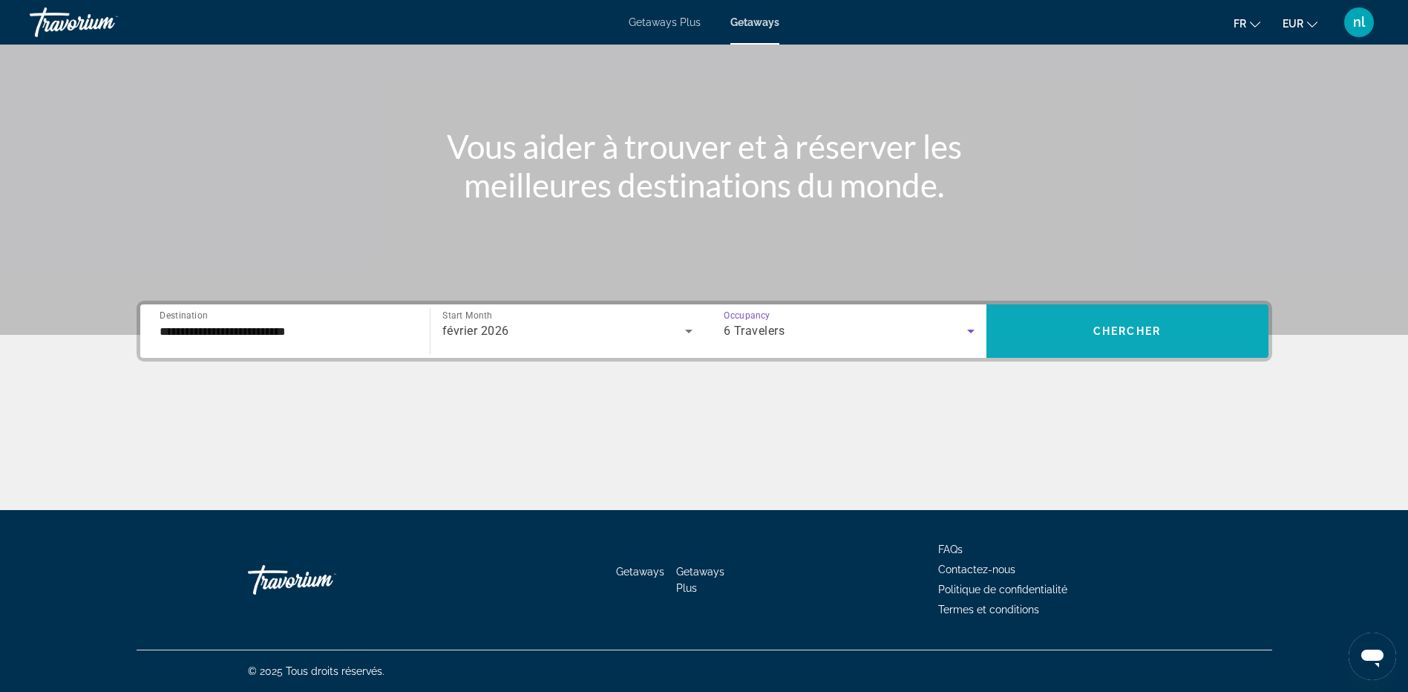
click at [1173, 333] on span "Search widget" at bounding box center [1127, 331] width 282 height 36
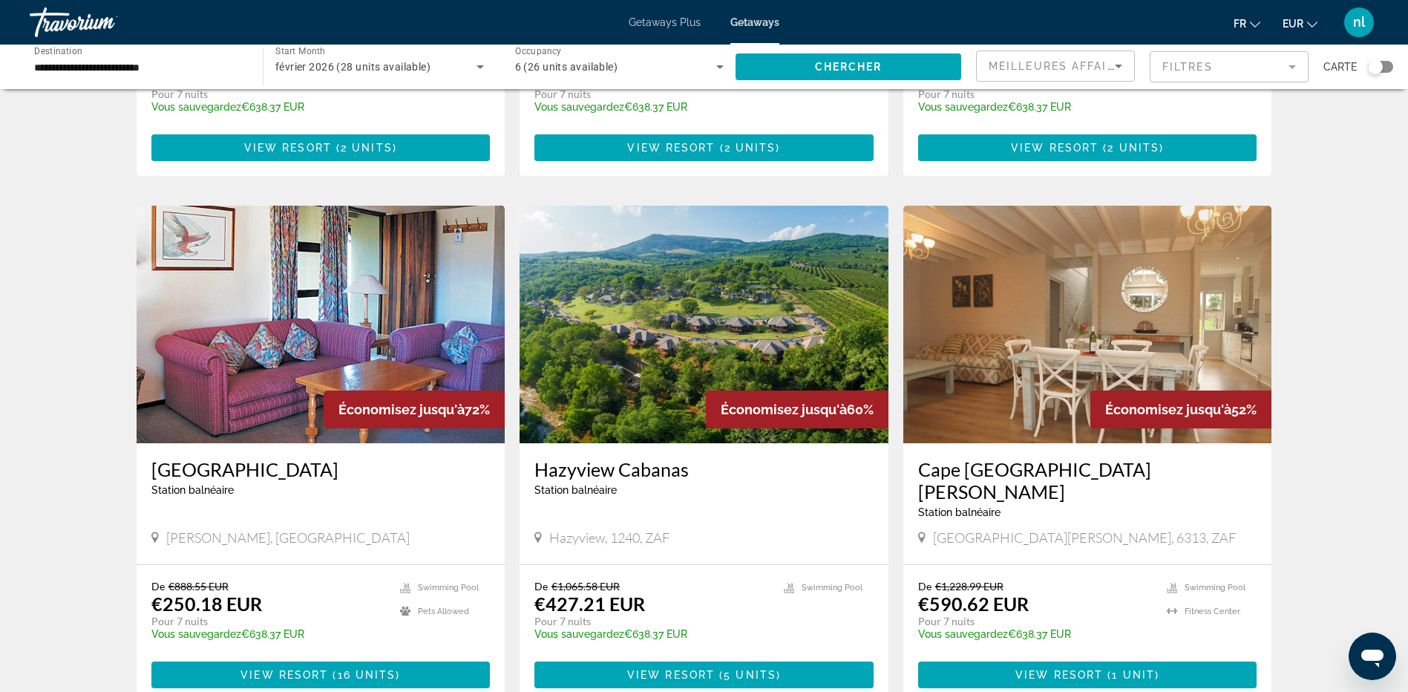
scroll to position [255, 0]
